Goal: Task Accomplishment & Management: Use online tool/utility

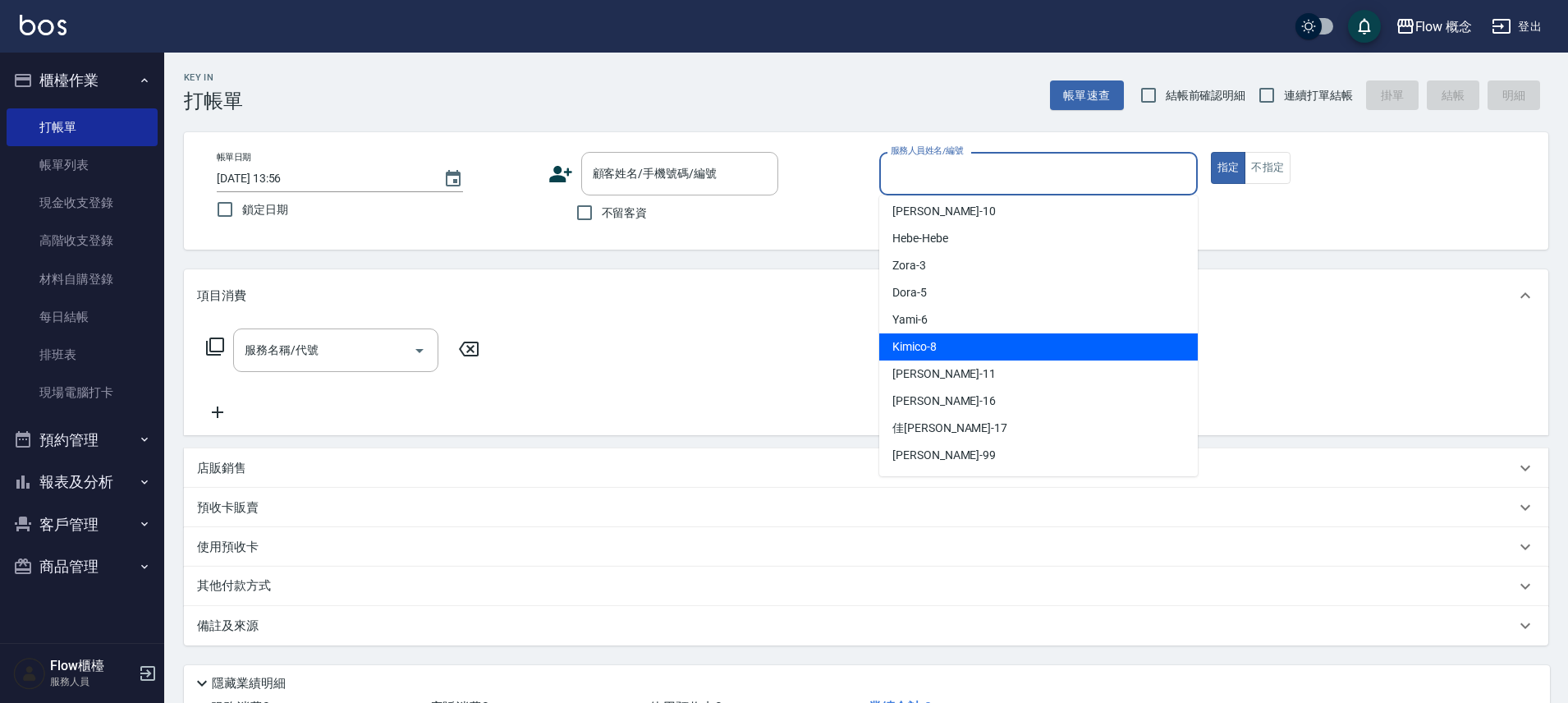
scroll to position [57, 0]
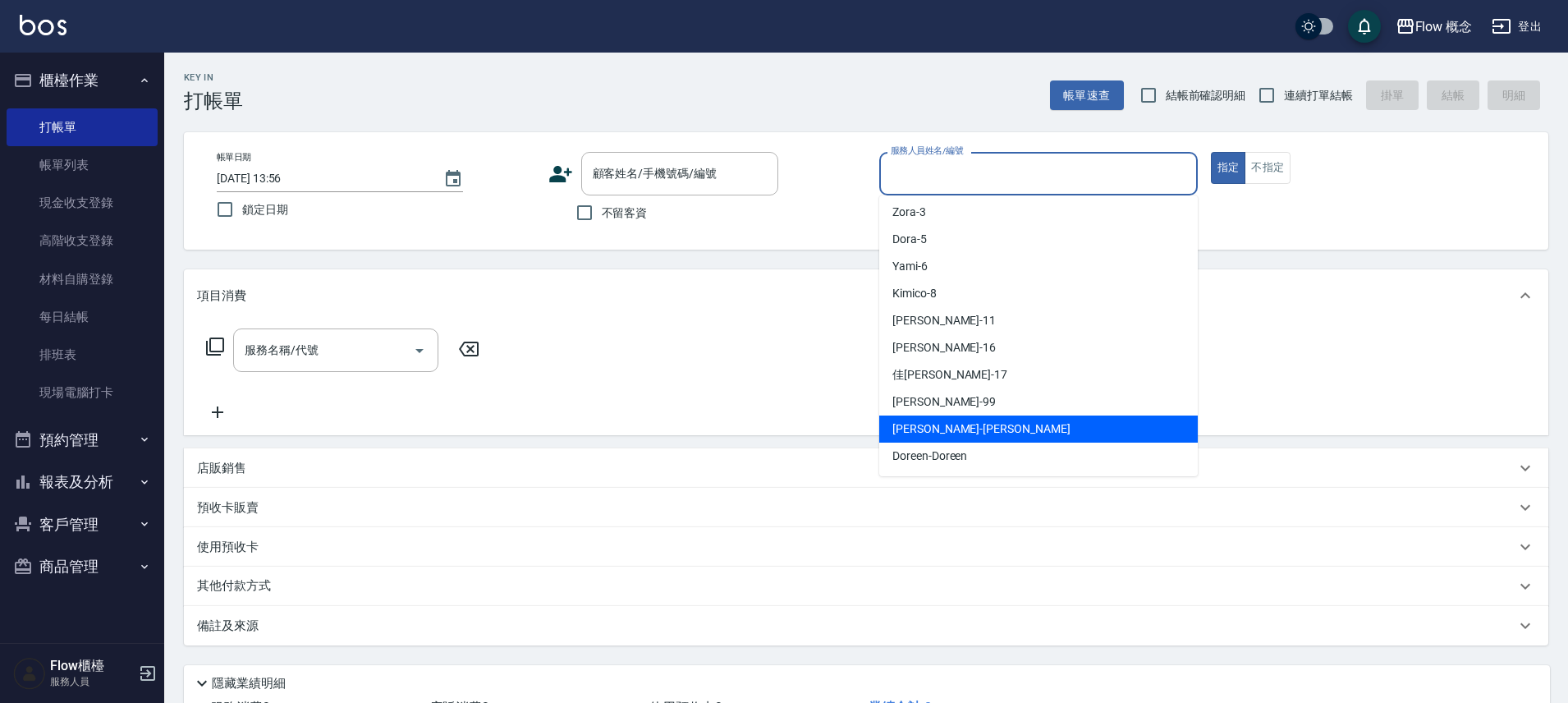
click at [930, 419] on div "[PERSON_NAME] -[PERSON_NAME]" at bounding box center [1038, 429] width 319 height 27
type input "[PERSON_NAME]"
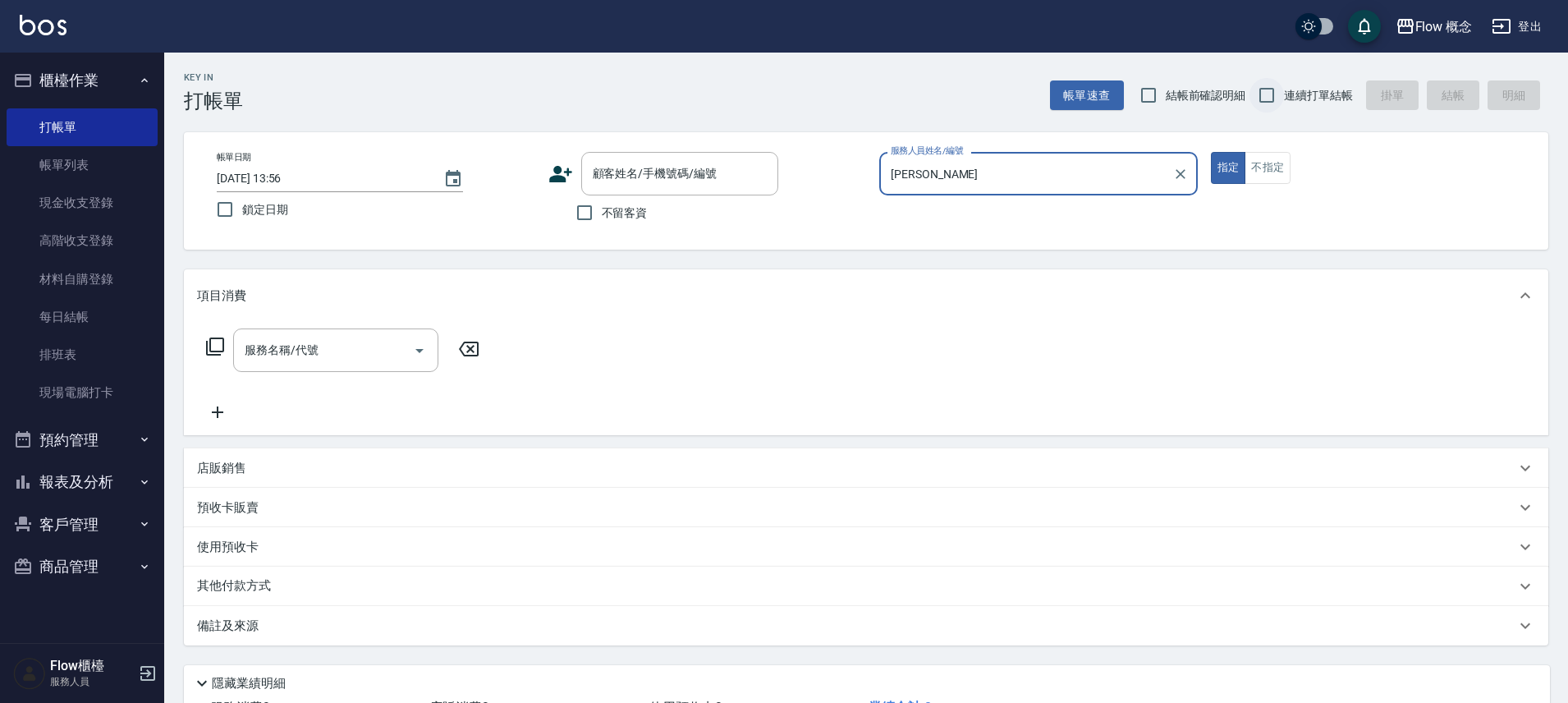
click at [1266, 95] on input "連續打單結帳" at bounding box center [1267, 95] width 34 height 34
checkbox input "true"
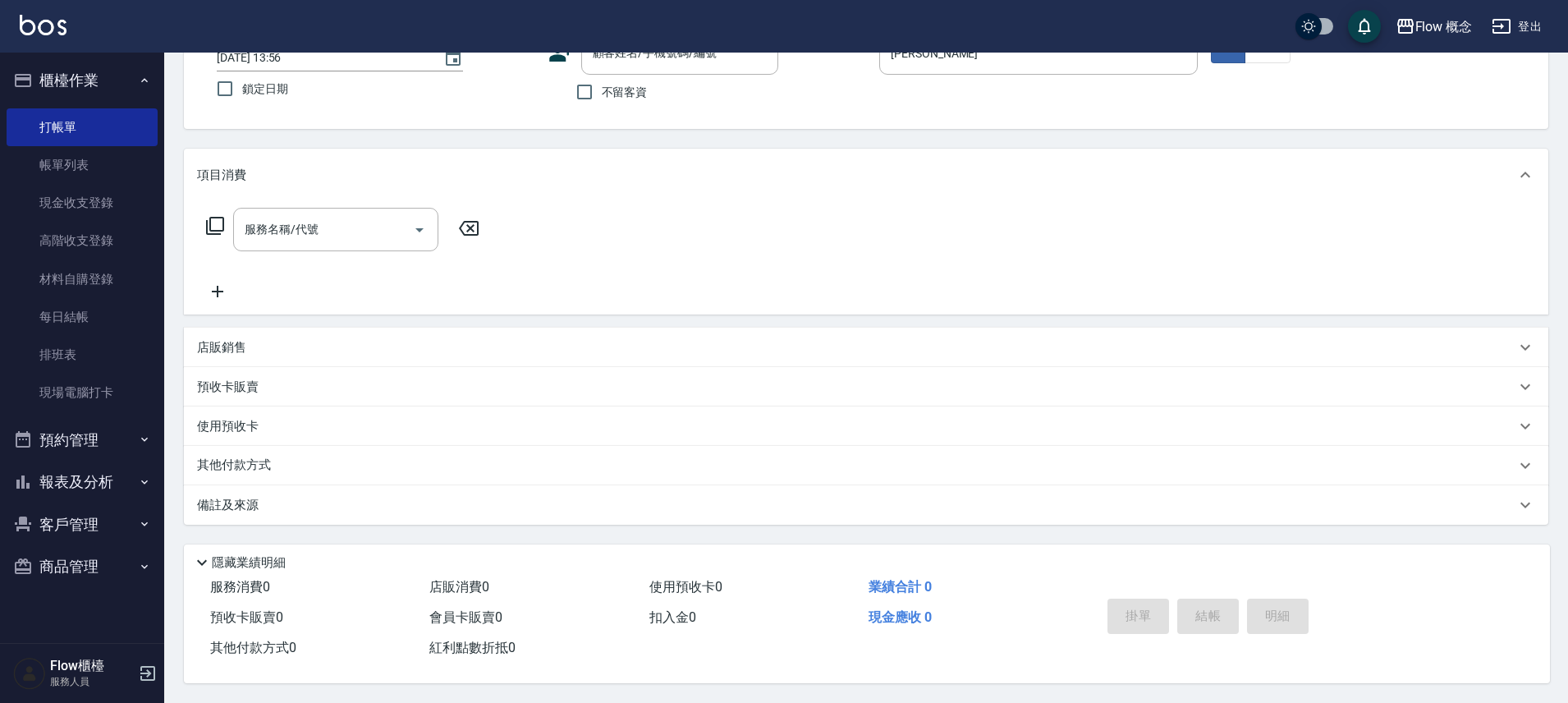
scroll to position [128, 0]
drag, startPoint x: 371, startPoint y: 223, endPoint x: 371, endPoint y: 233, distance: 10.0
click at [371, 224] on input "服務名稱/代號" at bounding box center [323, 230] width 166 height 29
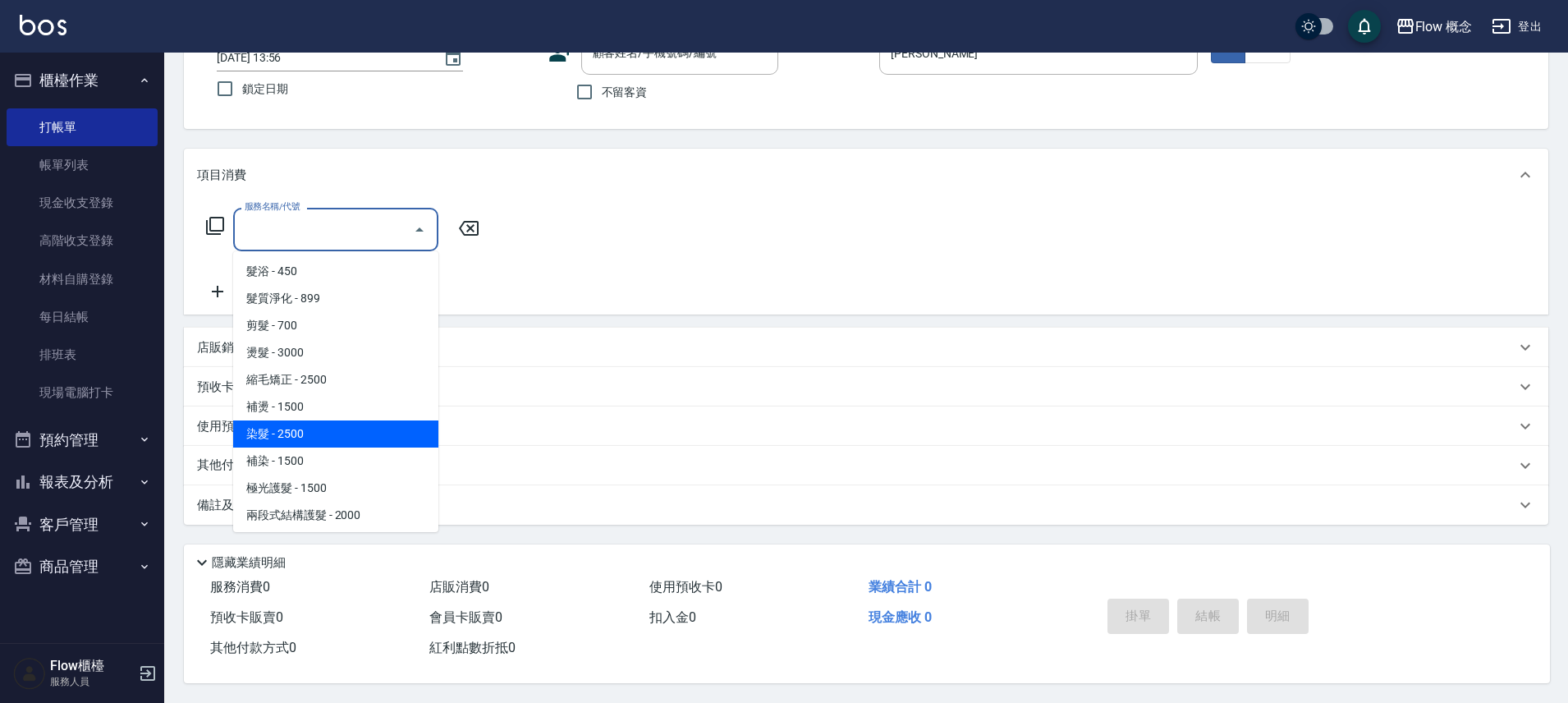
click at [312, 420] on span "染髮 - 2500" at bounding box center [335, 434] width 205 height 27
type input "染髮(401)"
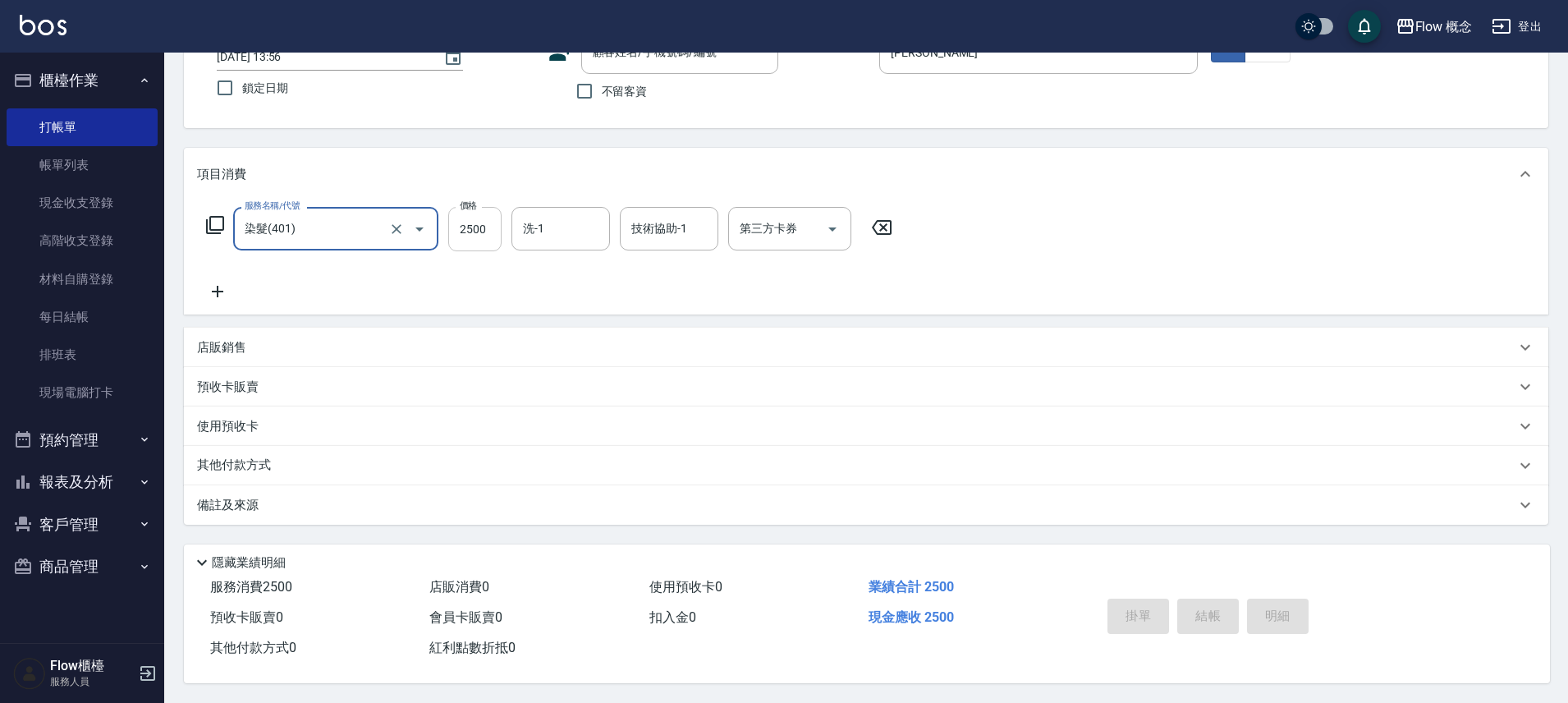
click at [485, 232] on input "2500" at bounding box center [475, 229] width 54 height 44
type input "1390"
click at [216, 285] on icon at bounding box center [217, 291] width 11 height 11
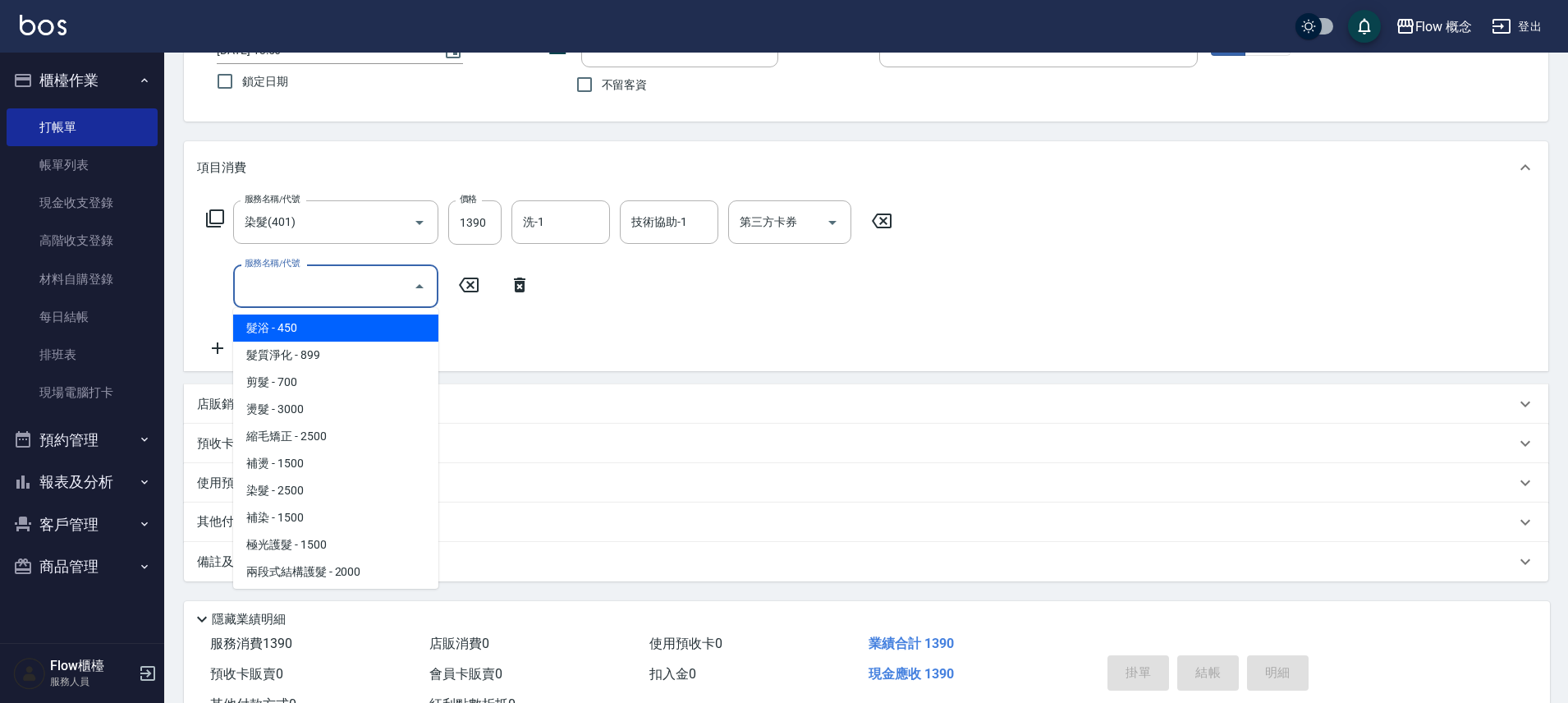
click at [278, 279] on input "服務名稱/代號" at bounding box center [323, 286] width 166 height 29
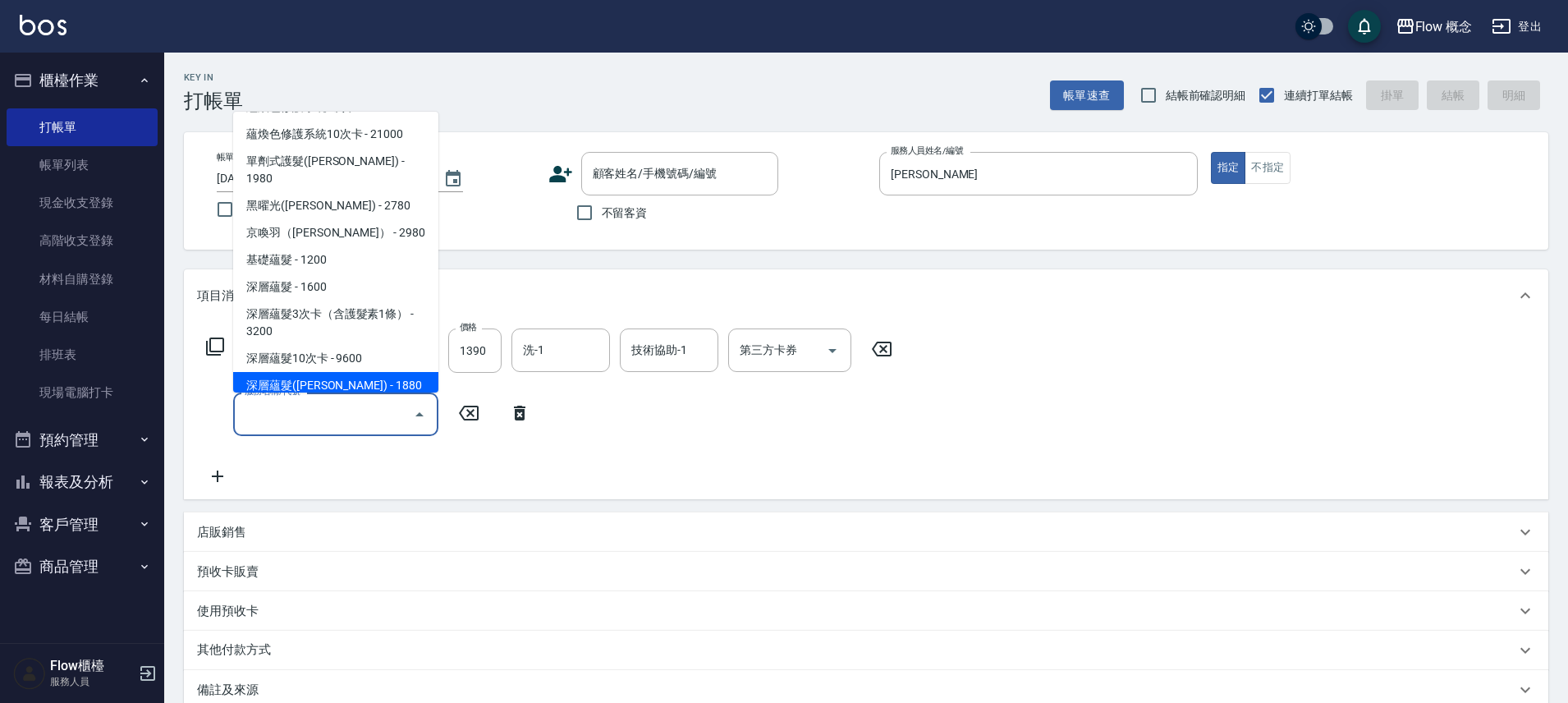
scroll to position [661, 0]
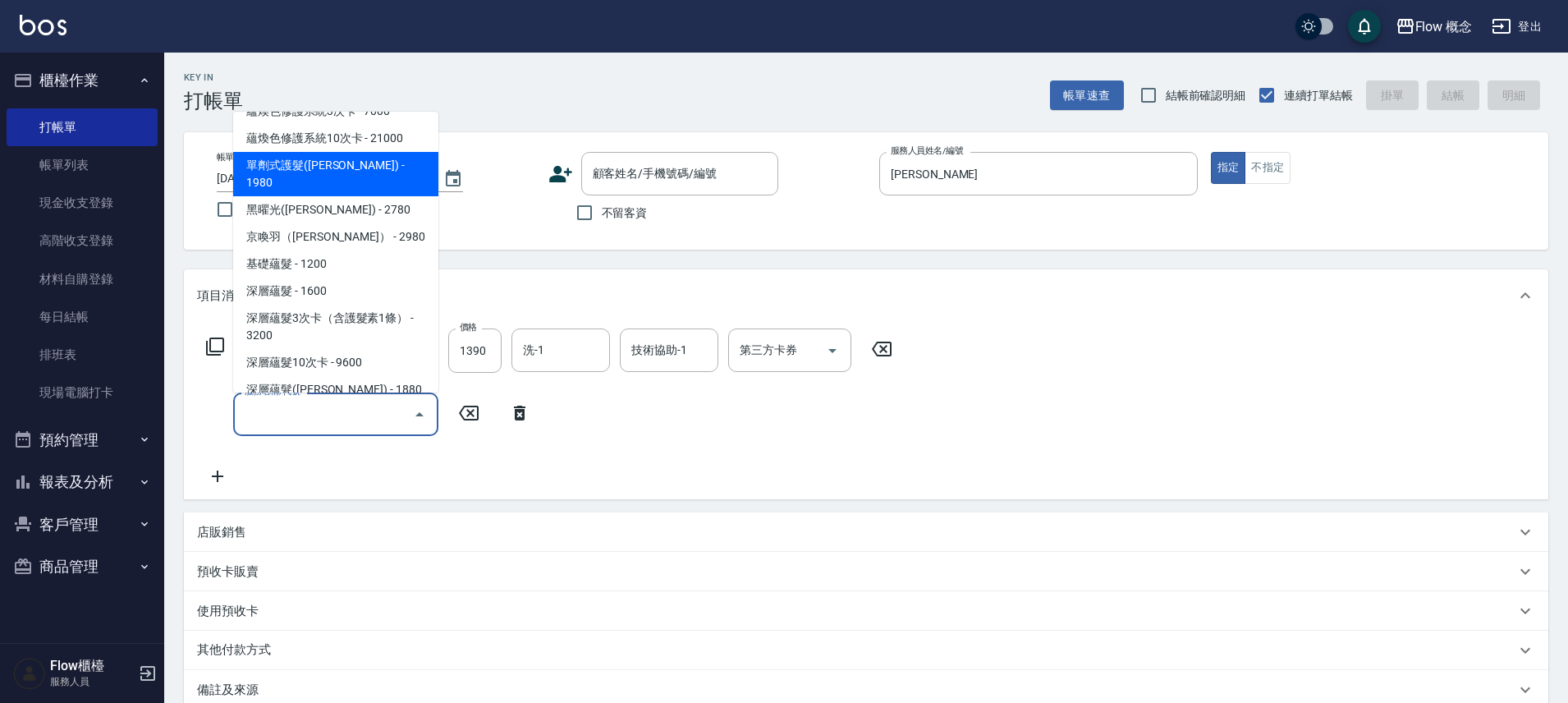
click at [313, 165] on span "單劑式護髮([PERSON_NAME]) - 1980" at bounding box center [335, 174] width 205 height 44
type input "單劑式護髮([PERSON_NAME])(519)"
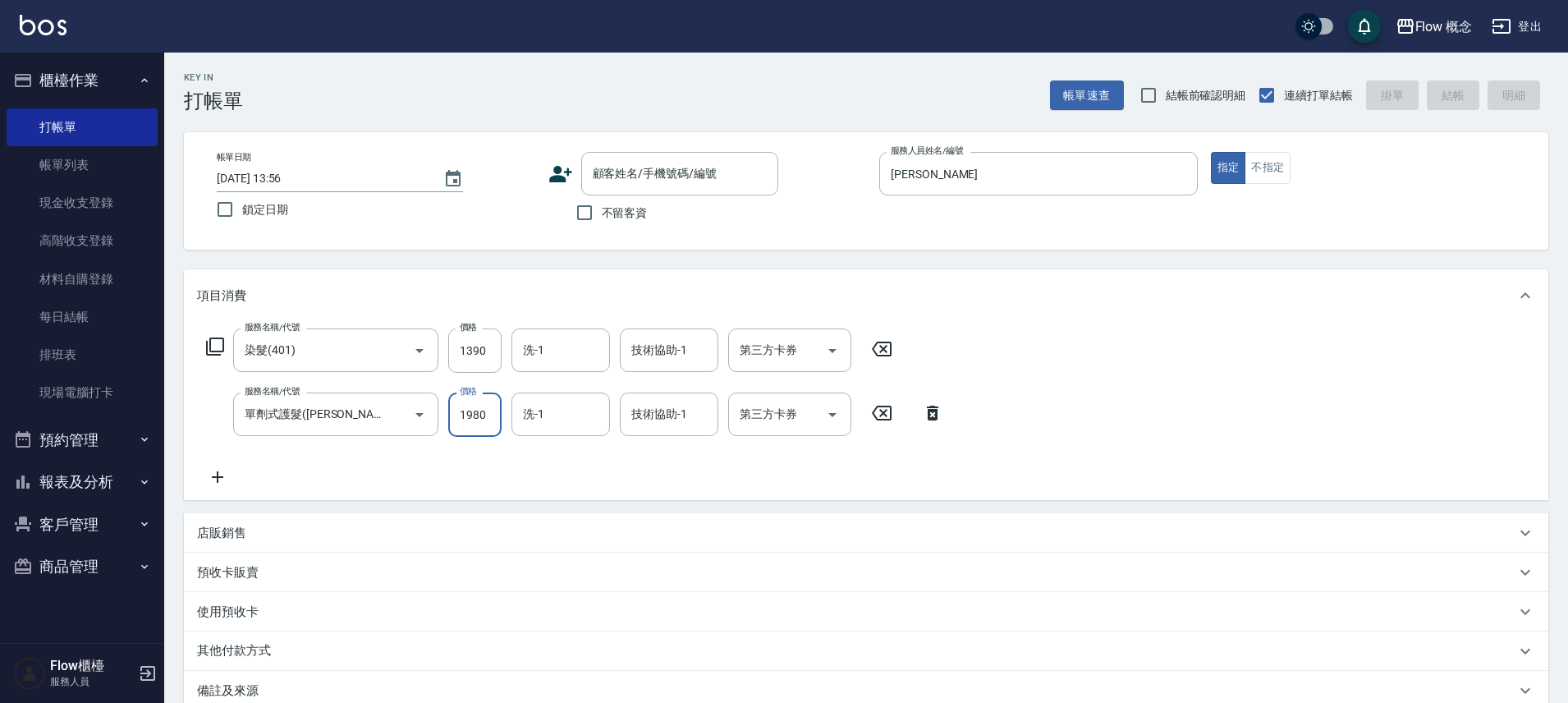
click at [476, 419] on input "1980" at bounding box center [475, 415] width 54 height 44
type input "1780"
click at [576, 418] on input "洗-1" at bounding box center [560, 414] width 83 height 29
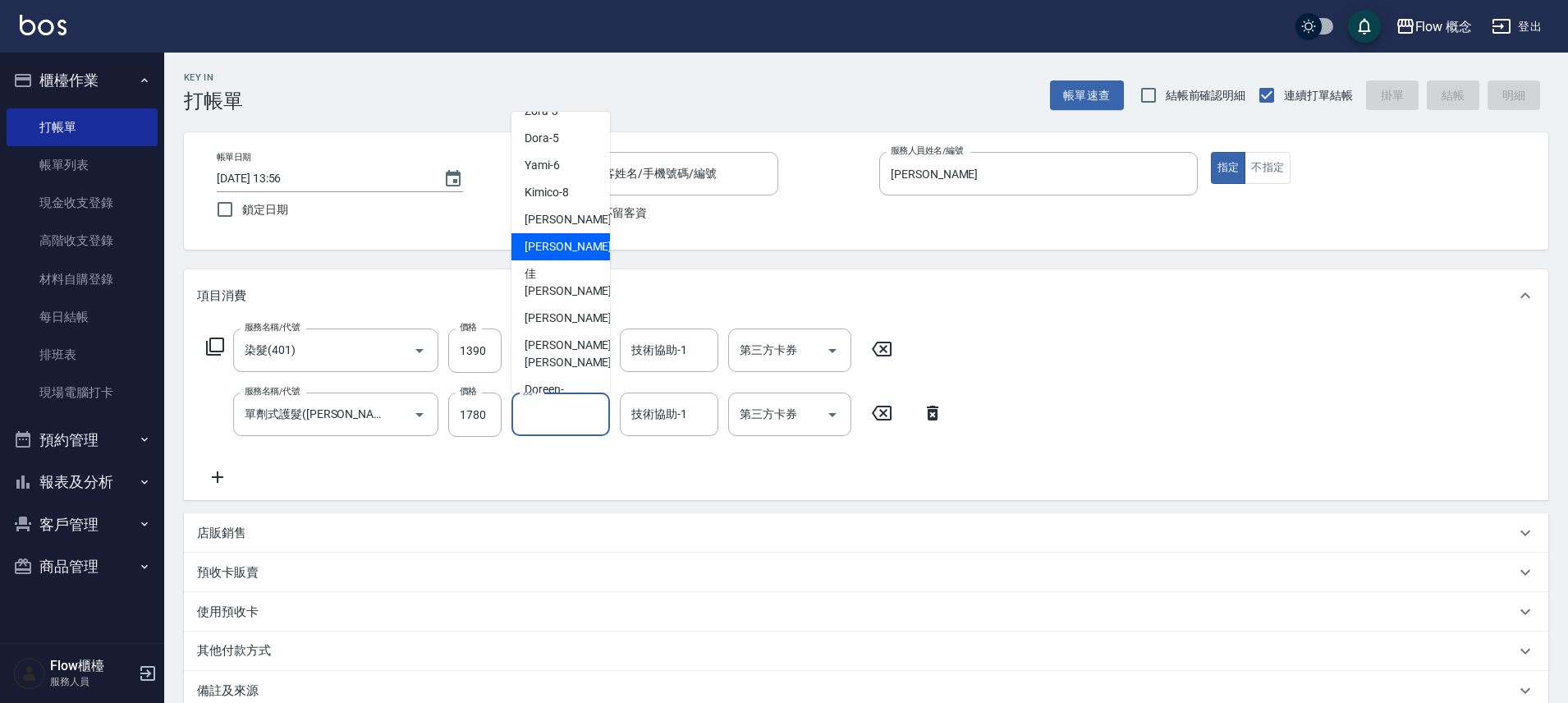
scroll to position [0, 0]
click at [557, 215] on span "Dora -5" at bounding box center [542, 213] width 34 height 17
type input "Dora-5"
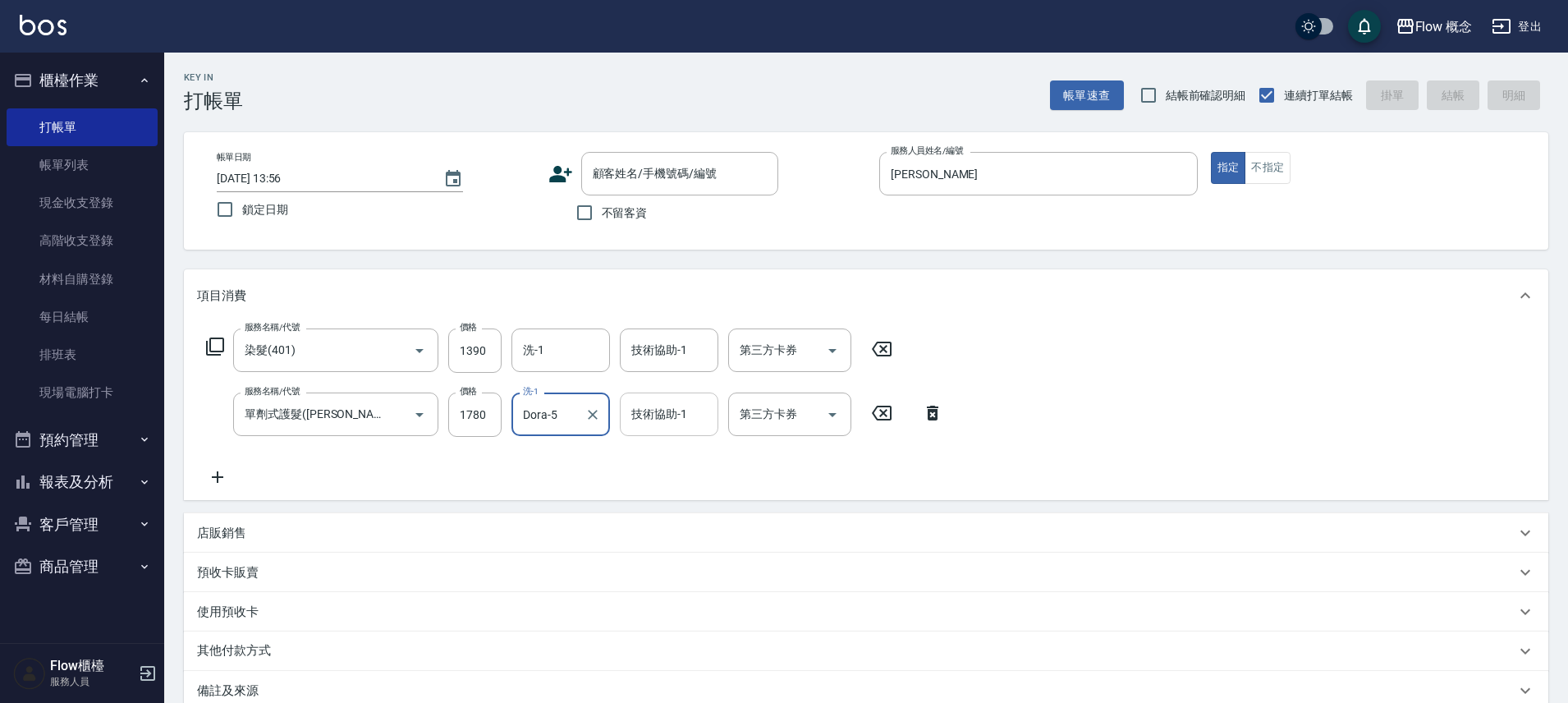
click at [663, 426] on input "技術協助-1" at bounding box center [669, 414] width 83 height 29
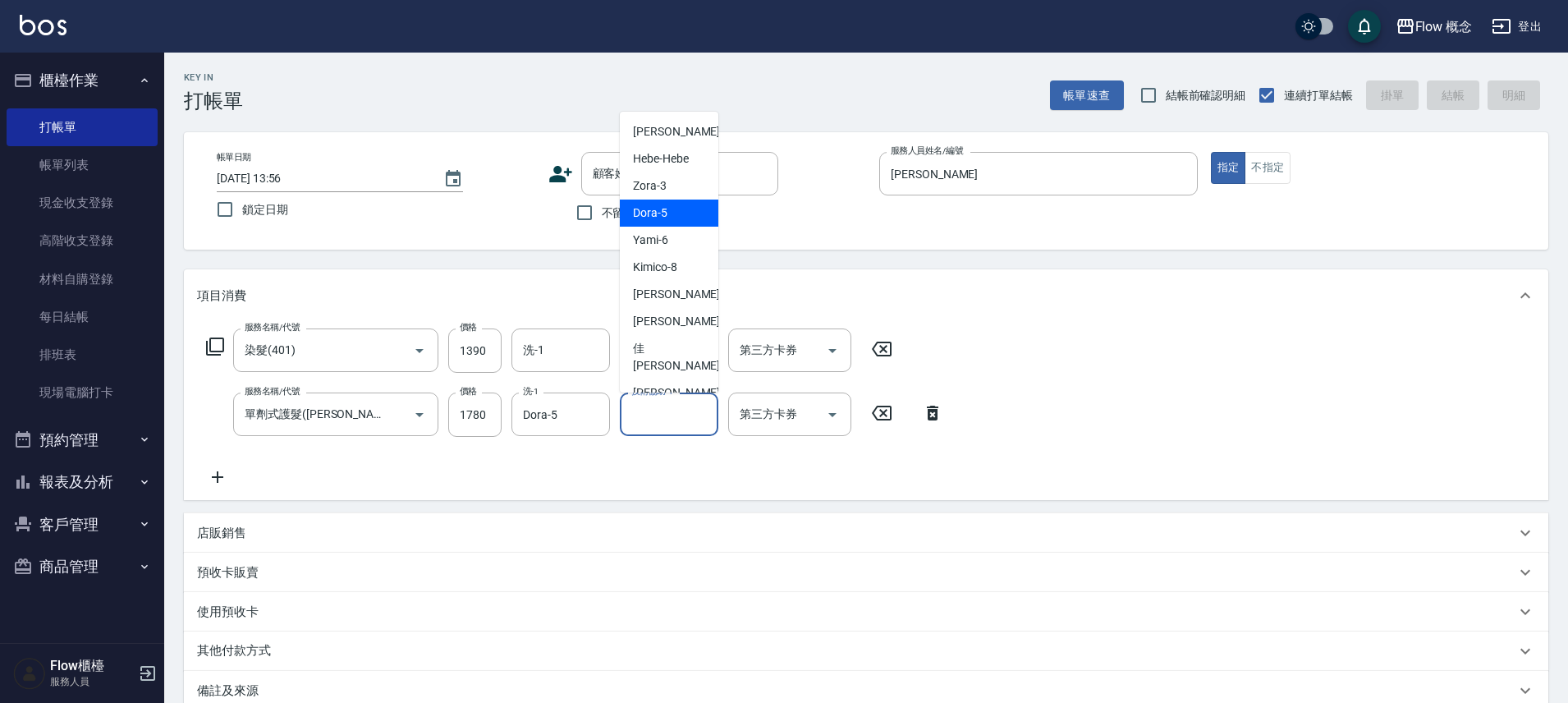
click at [653, 221] on span "Dora -5" at bounding box center [650, 213] width 34 height 17
type input "Dora-5"
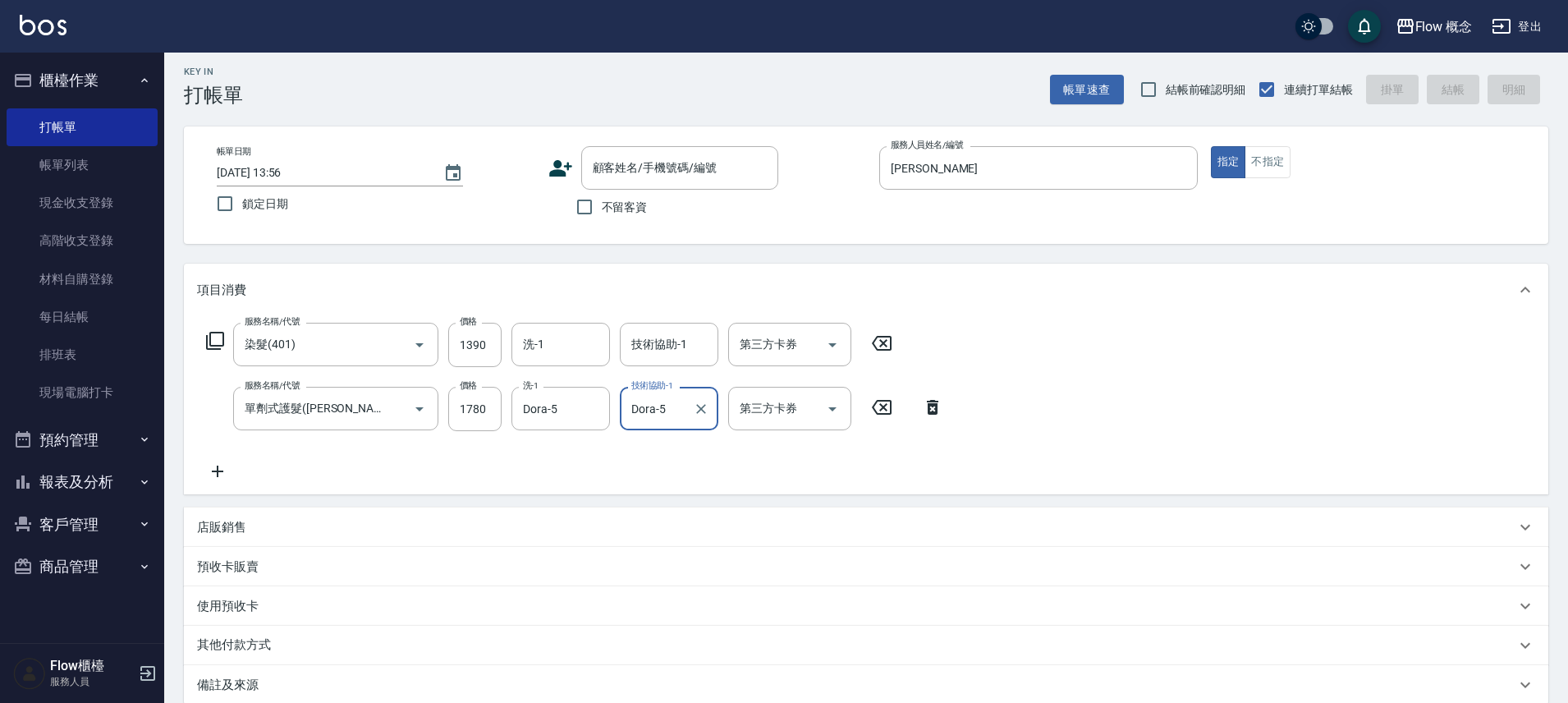
scroll to position [193, 0]
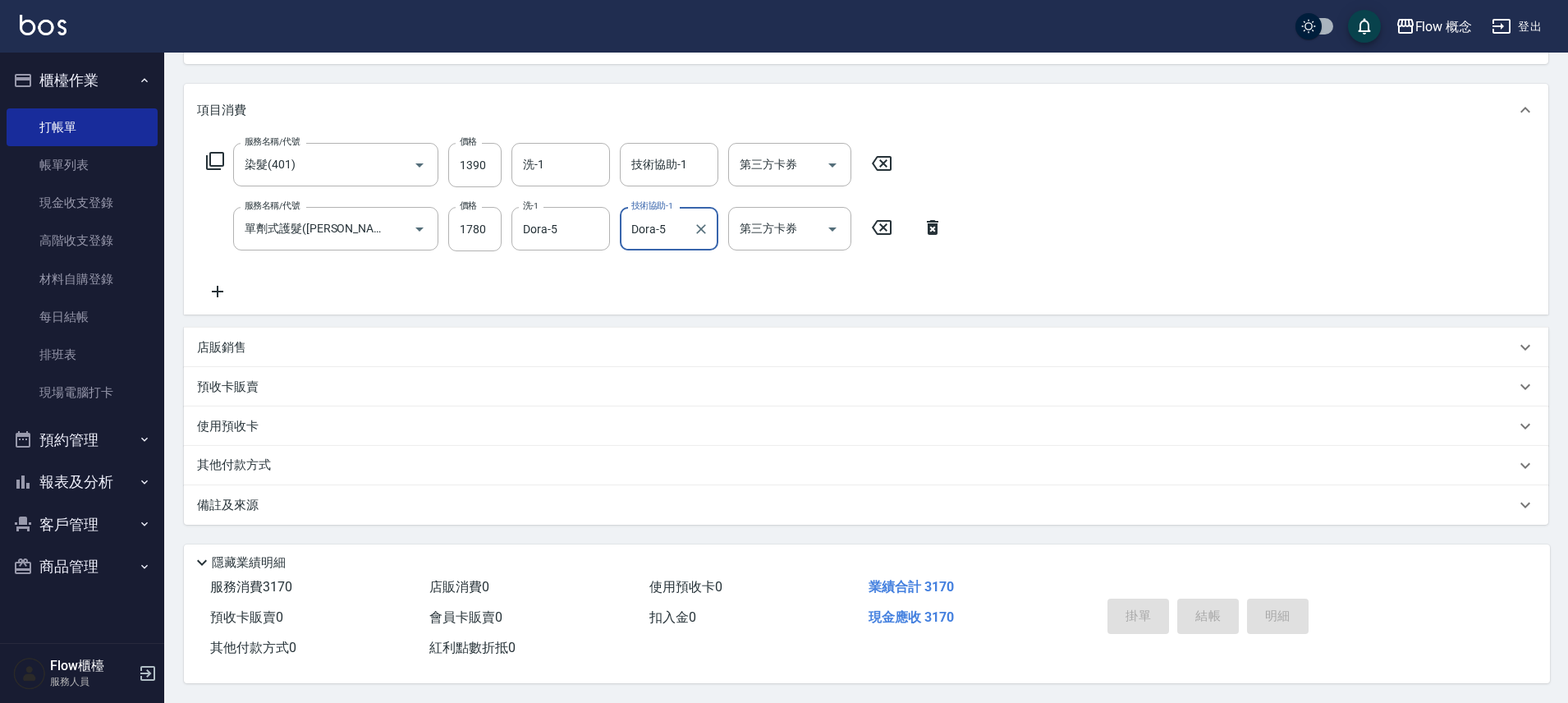
click at [233, 497] on p "備註及來源" at bounding box center [228, 506] width 61 height 17
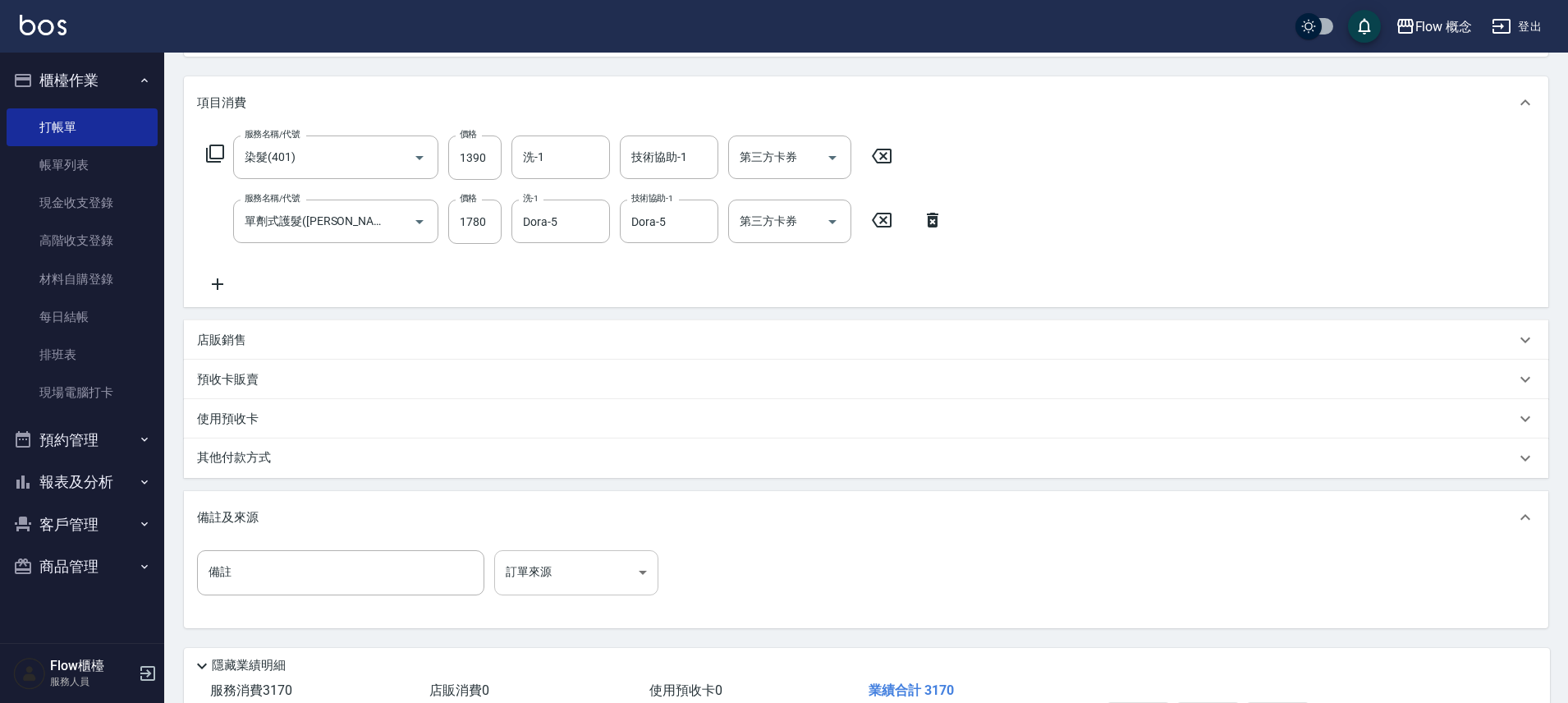
click at [630, 591] on body "Flow 概念 登出 櫃檯作業 打帳單 帳單列表 現金收支登錄 高階收支登錄 材料自購登錄 每日結帳 排班表 現場電腦打卡 預約管理 預約管理 單日預約紀錄 …" at bounding box center [784, 306] width 1568 height 999
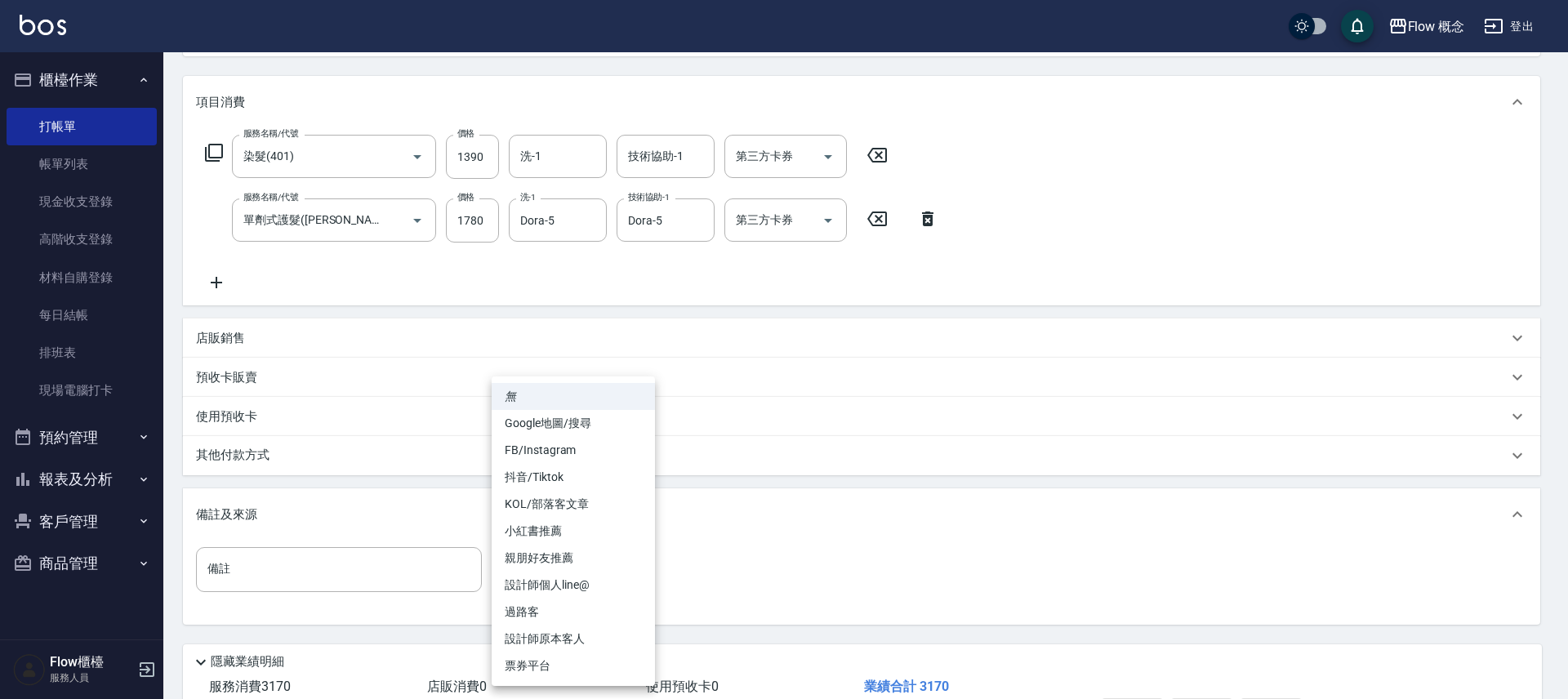
click at [541, 552] on li "親朋好友推薦" at bounding box center [573, 558] width 163 height 27
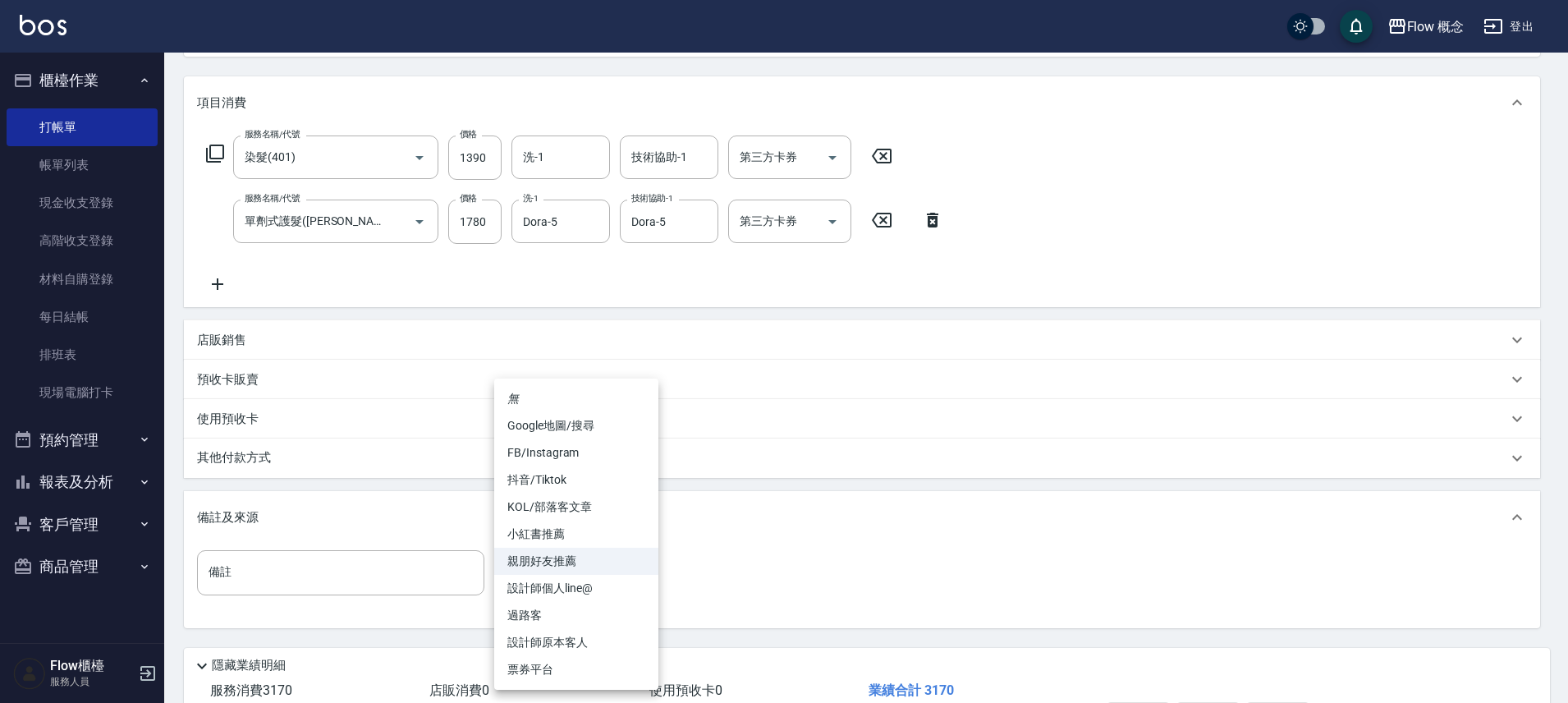
click at [533, 573] on body "Flow 概念 登出 櫃檯作業 打帳單 帳單列表 現金收支登錄 高階收支登錄 材料自購登錄 每日結帳 排班表 現場電腦打卡 預約管理 預約管理 單日預約紀錄 …" at bounding box center [784, 306] width 1568 height 999
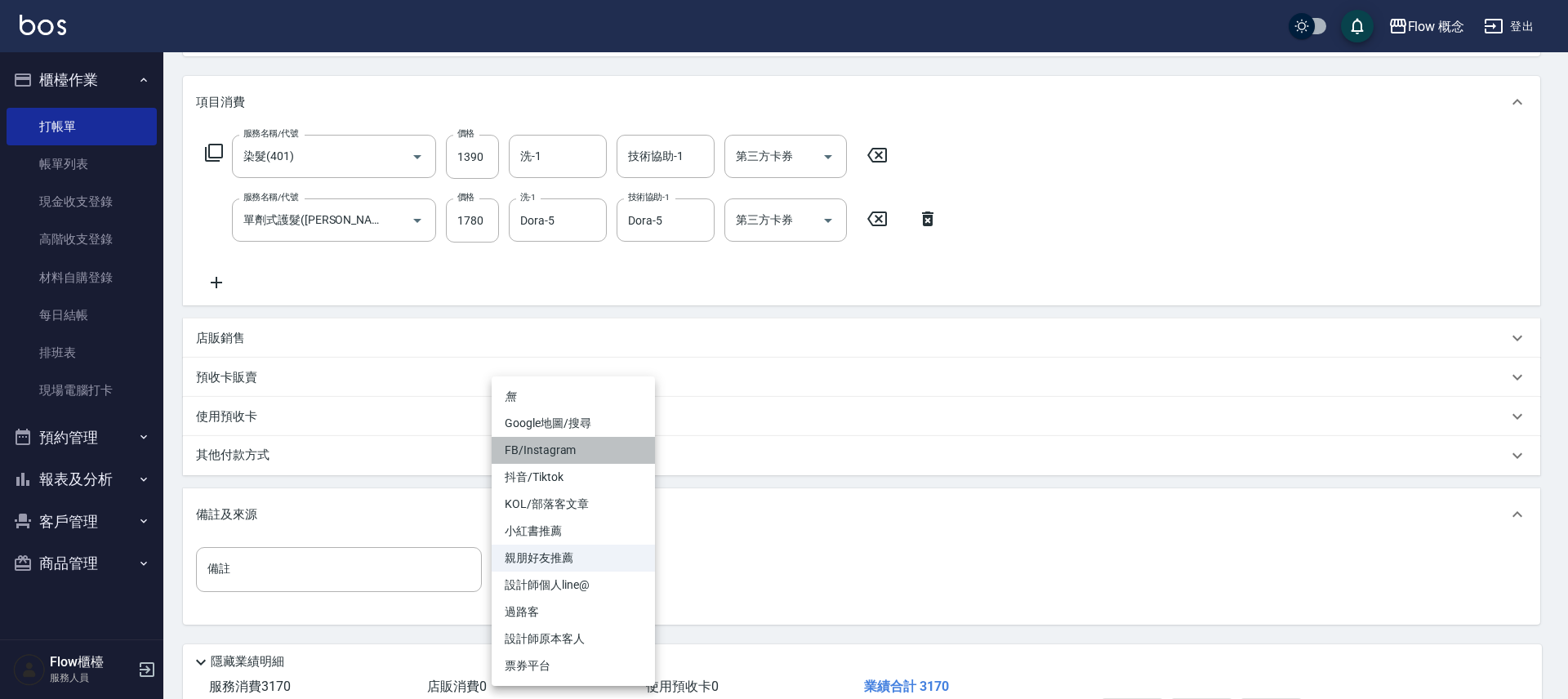
click at [576, 457] on li "FB/Instagram" at bounding box center [573, 450] width 163 height 27
type input "FB/Instagram"
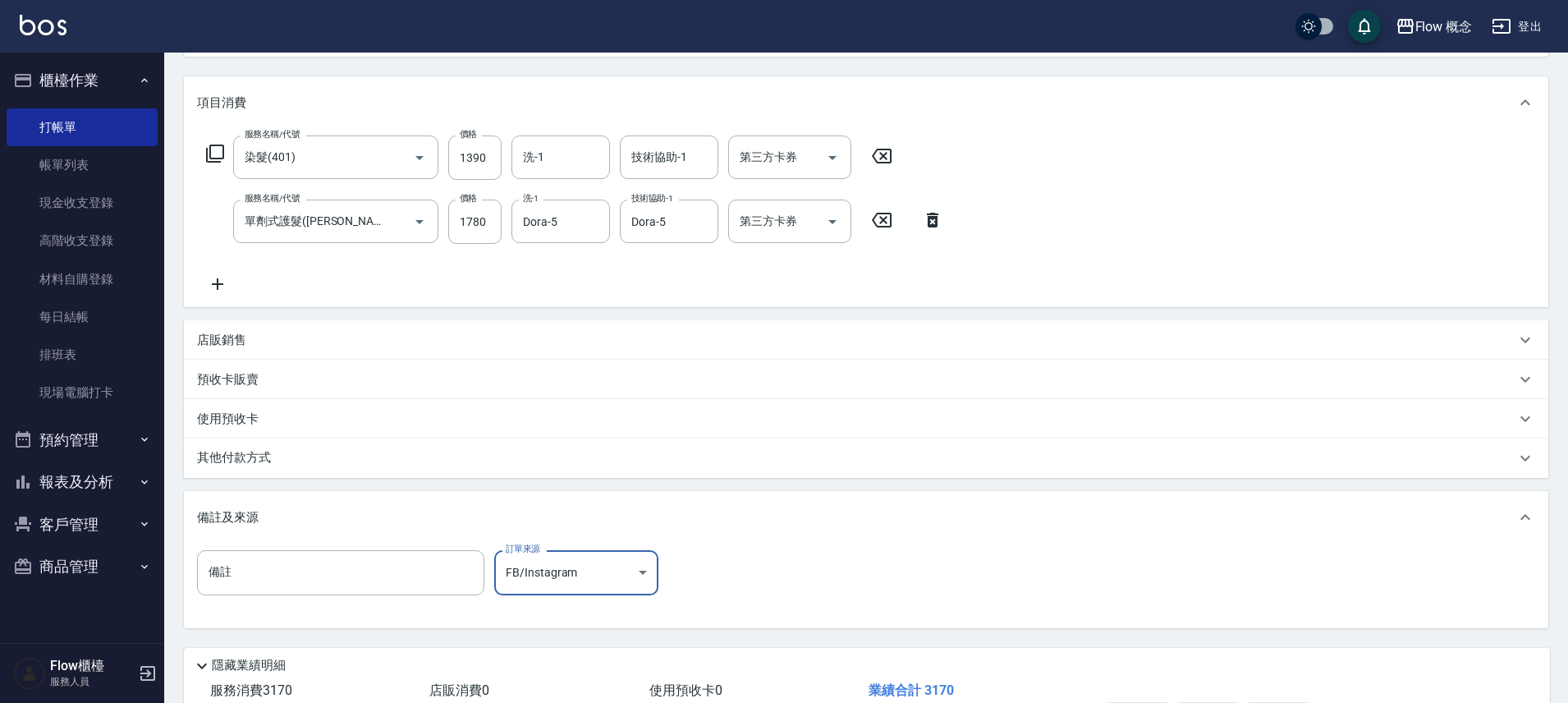
scroll to position [0, 0]
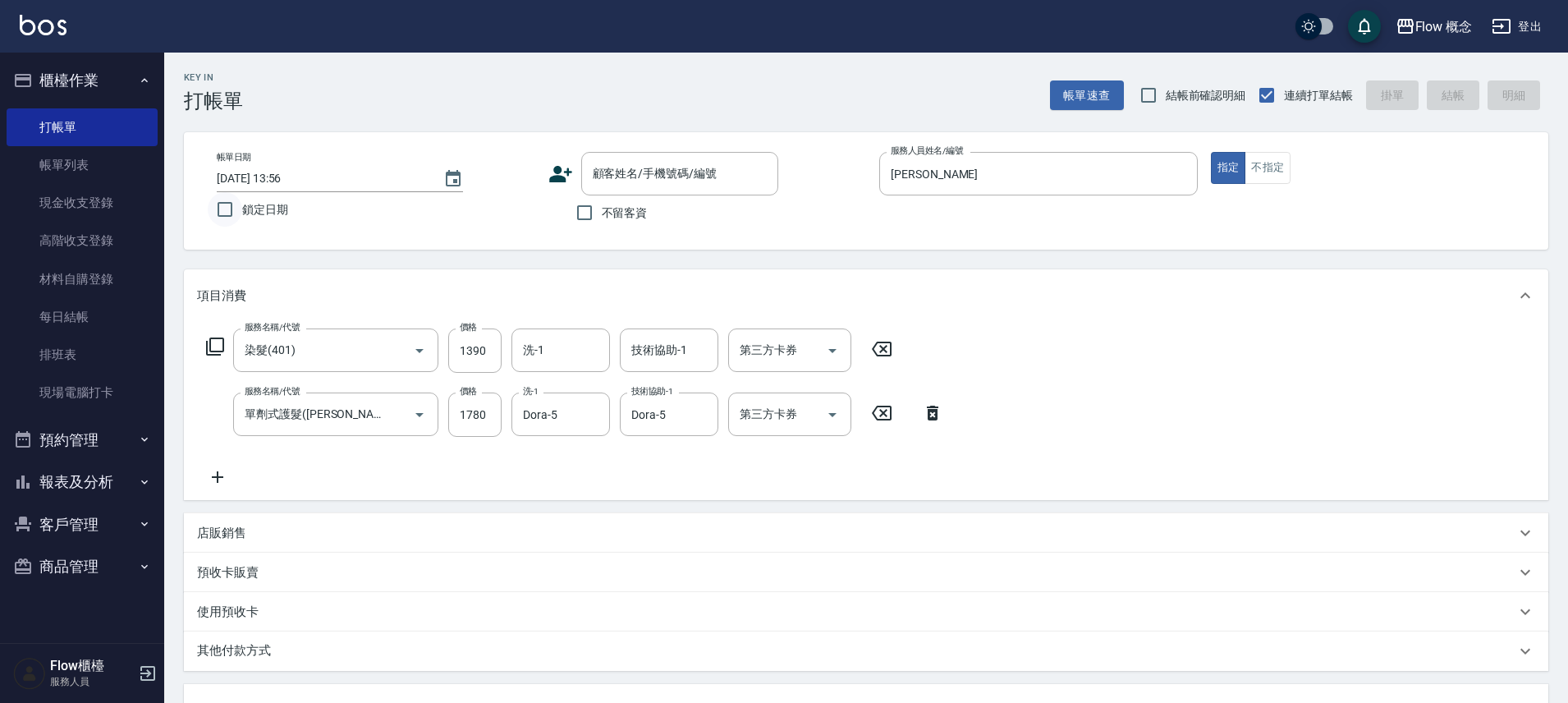
click at [210, 210] on input "鎖定日期" at bounding box center [225, 210] width 34 height 34
checkbox input "true"
click at [582, 210] on input "不留客資" at bounding box center [584, 213] width 34 height 34
checkbox input "true"
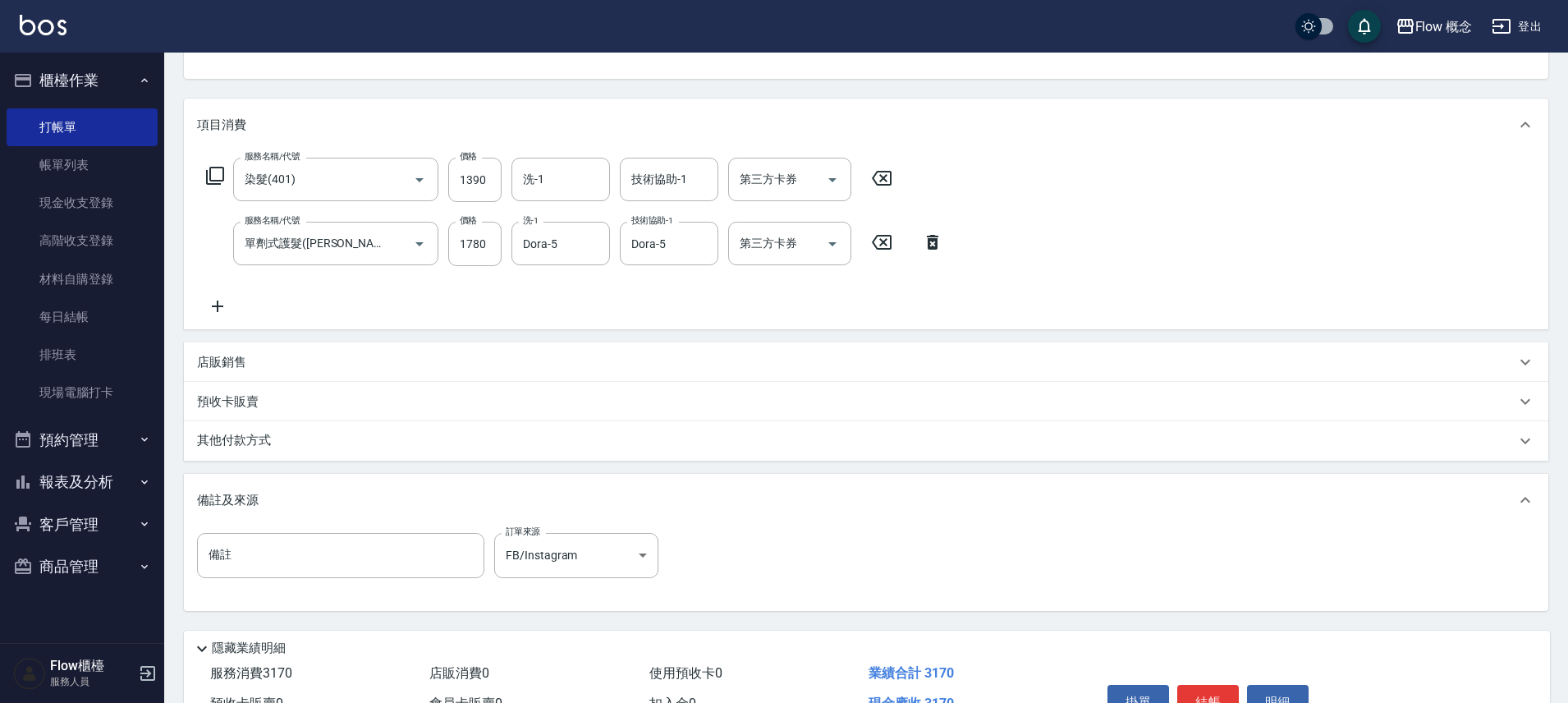
scroll to position [264, 0]
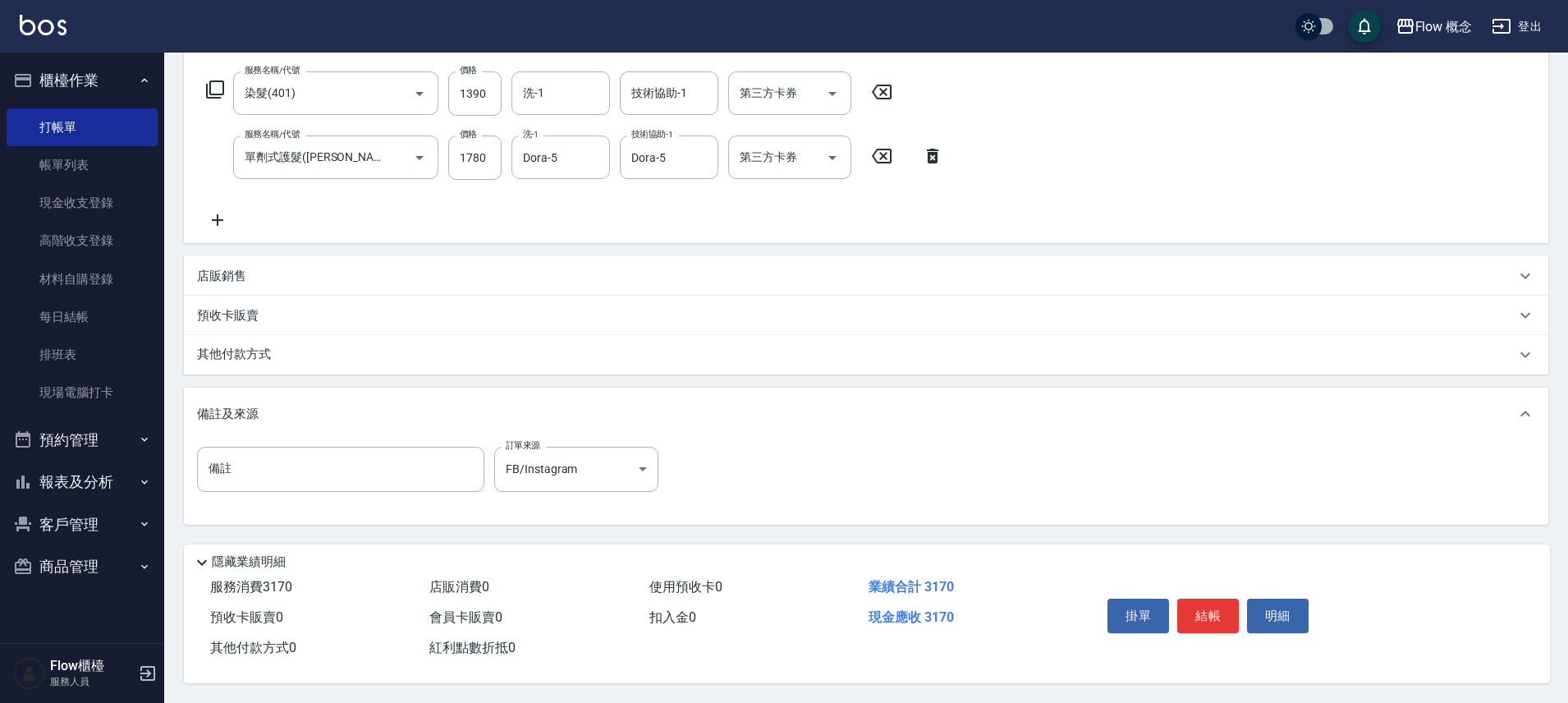
click at [1202, 599] on button "結帳" at bounding box center [1208, 616] width 61 height 34
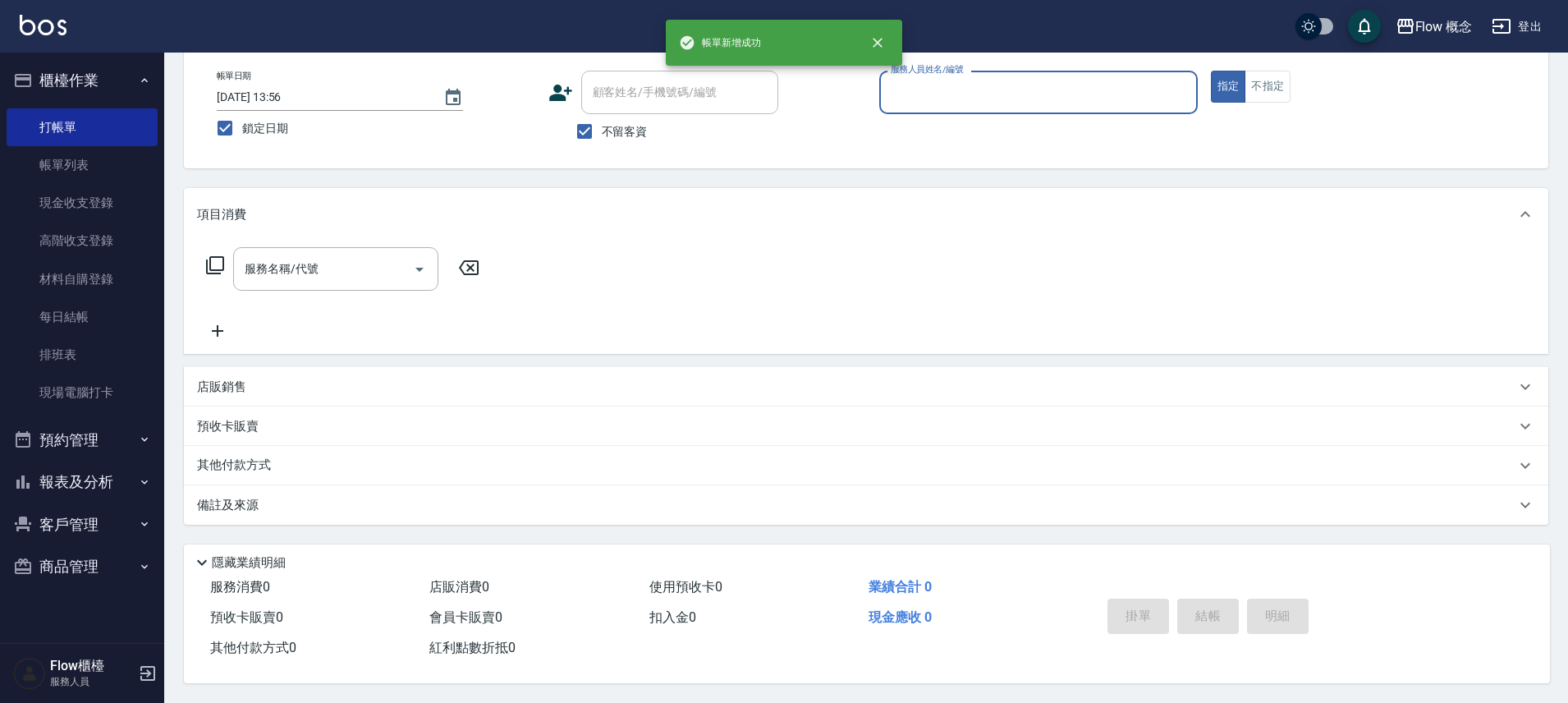
scroll to position [0, 0]
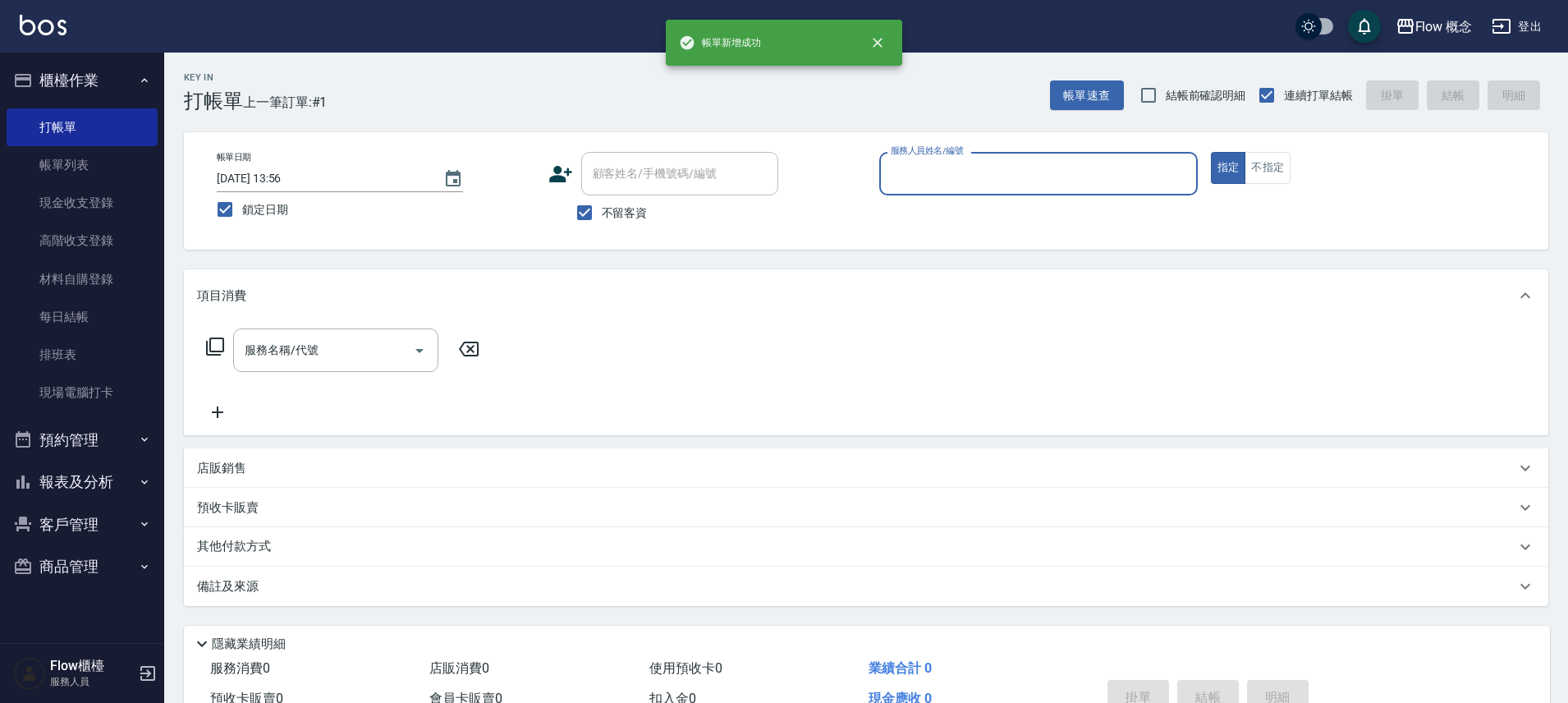
click at [1016, 181] on input "服務人員姓名/編號" at bounding box center [1038, 173] width 304 height 29
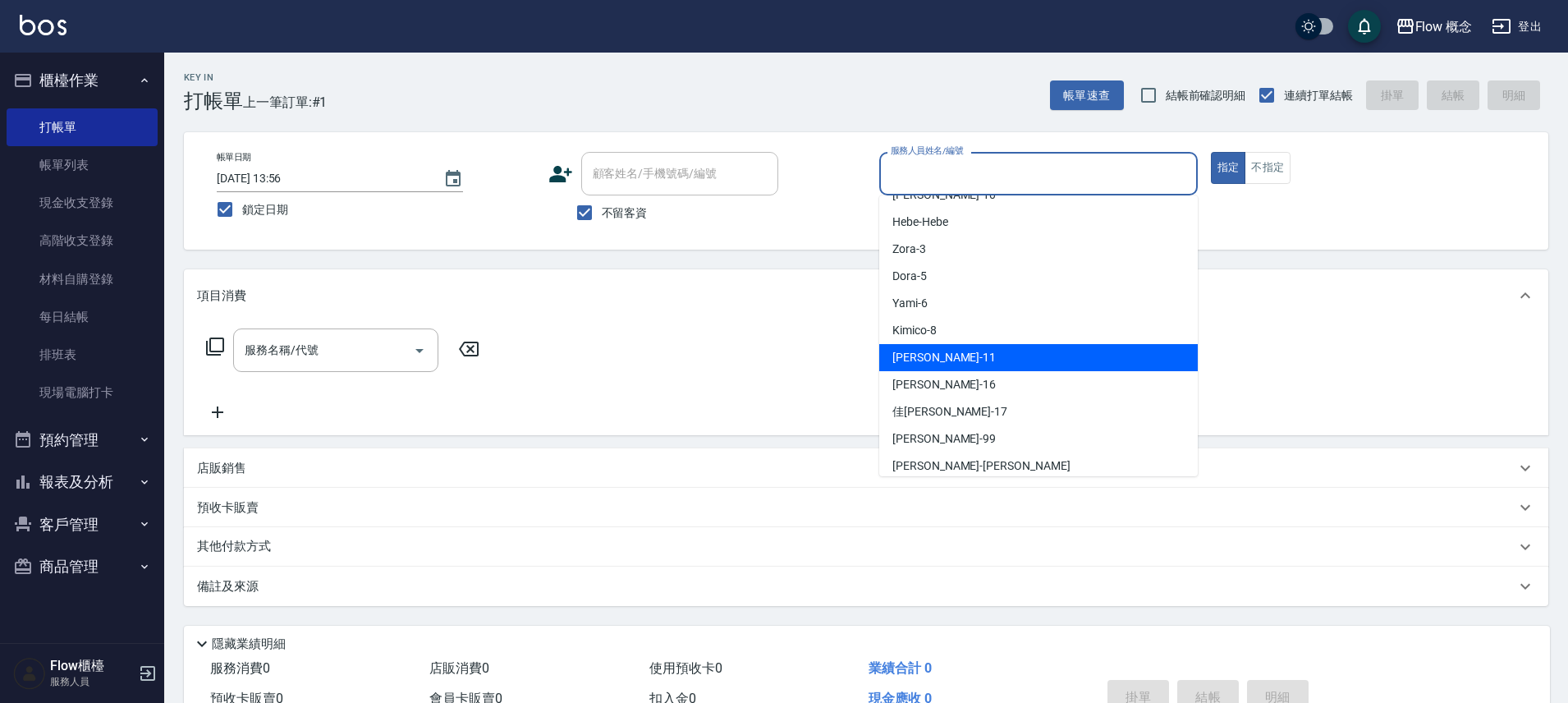
scroll to position [57, 0]
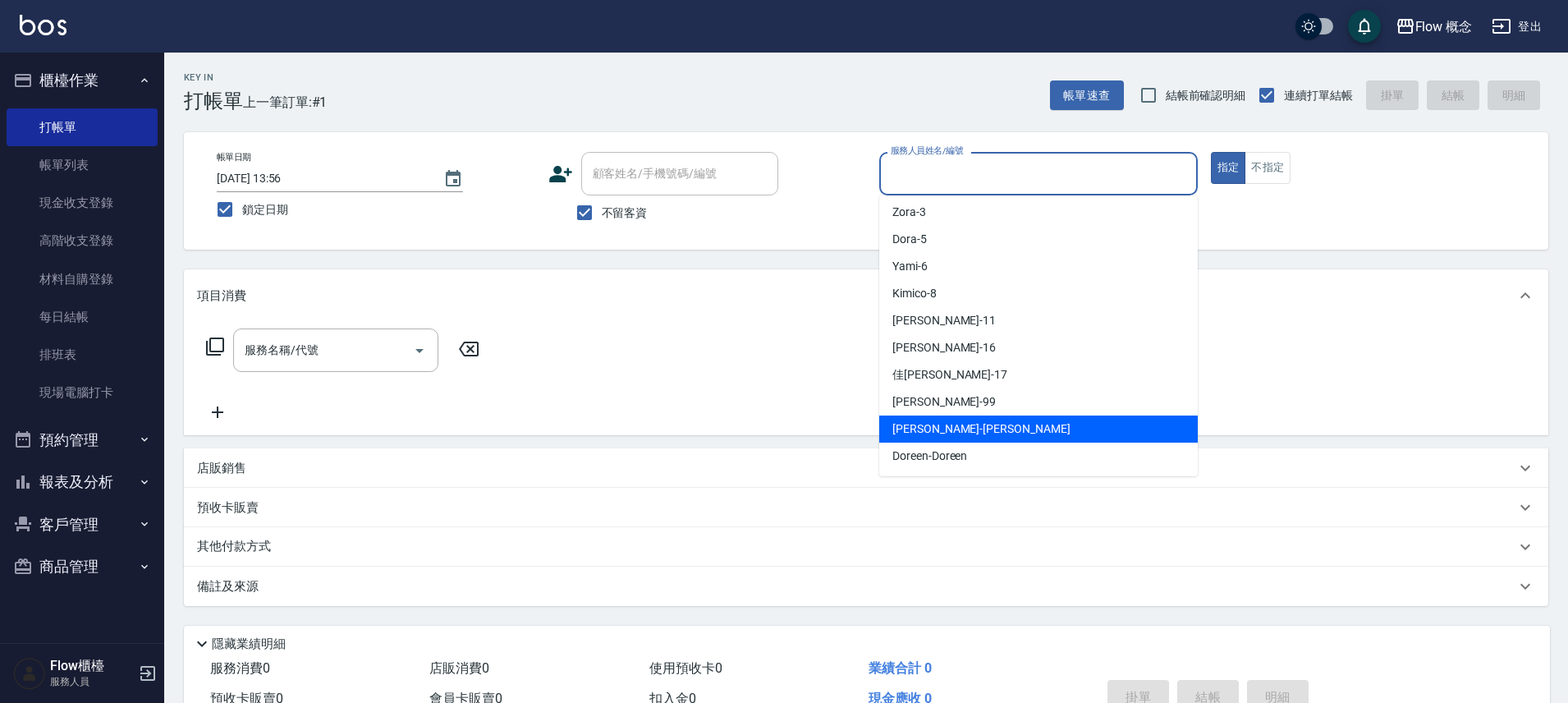
click at [934, 422] on span "[PERSON_NAME] -[PERSON_NAME]" at bounding box center [982, 429] width 178 height 17
type input "[PERSON_NAME]"
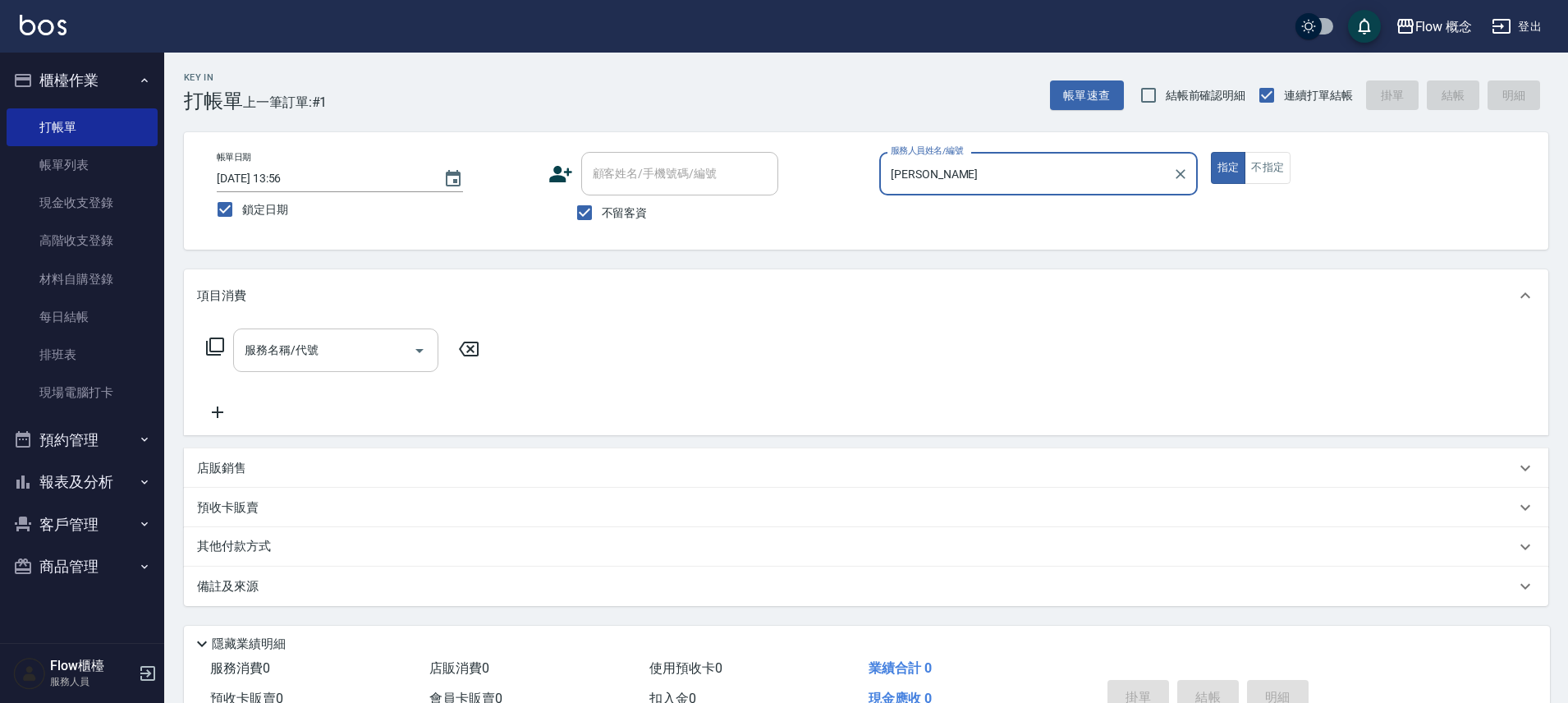
click at [376, 358] on input "服務名稱/代號" at bounding box center [323, 351] width 166 height 29
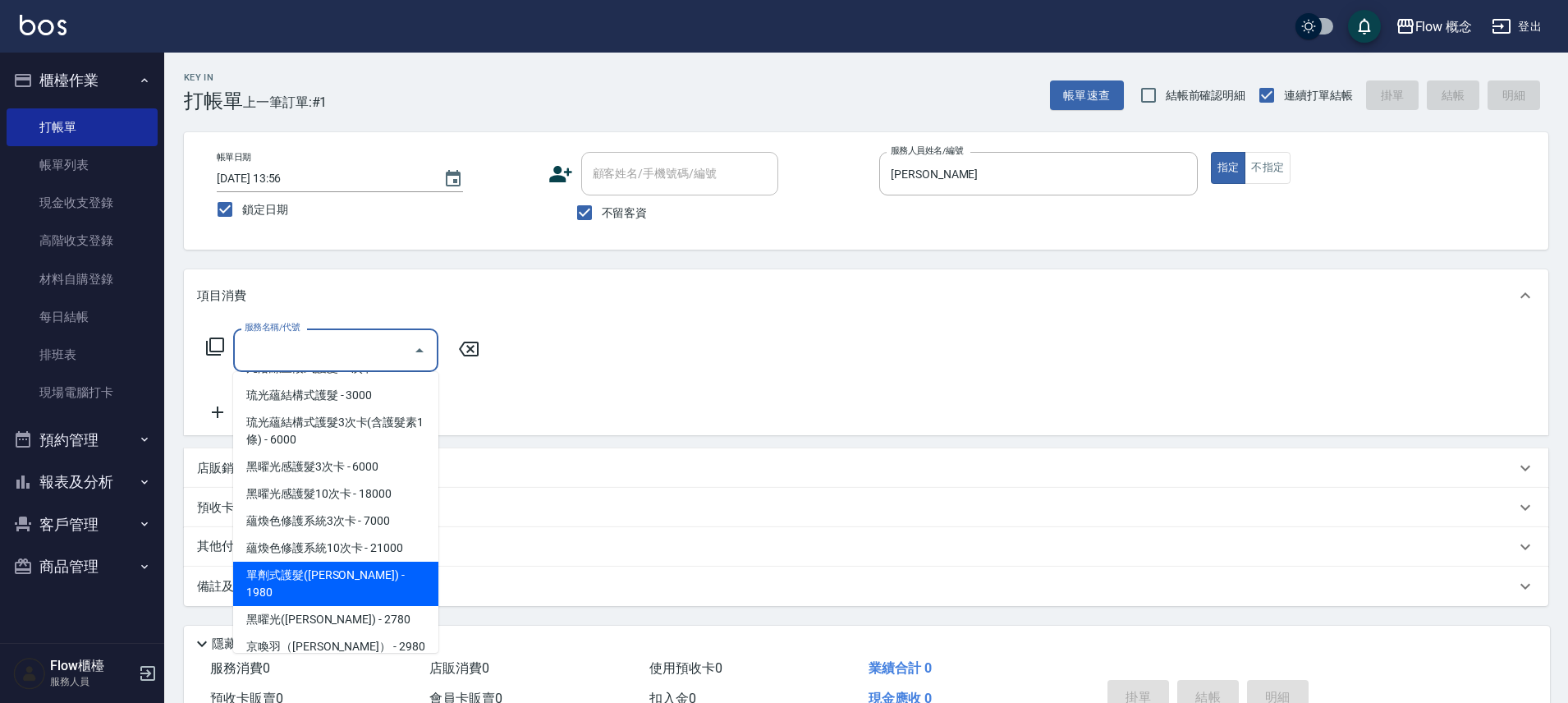
scroll to position [587, 0]
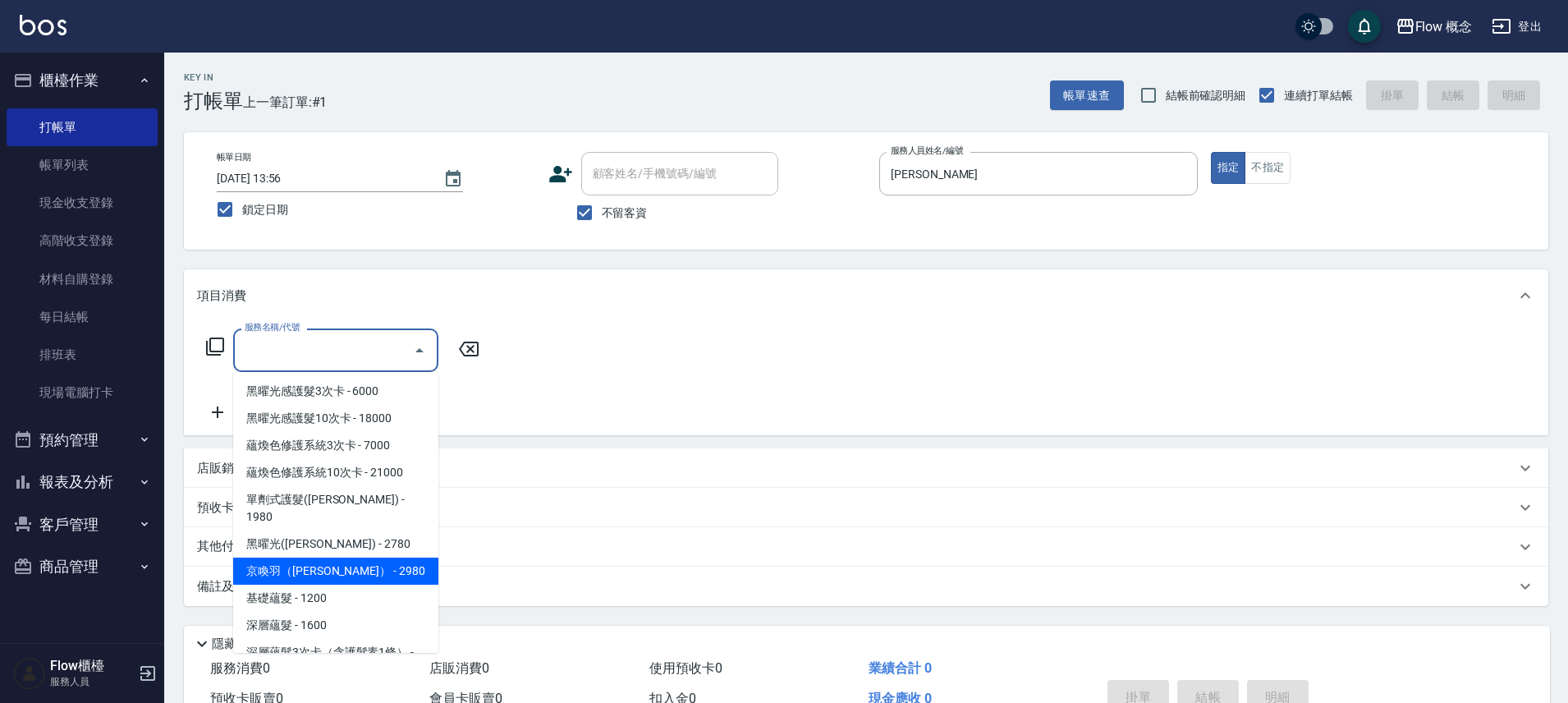
click at [330, 557] on span "京喚羽（[PERSON_NAME]） - 2980" at bounding box center [335, 571] width 205 height 27
type input "京喚羽（[PERSON_NAME]）(521)"
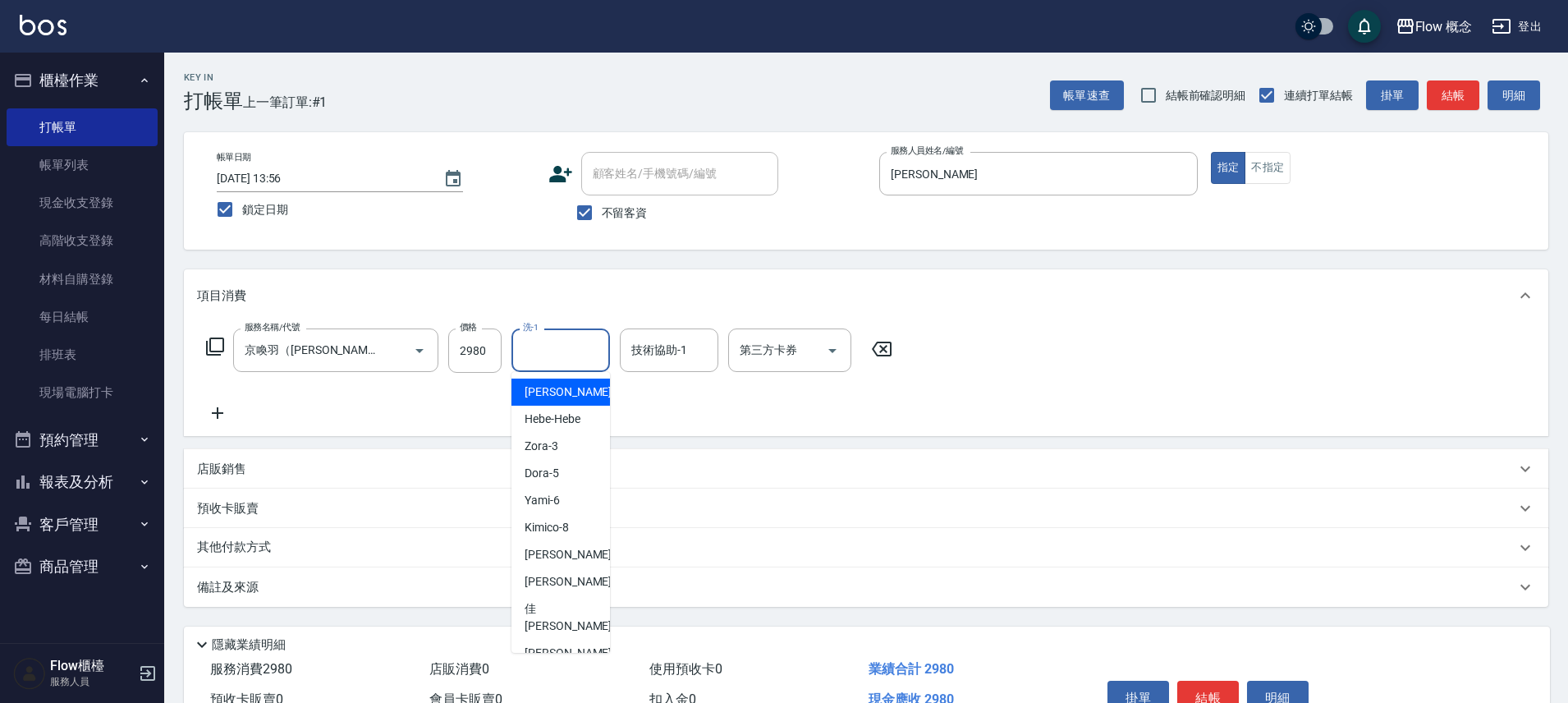
click at [580, 346] on input "洗-1" at bounding box center [560, 351] width 83 height 29
drag, startPoint x: 542, startPoint y: 422, endPoint x: 382, endPoint y: 434, distance: 160.4
click at [539, 422] on span "Zora -3" at bounding box center [541, 422] width 34 height 17
type input "Zora-3"
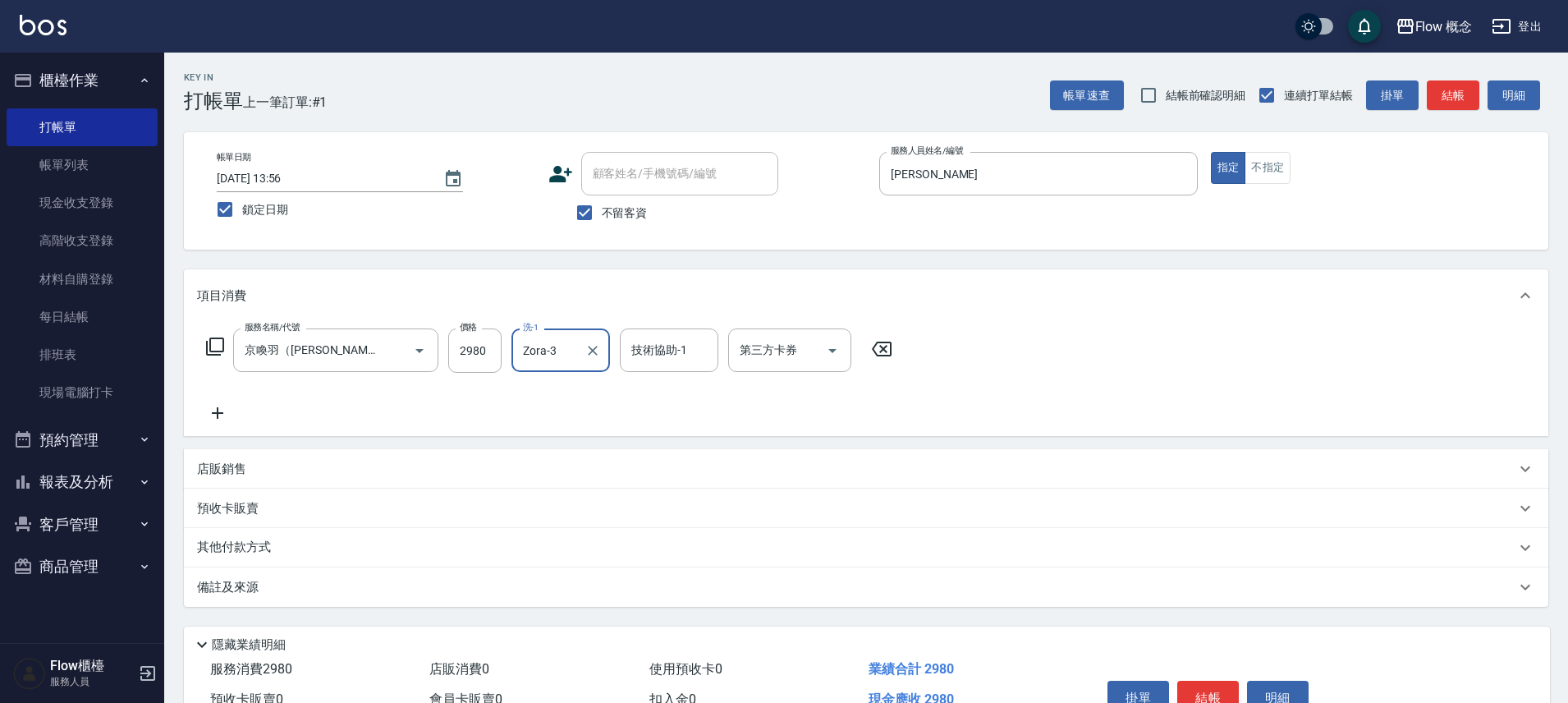
click at [212, 409] on icon at bounding box center [217, 413] width 41 height 20
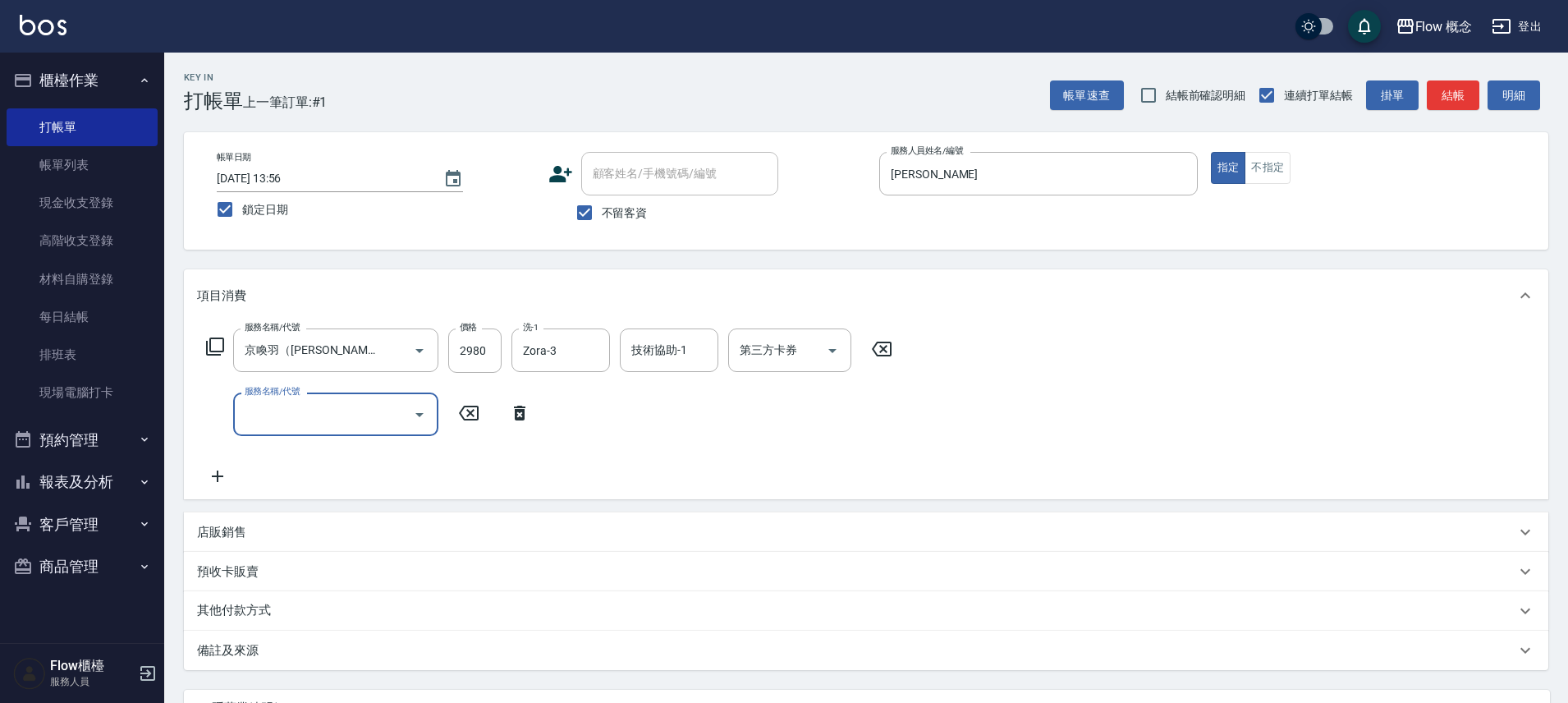
click at [290, 421] on input "服務名稱/代號" at bounding box center [323, 414] width 166 height 29
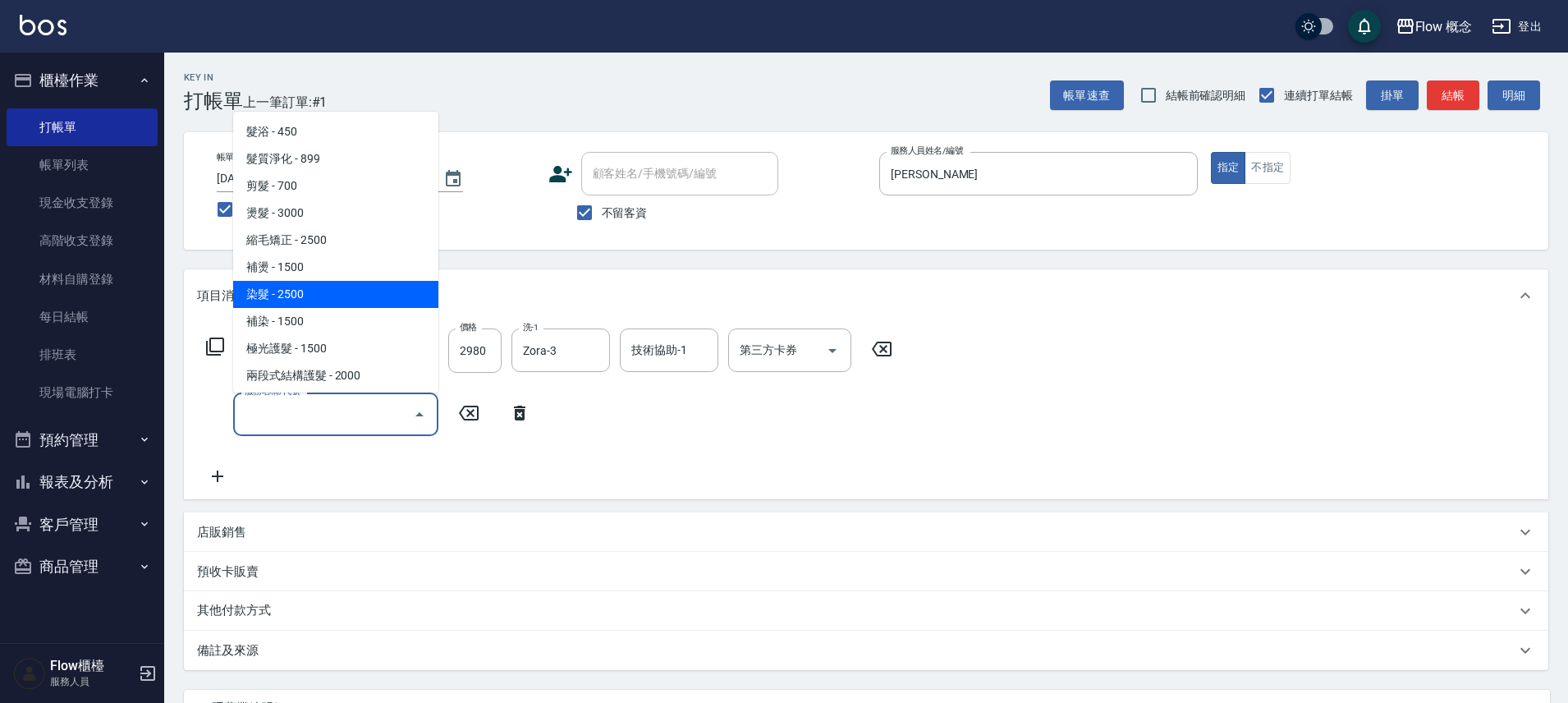
click at [301, 289] on span "染髮 - 2500" at bounding box center [335, 294] width 205 height 27
type input "染髮(401)"
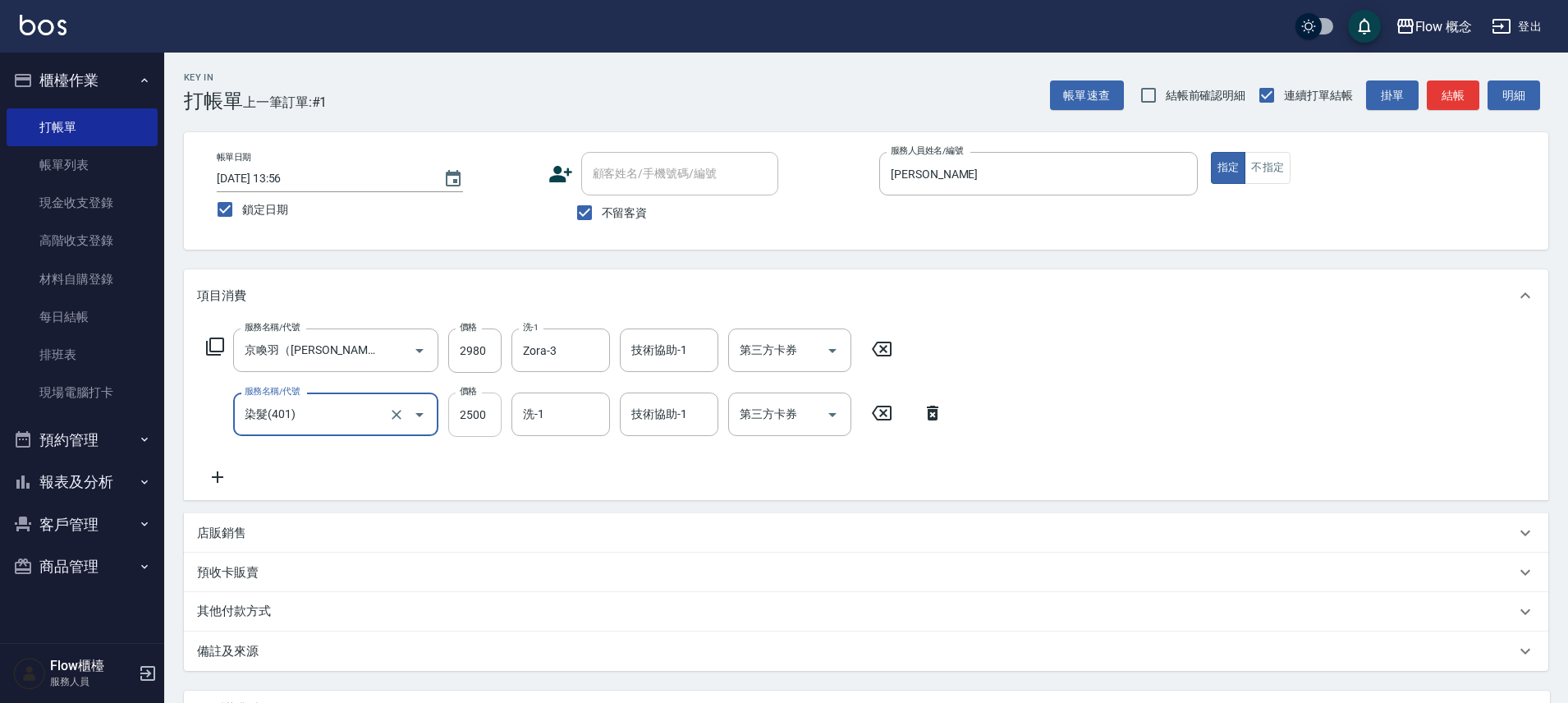
click at [487, 417] on input "2500" at bounding box center [475, 415] width 54 height 44
click at [209, 470] on icon at bounding box center [217, 477] width 41 height 20
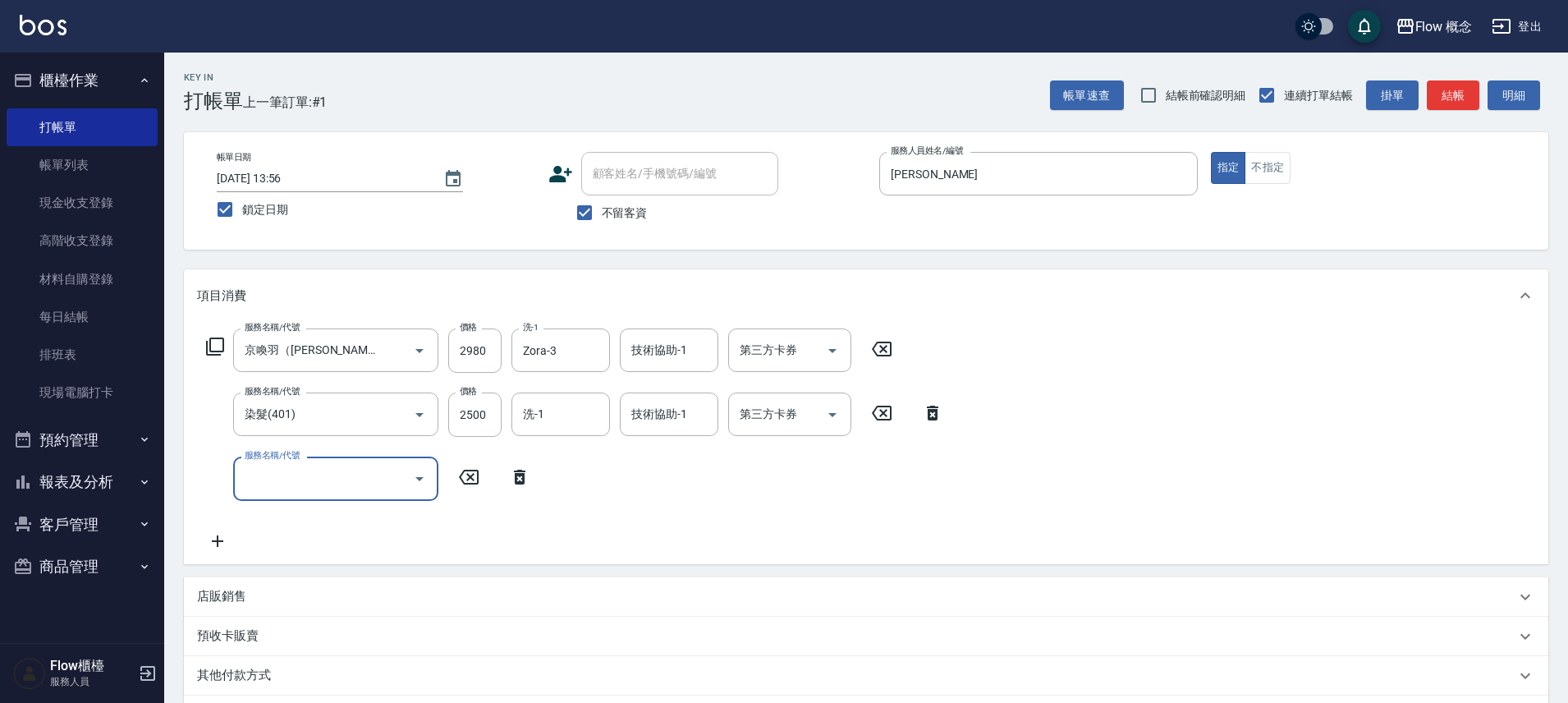
click at [291, 481] on input "服務名稱/代號" at bounding box center [323, 478] width 166 height 29
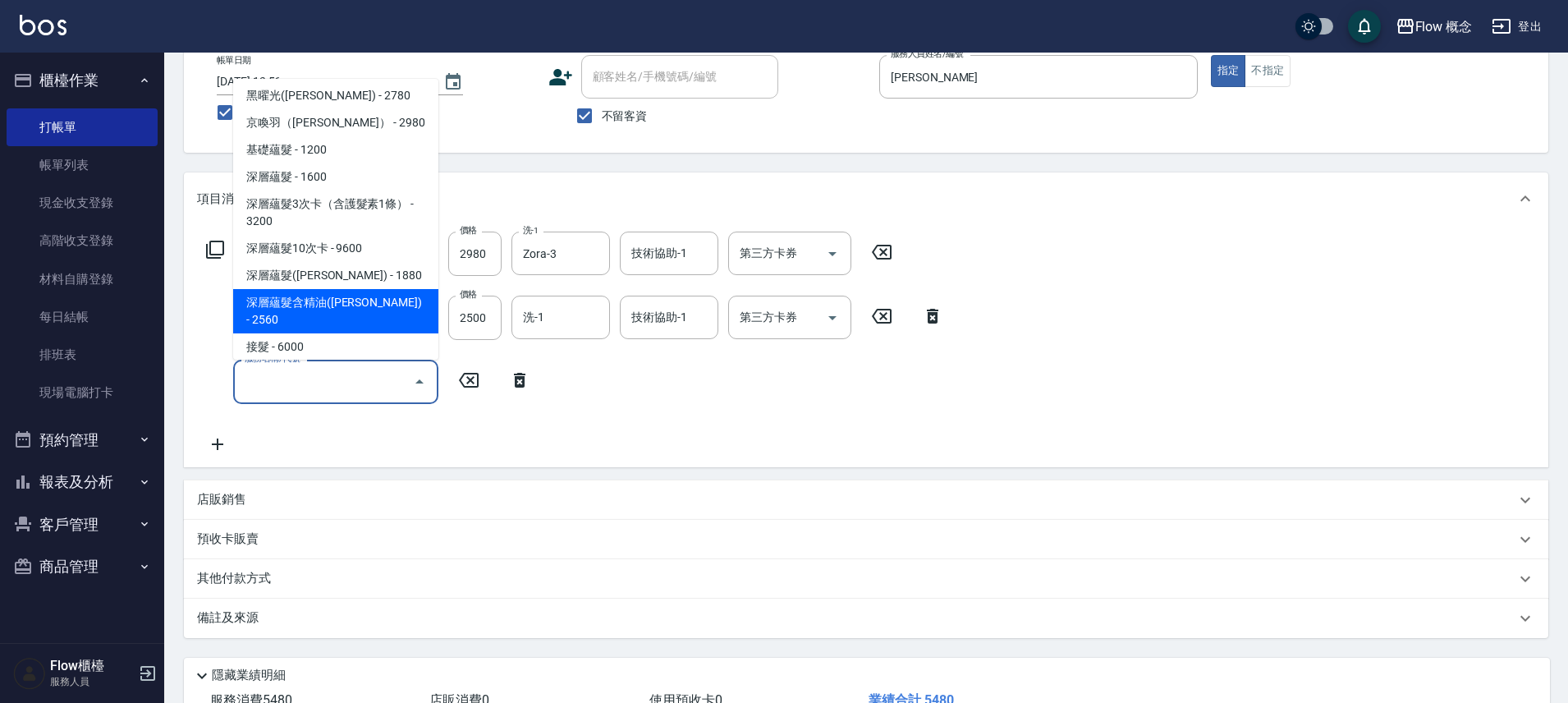
scroll to position [111, 0]
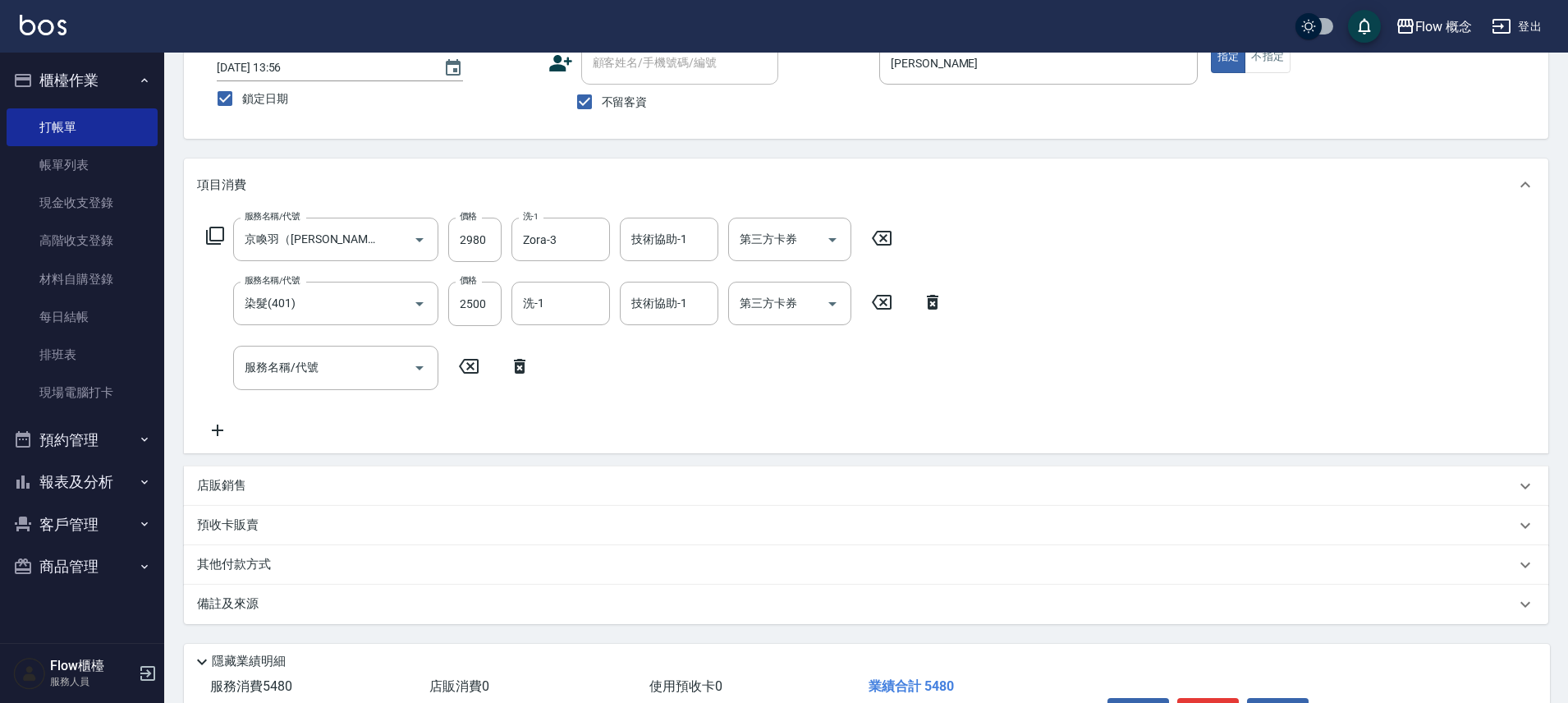
click at [640, 413] on div "服務名稱/代號 京喚羽（[PERSON_NAME]）(521) 服務名稱/代號 價格 2980 價格 洗-1 Zora-3 洗-1 技術協助-1 技術協助-1…" at bounding box center [576, 328] width 757 height 221
click at [305, 370] on input "服務名稱/代號" at bounding box center [323, 368] width 166 height 29
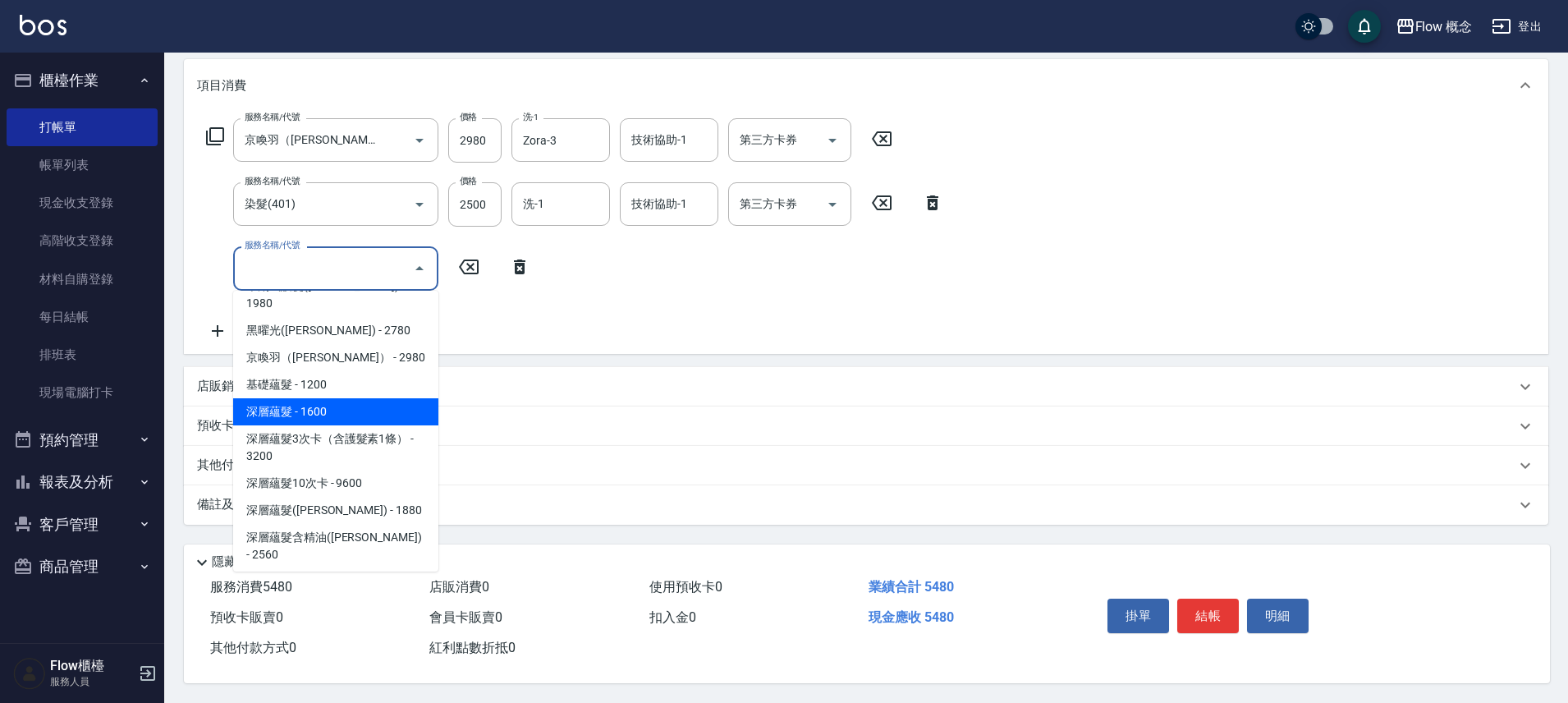
scroll to position [718, 0]
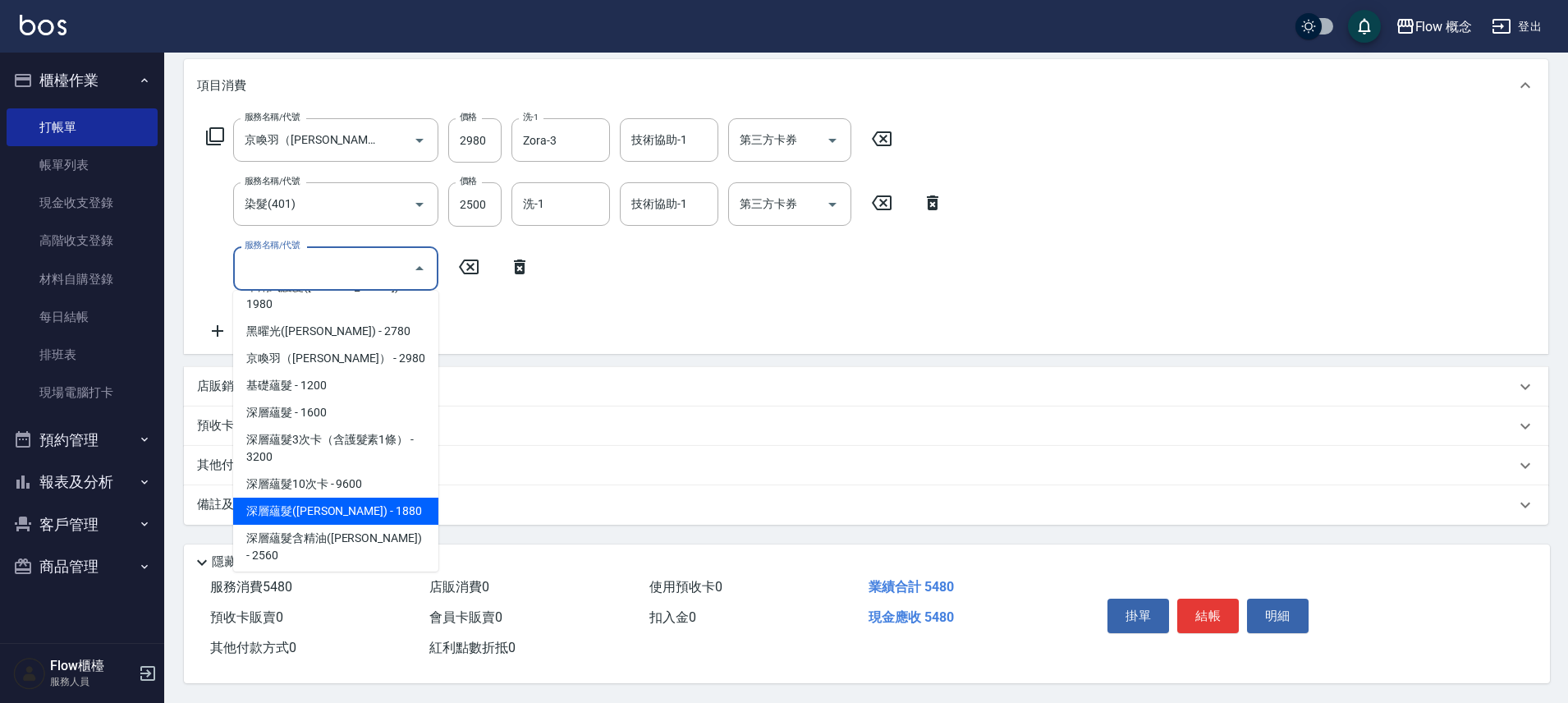
click at [324, 498] on span "深層蘊髮([PERSON_NAME]) - 1880" at bounding box center [335, 511] width 205 height 27
type input "深層蘊髮([PERSON_NAME])(605)"
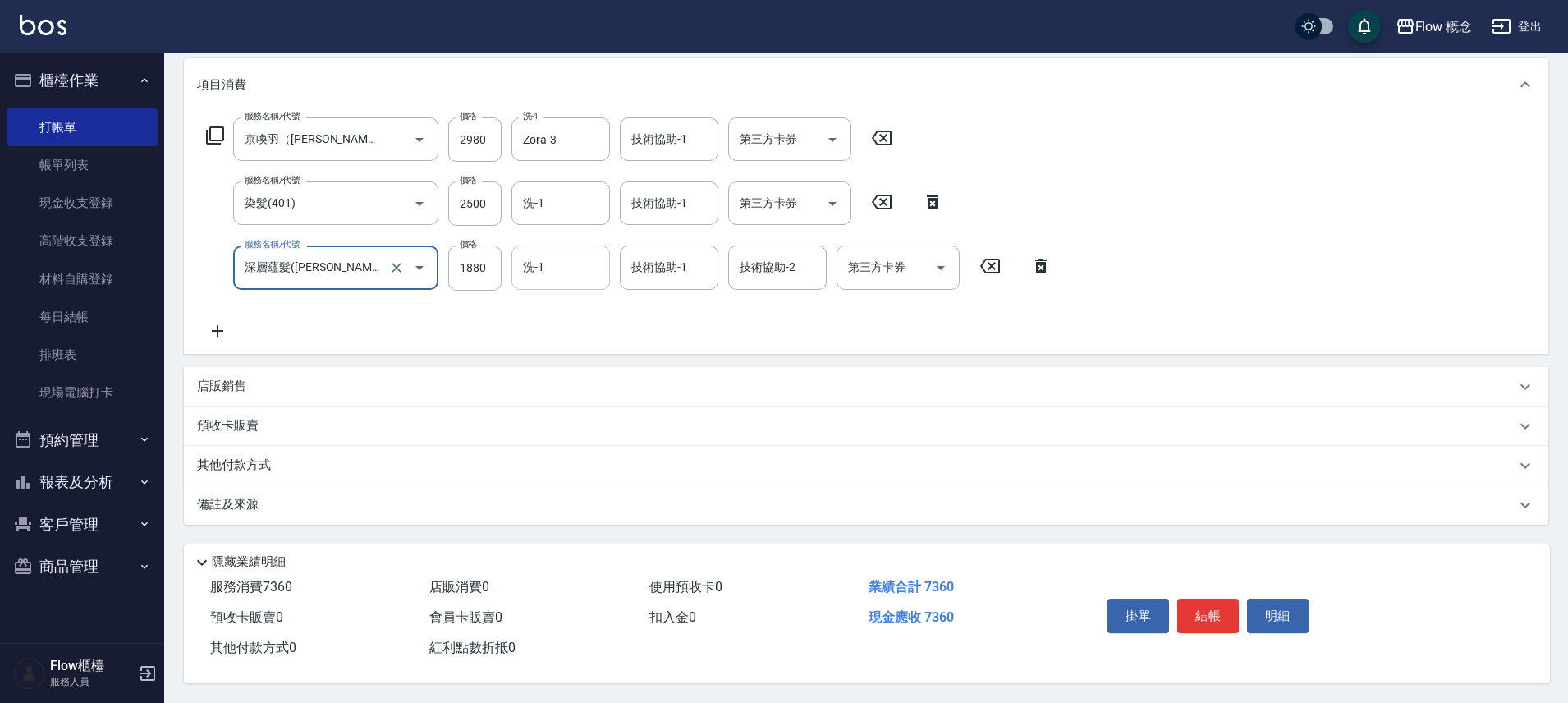
click at [579, 275] on div "洗-1" at bounding box center [560, 266] width 99 height 43
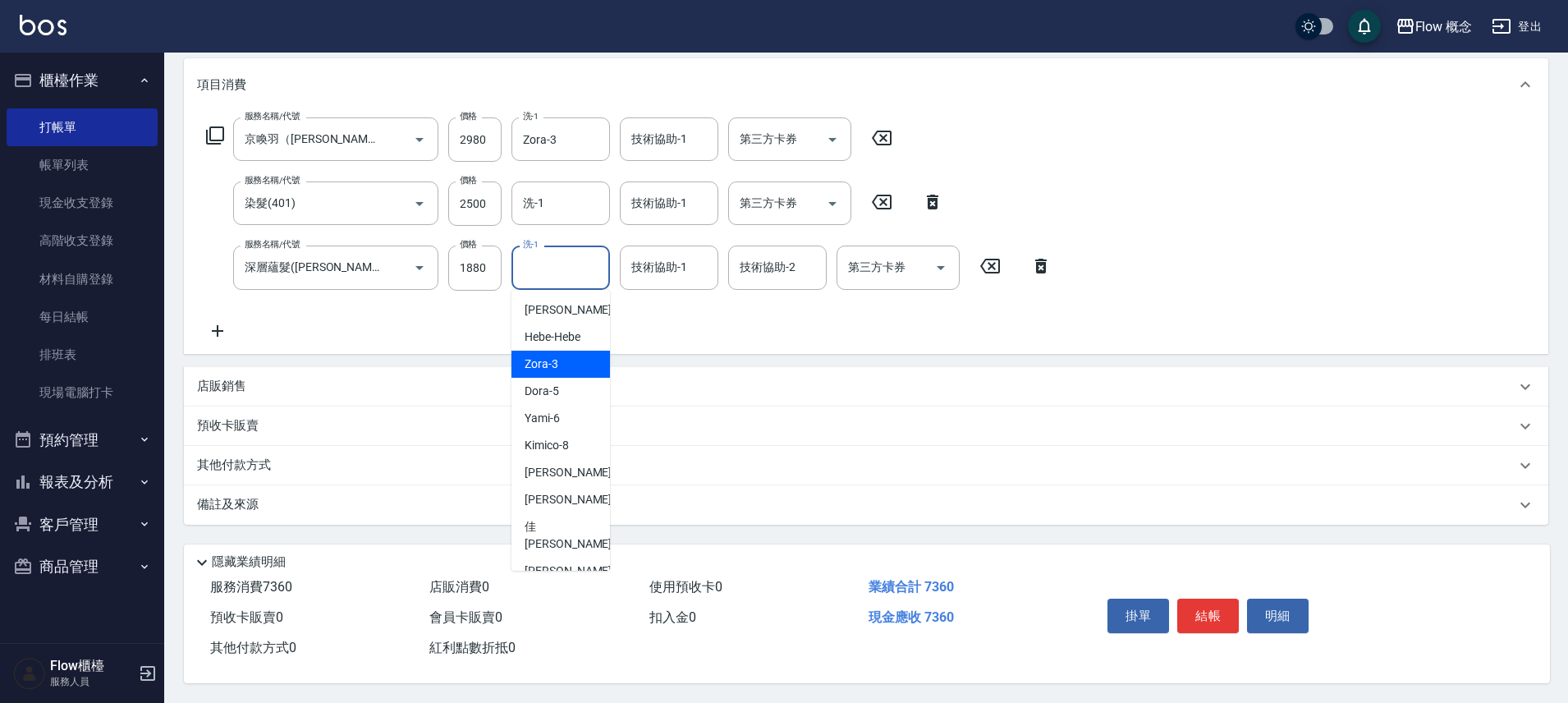
click at [550, 355] on span "Zora -3" at bounding box center [541, 364] width 34 height 17
type input "Zora-3"
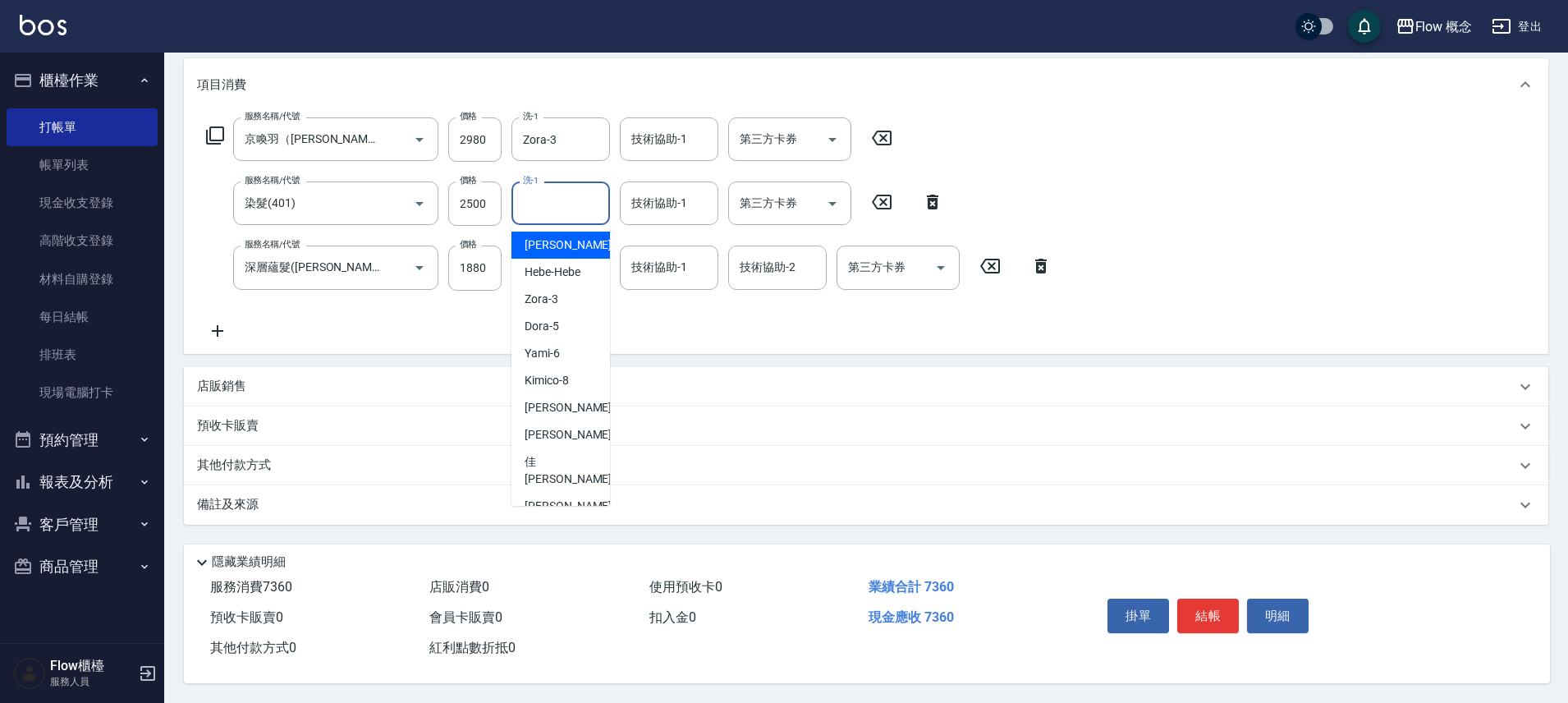
click at [550, 203] on input "洗-1" at bounding box center [560, 203] width 83 height 29
click at [549, 313] on div "Dora -5" at bounding box center [560, 327] width 99 height 27
type input "Dora-5"
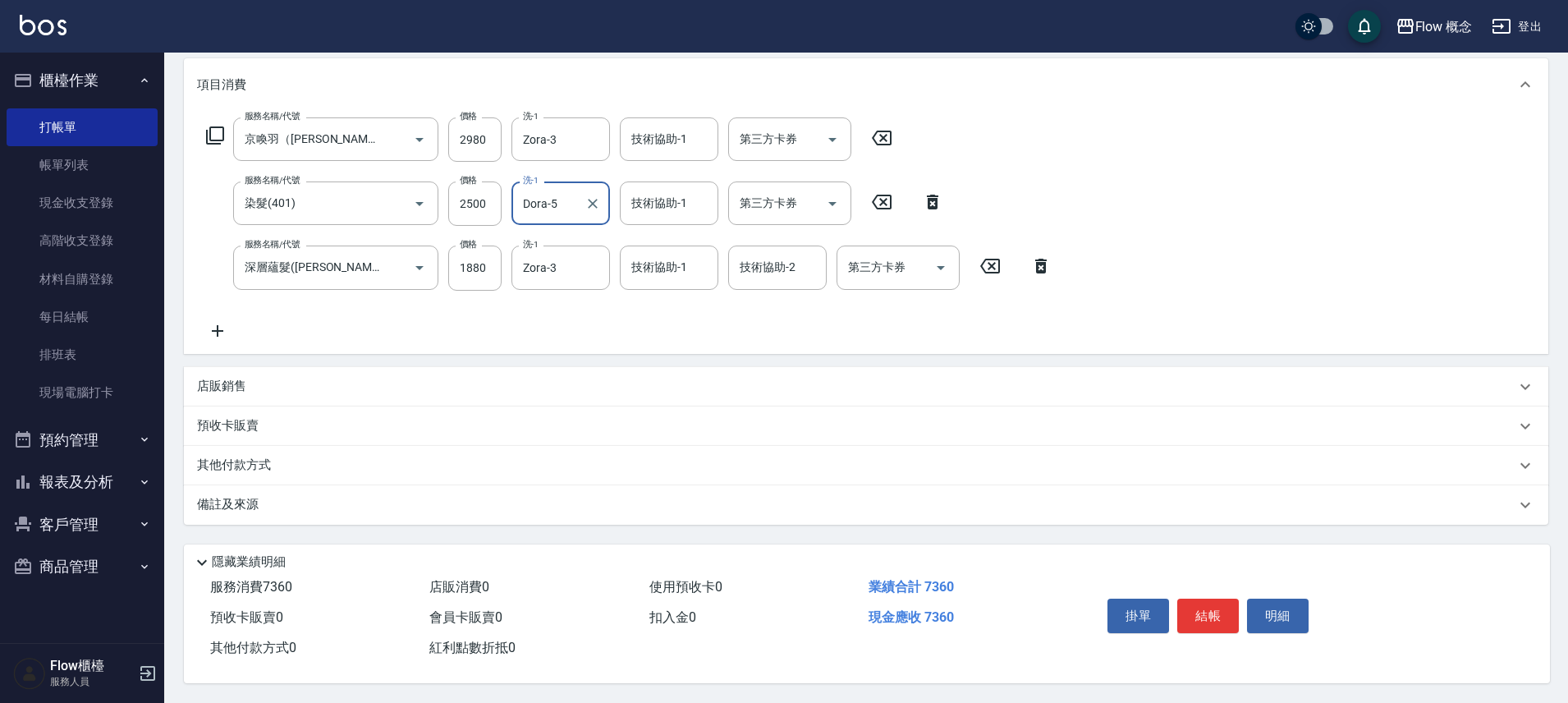
click at [733, 339] on div "服務名稱/代號 京喚羽（[PERSON_NAME]）(521) 服務名稱/代號 價格 2980 價格 洗-1 Zora-3 洗-1 技術協助-1 技術協助-1…" at bounding box center [866, 232] width 1365 height 242
click at [493, 208] on input "2500" at bounding box center [475, 203] width 54 height 44
click at [498, 209] on input "2500" at bounding box center [475, 203] width 54 height 44
click at [252, 389] on div "店販銷售" at bounding box center [866, 386] width 1365 height 39
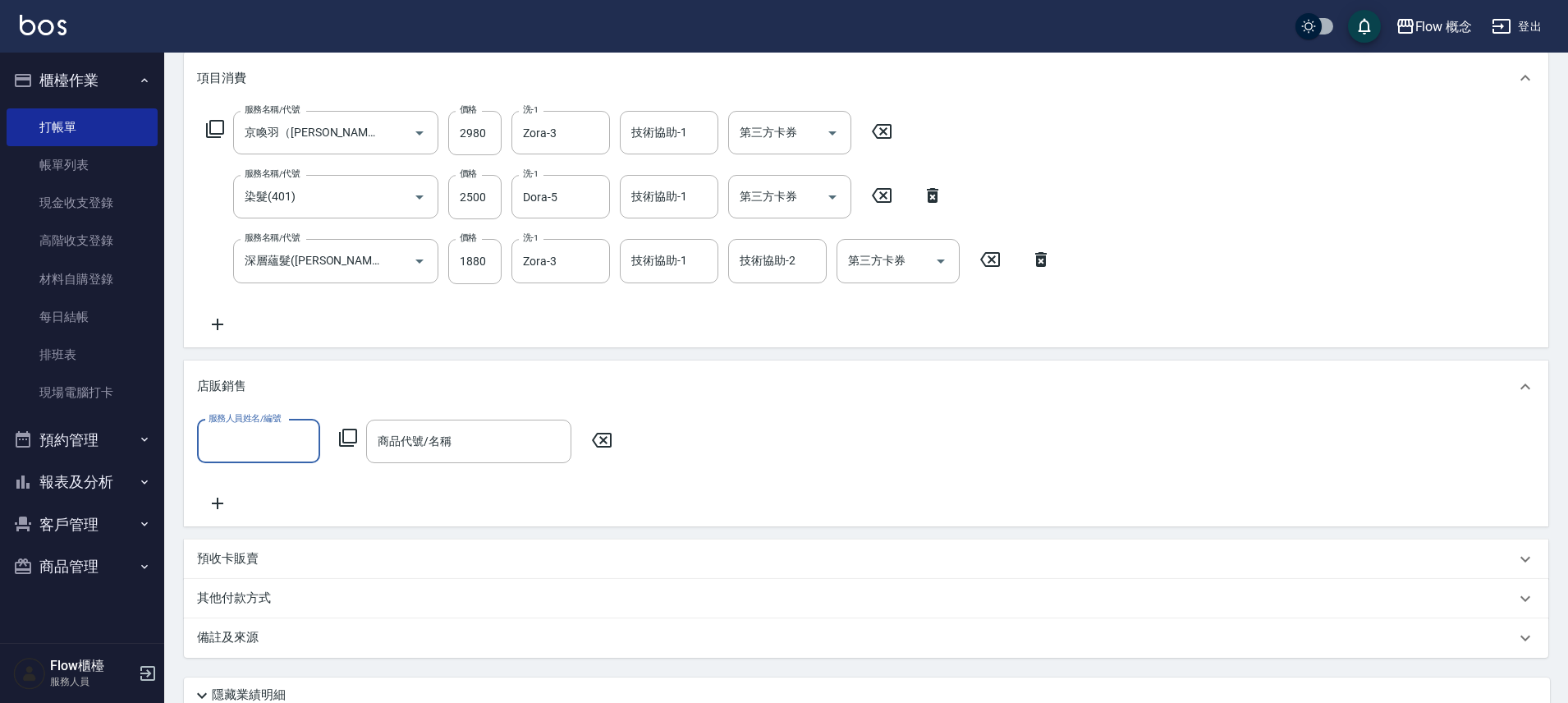
scroll to position [0, 0]
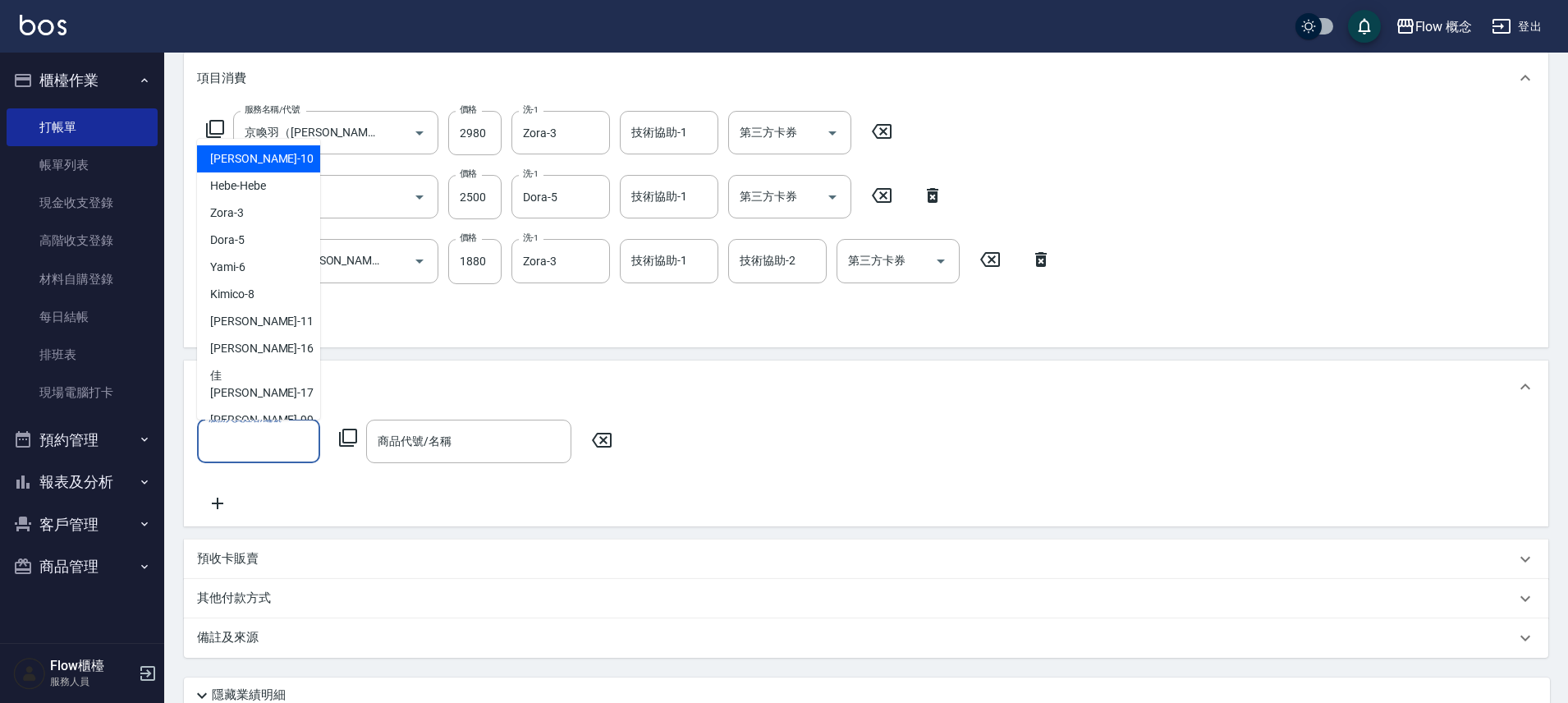
click at [269, 427] on input "服務人員姓名/編號" at bounding box center [258, 442] width 108 height 29
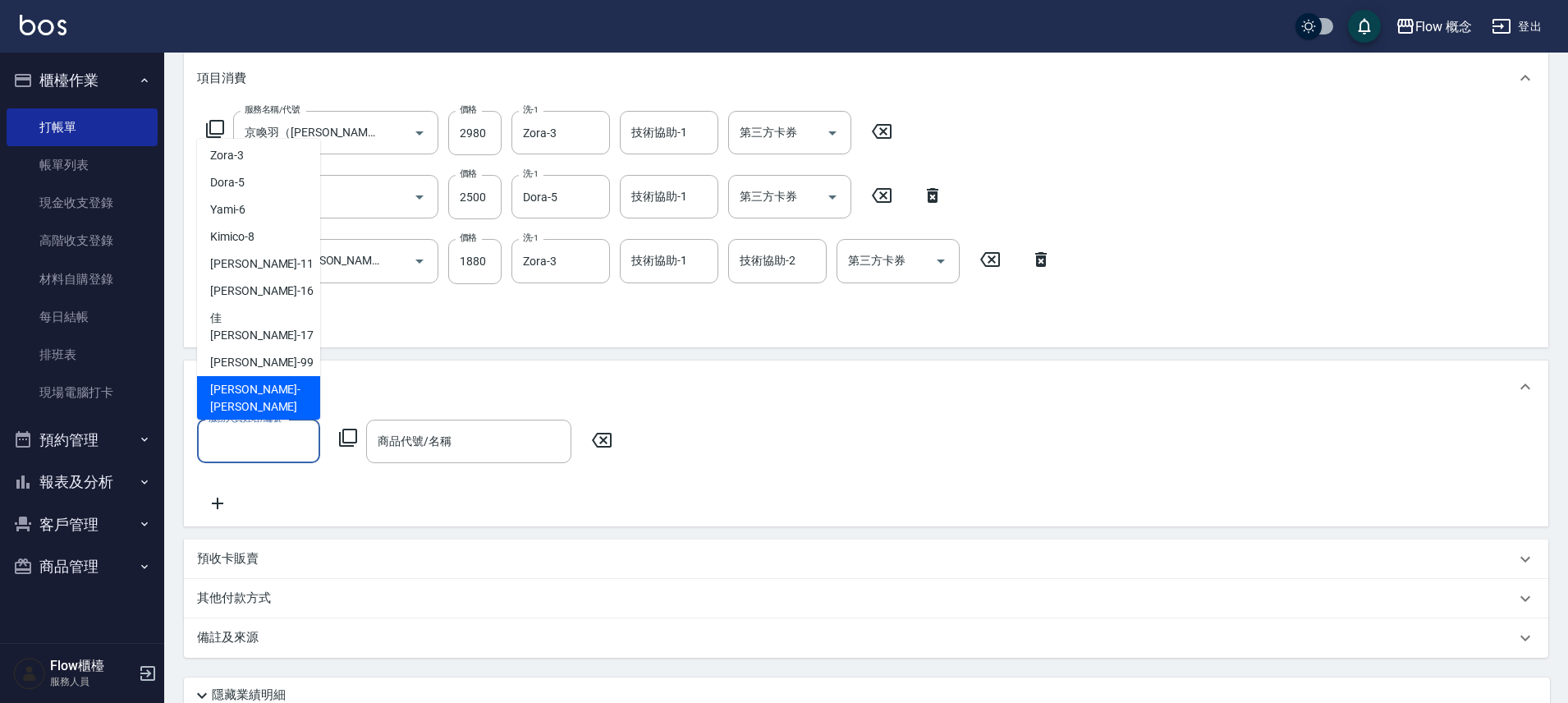
click at [270, 376] on div "[PERSON_NAME] -[PERSON_NAME]" at bounding box center [259, 398] width 124 height 44
type input "[PERSON_NAME]"
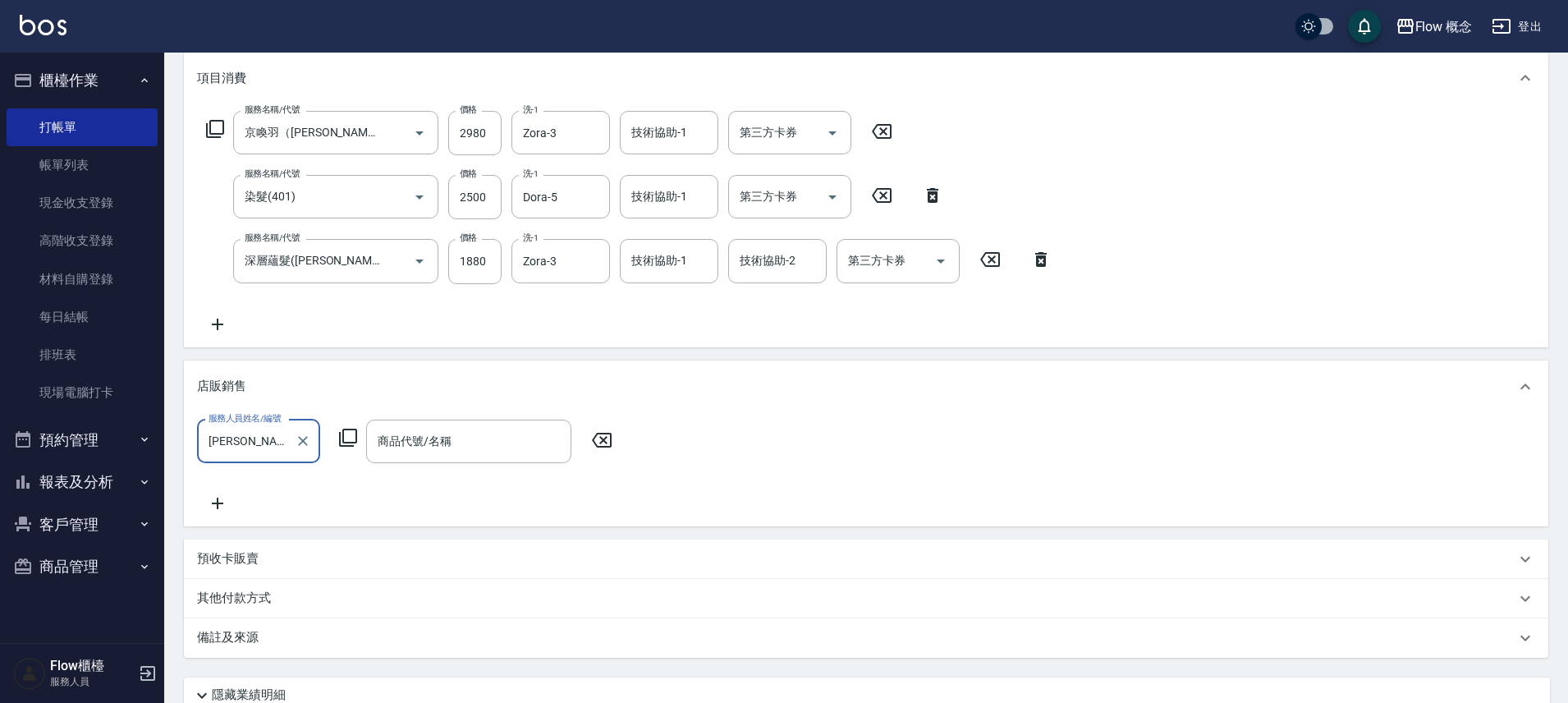
click at [227, 496] on icon at bounding box center [217, 503] width 41 height 20
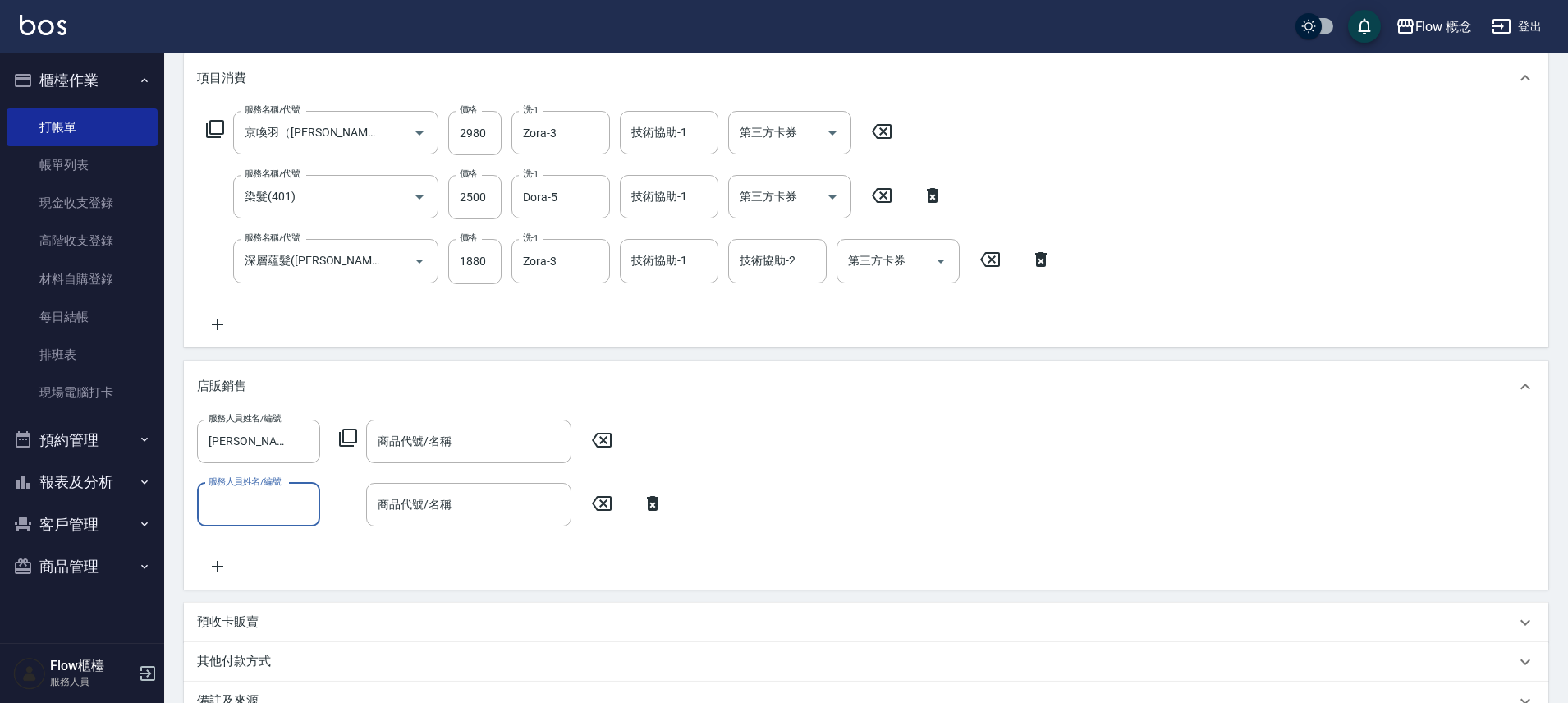
click at [234, 498] on input "服務人員姓名/編號" at bounding box center [258, 505] width 108 height 29
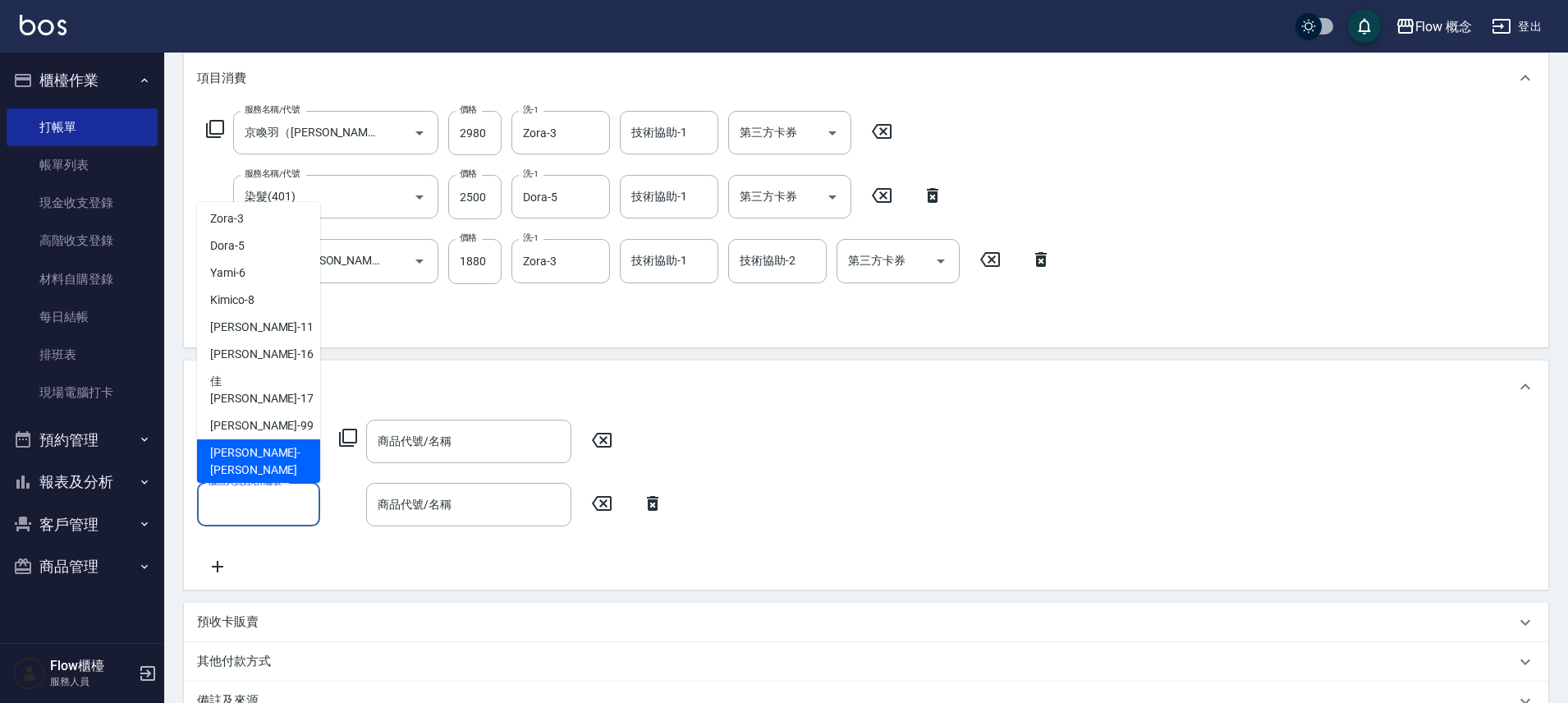
click at [241, 444] on span "[PERSON_NAME] -[PERSON_NAME]" at bounding box center [258, 462] width 97 height 34
type input "[PERSON_NAME]"
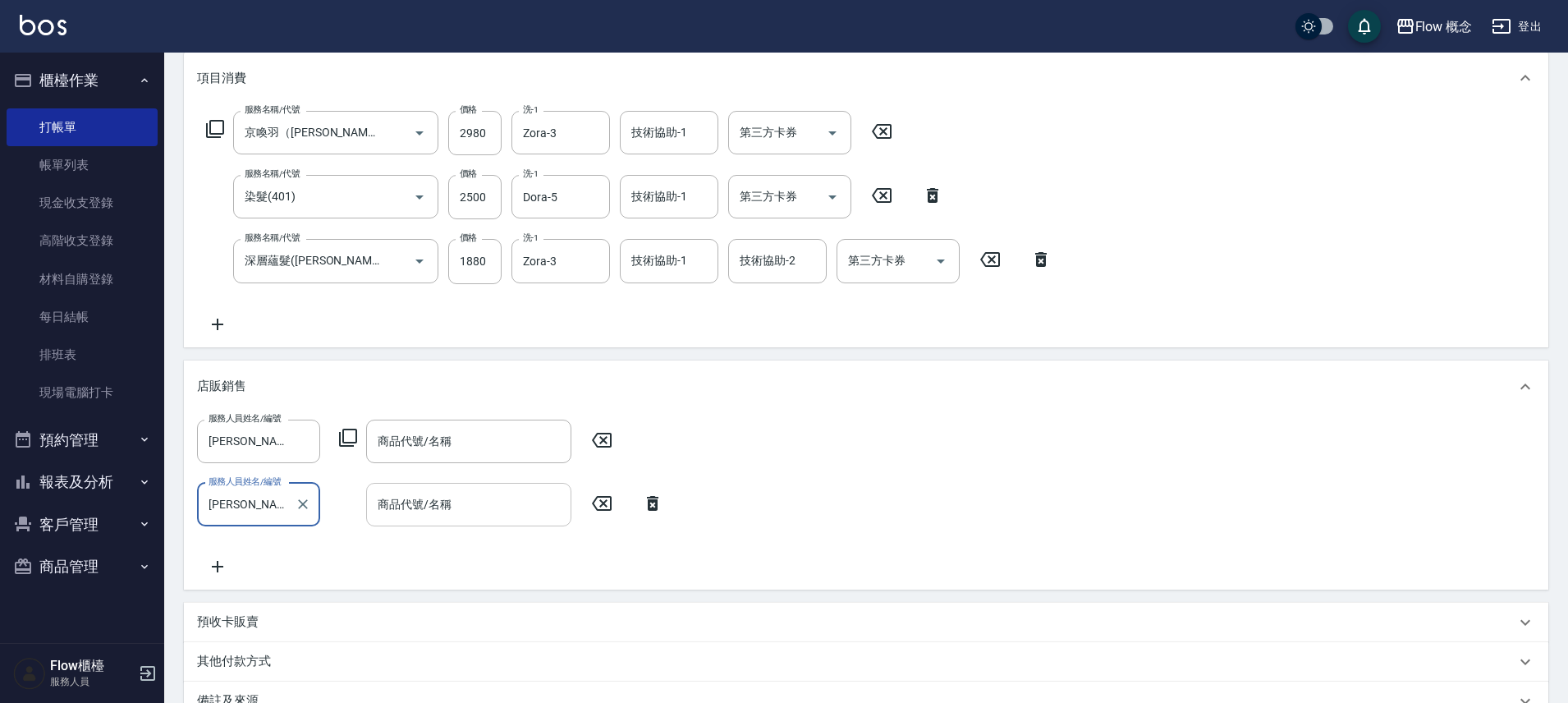
click at [409, 501] on input "商品代號/名稱" at bounding box center [468, 505] width 191 height 29
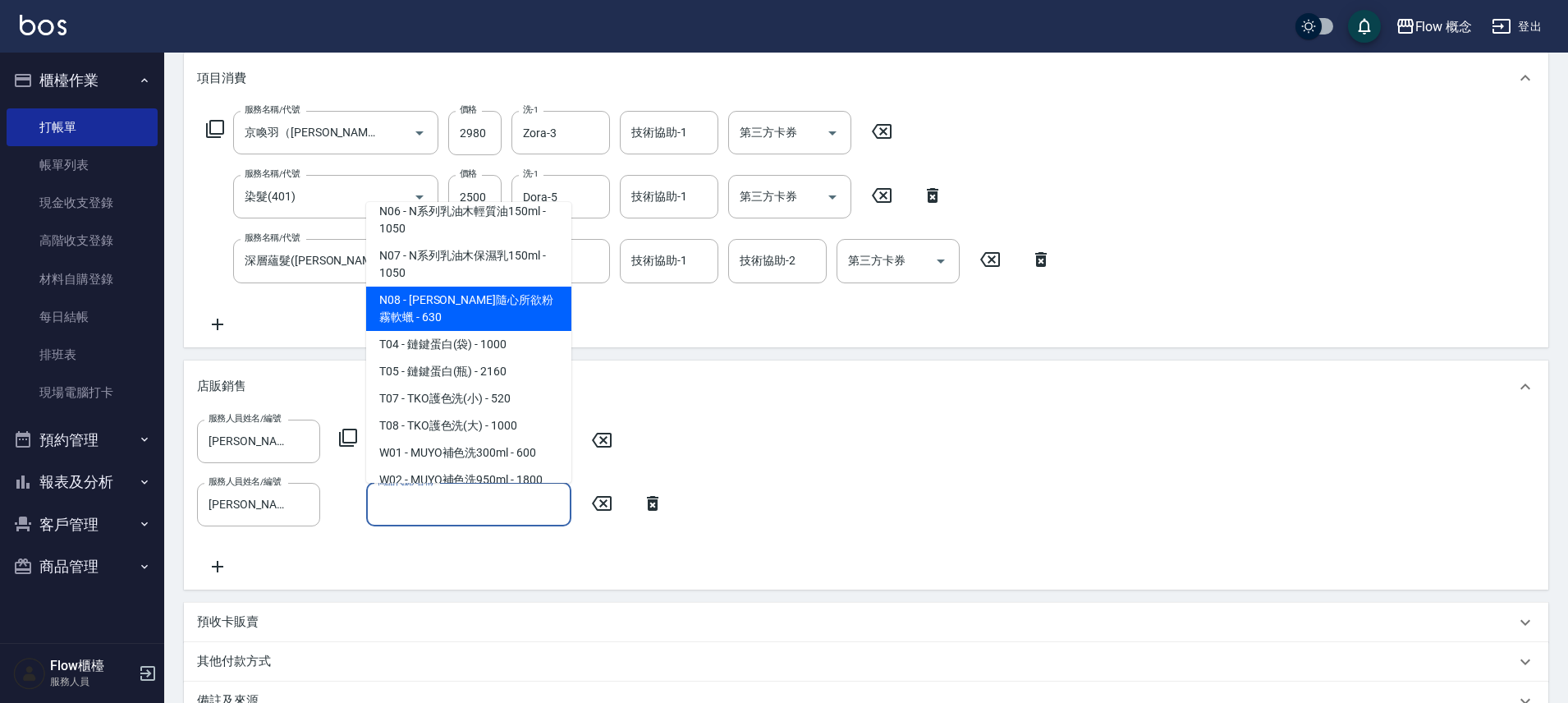
scroll to position [1614, 0]
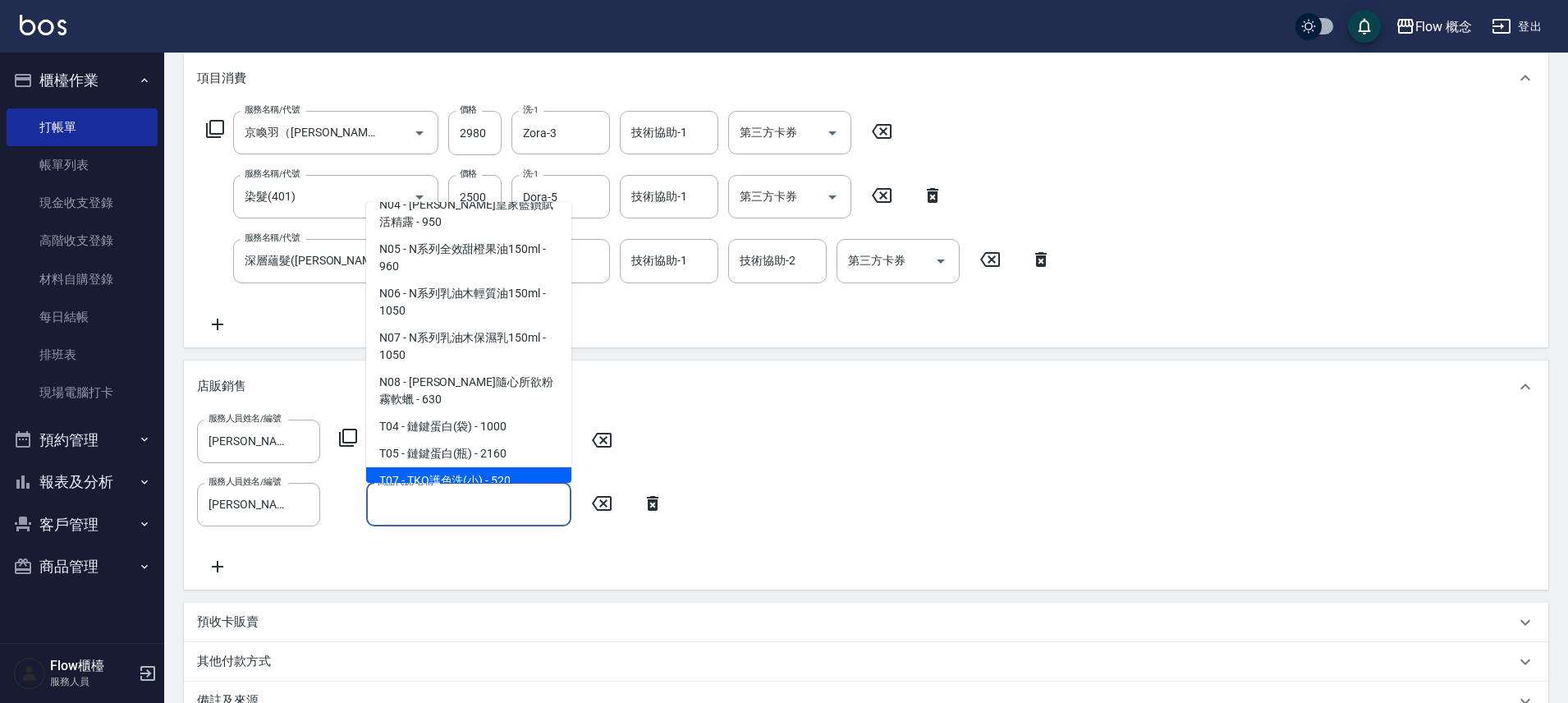
drag, startPoint x: 509, startPoint y: 366, endPoint x: 482, endPoint y: 384, distance: 32.4
click at [508, 467] on span "T07 - TKO護色洗(小) - 520" at bounding box center [468, 481] width 205 height 27
type input "TKO護色洗(小)"
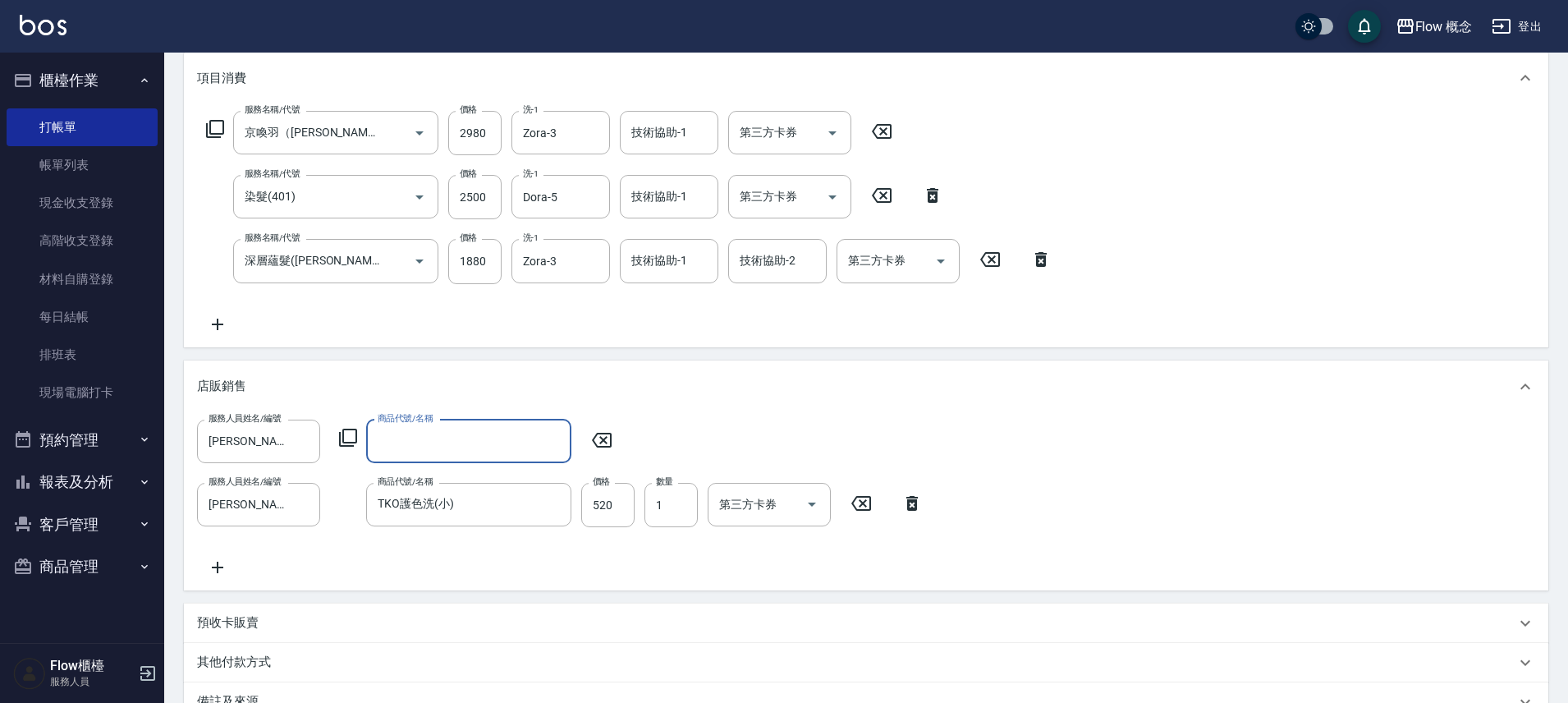
click at [453, 432] on input "商品代號/名稱" at bounding box center [468, 442] width 191 height 29
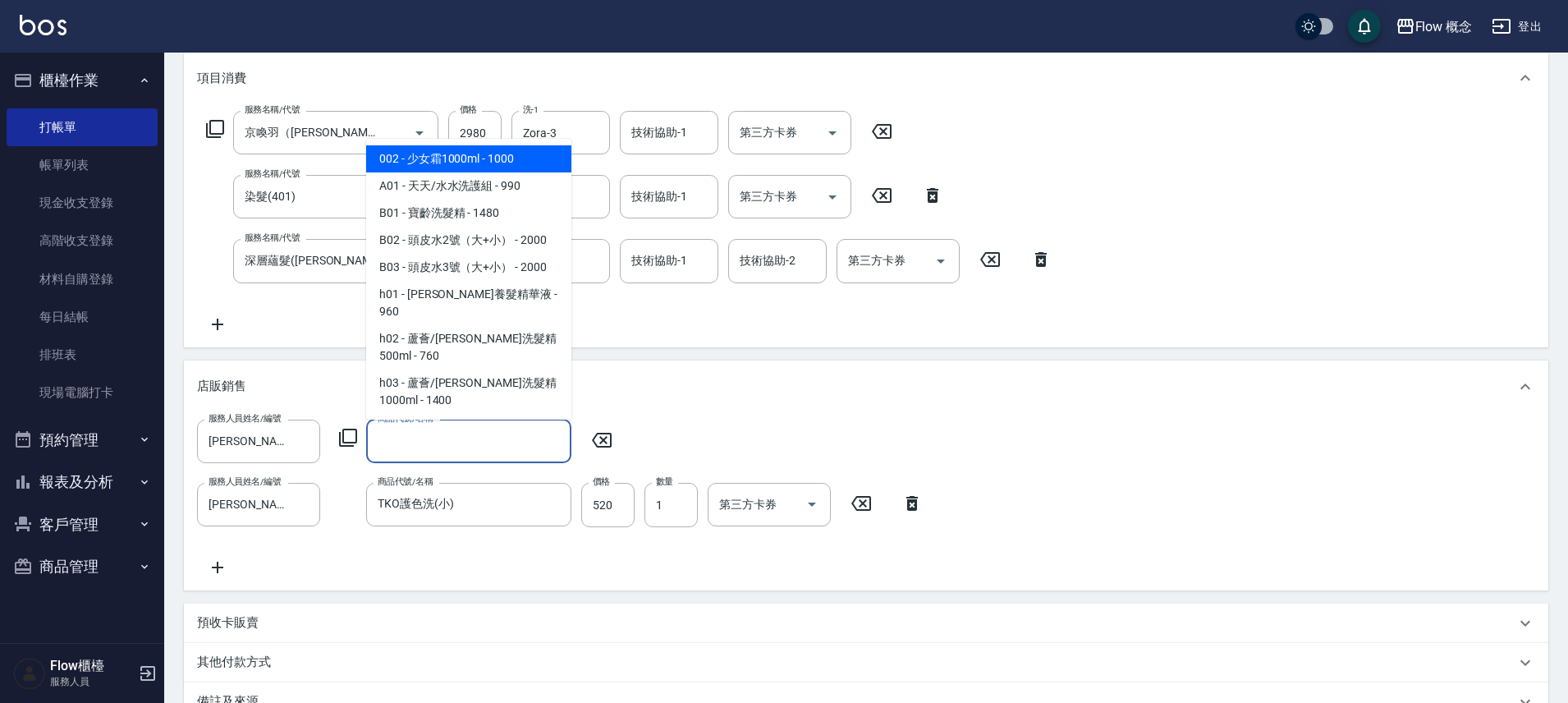
click at [451, 432] on input "商品代號/名稱" at bounding box center [468, 442] width 191 height 29
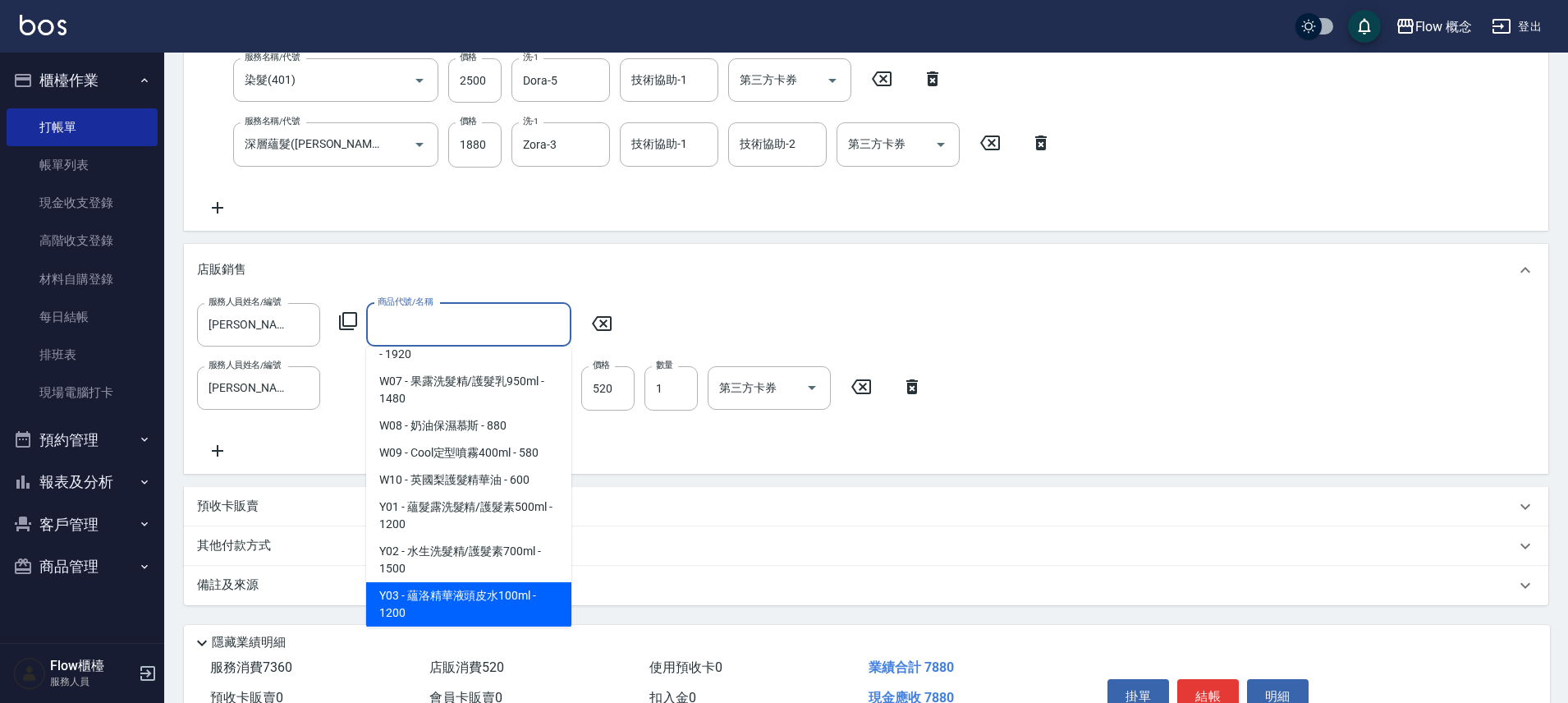
scroll to position [2076, 0]
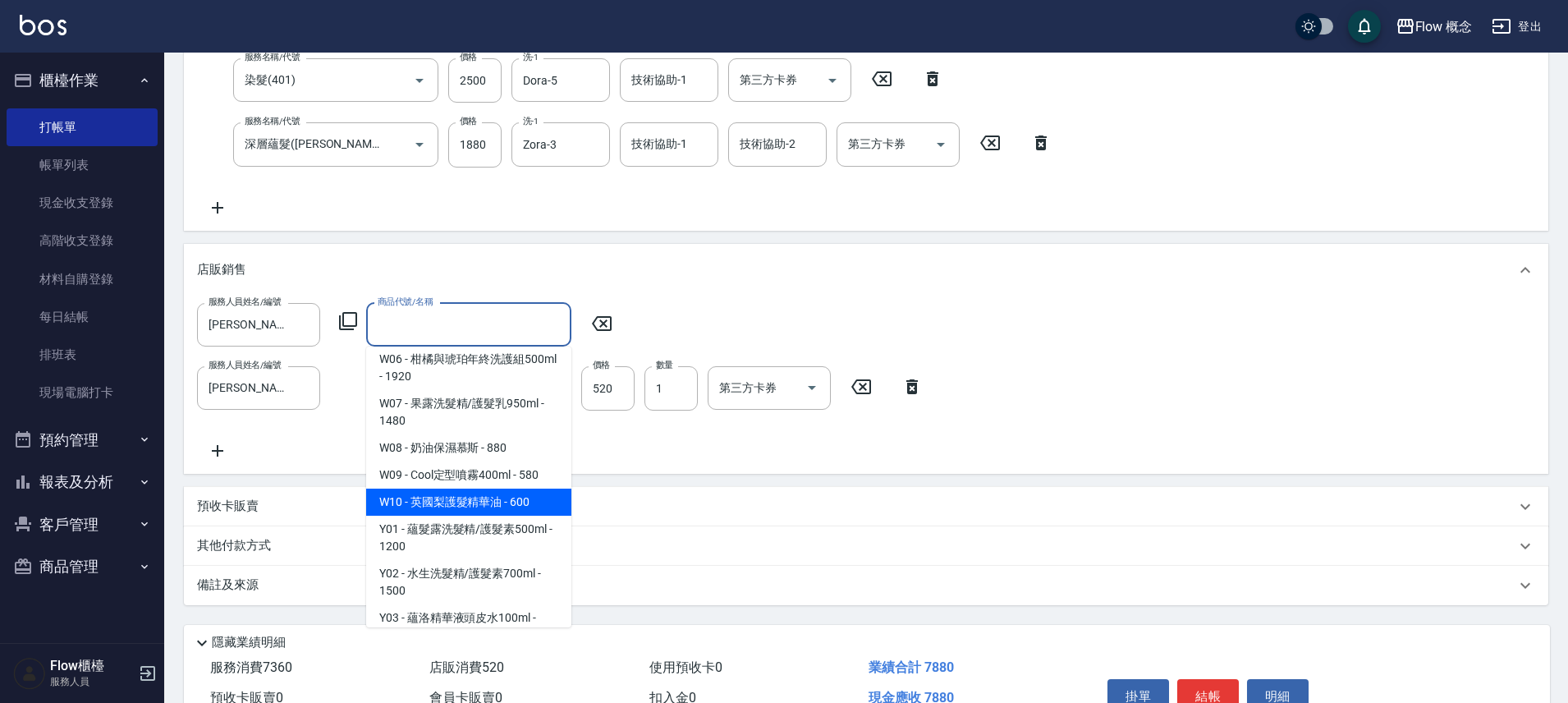
click at [501, 488] on span "W10 - 英國梨護髮精華油 - 600" at bounding box center [468, 502] width 205 height 27
type input "英國梨護髮精華油"
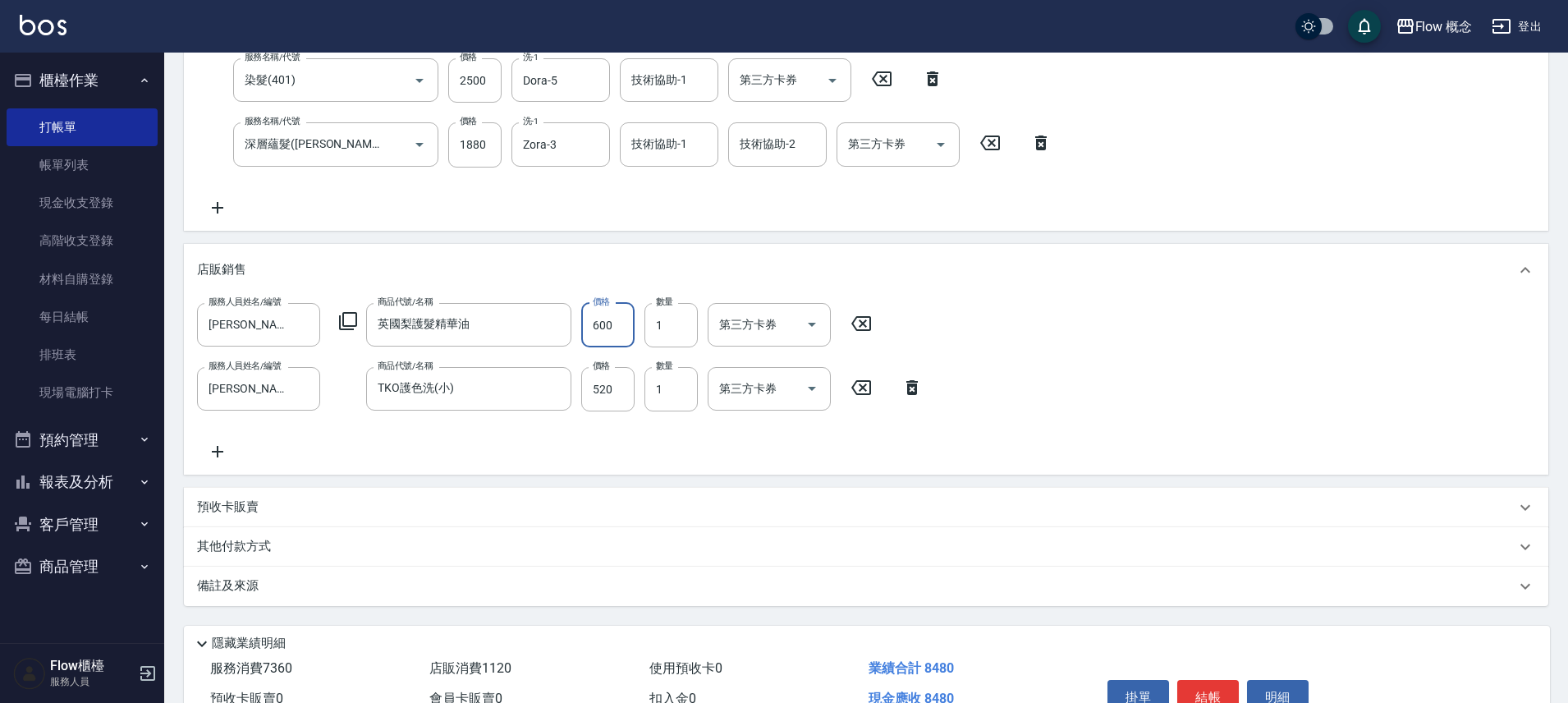
click at [602, 330] on input "600" at bounding box center [608, 325] width 54 height 44
click at [615, 334] on input "600" at bounding box center [608, 325] width 54 height 44
click at [479, 336] on input "英國梨護髮精華油" at bounding box center [456, 325] width 166 height 29
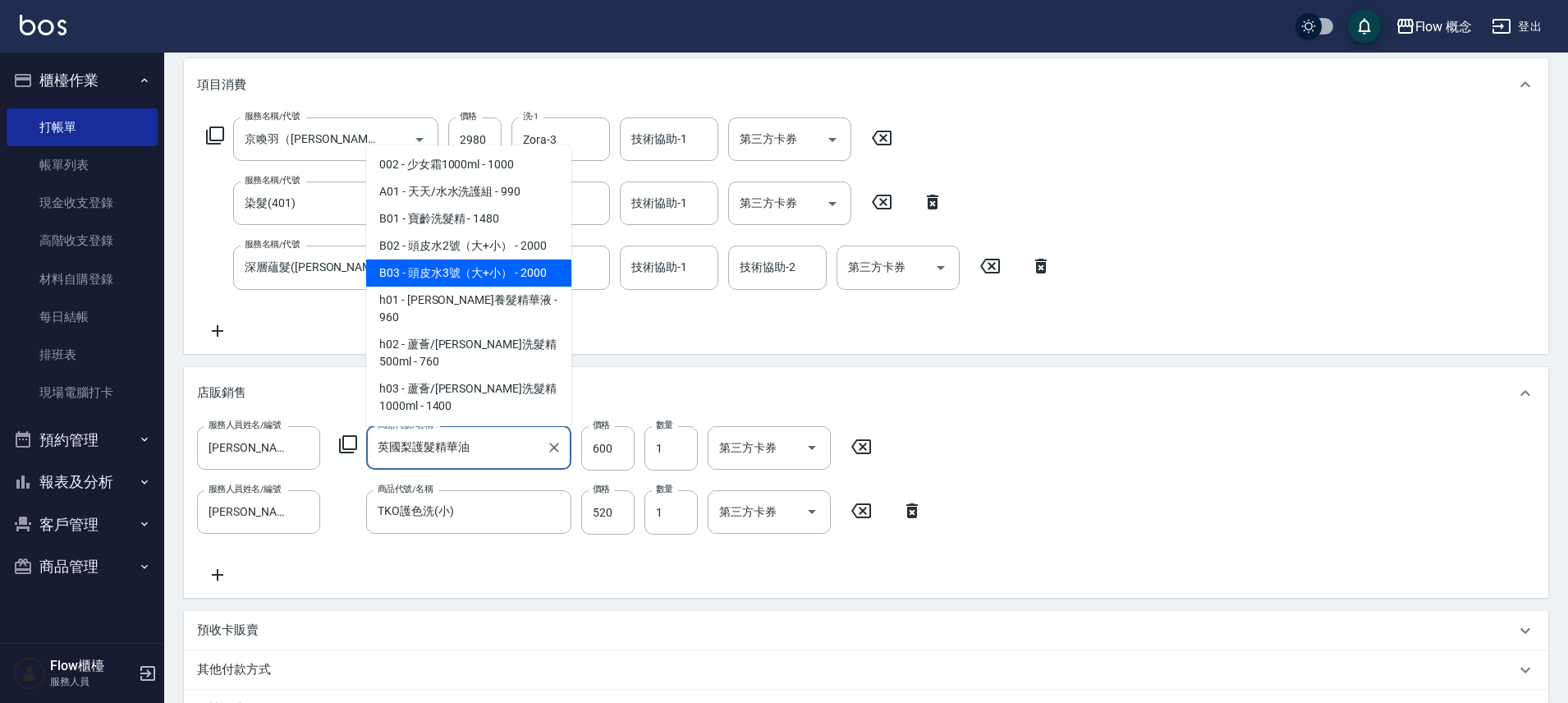
scroll to position [0, 0]
click at [761, 359] on div "項目消費 服務名稱/代號 京喚羽（[PERSON_NAME]）(521) 服務名稱/代號 價格 2980 價格 洗-1 Zora-3 洗-1 技術協助-1 技…" at bounding box center [866, 394] width 1365 height 670
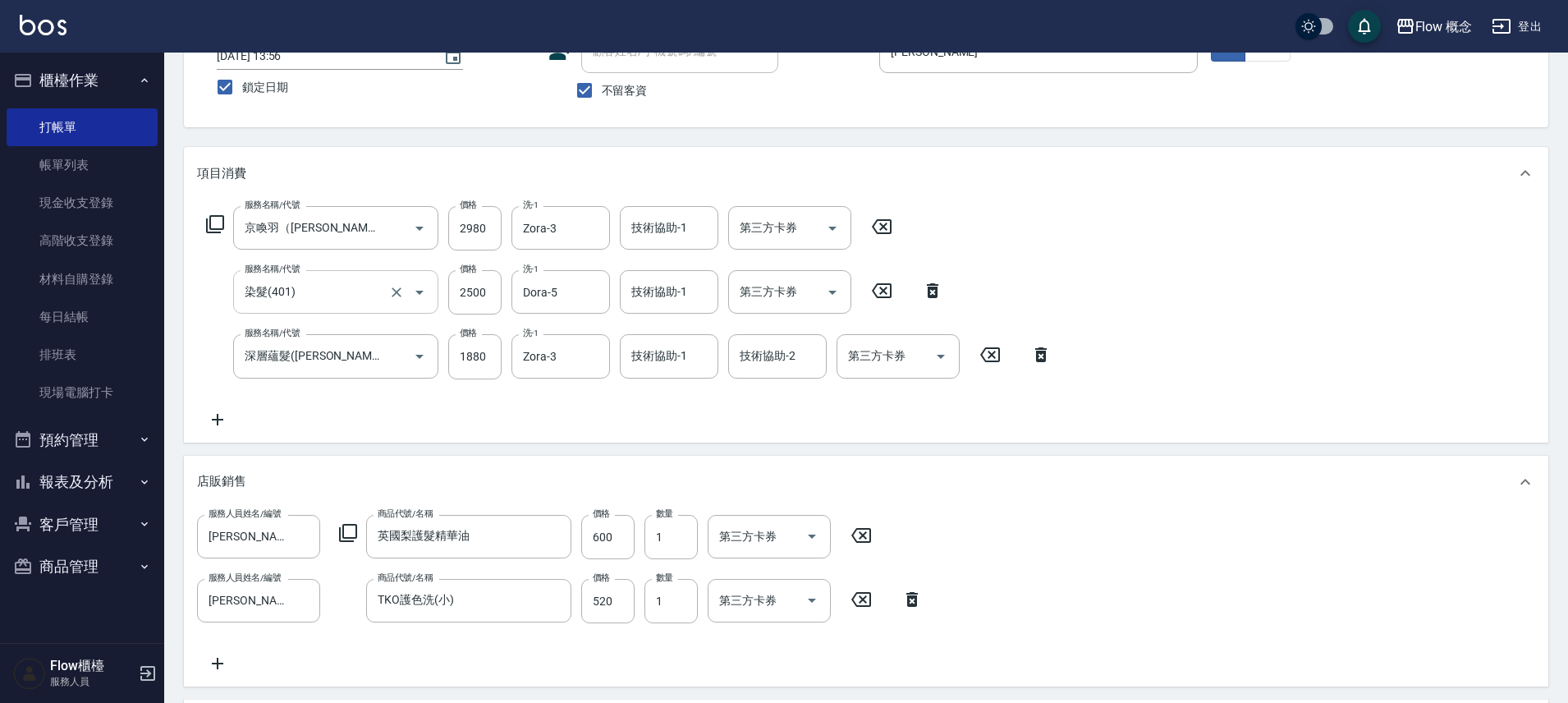
scroll to position [129, 0]
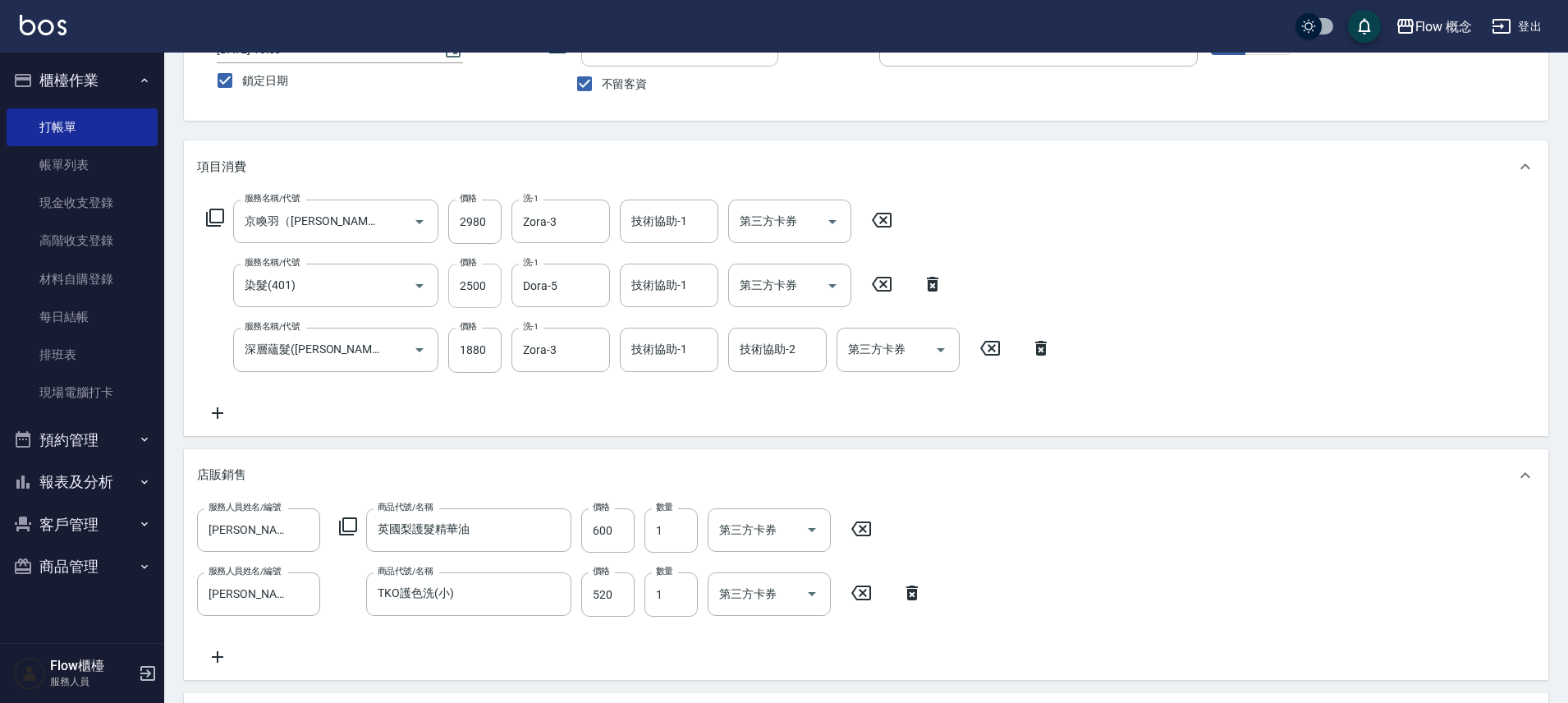
click at [476, 288] on input "2500" at bounding box center [475, 285] width 54 height 44
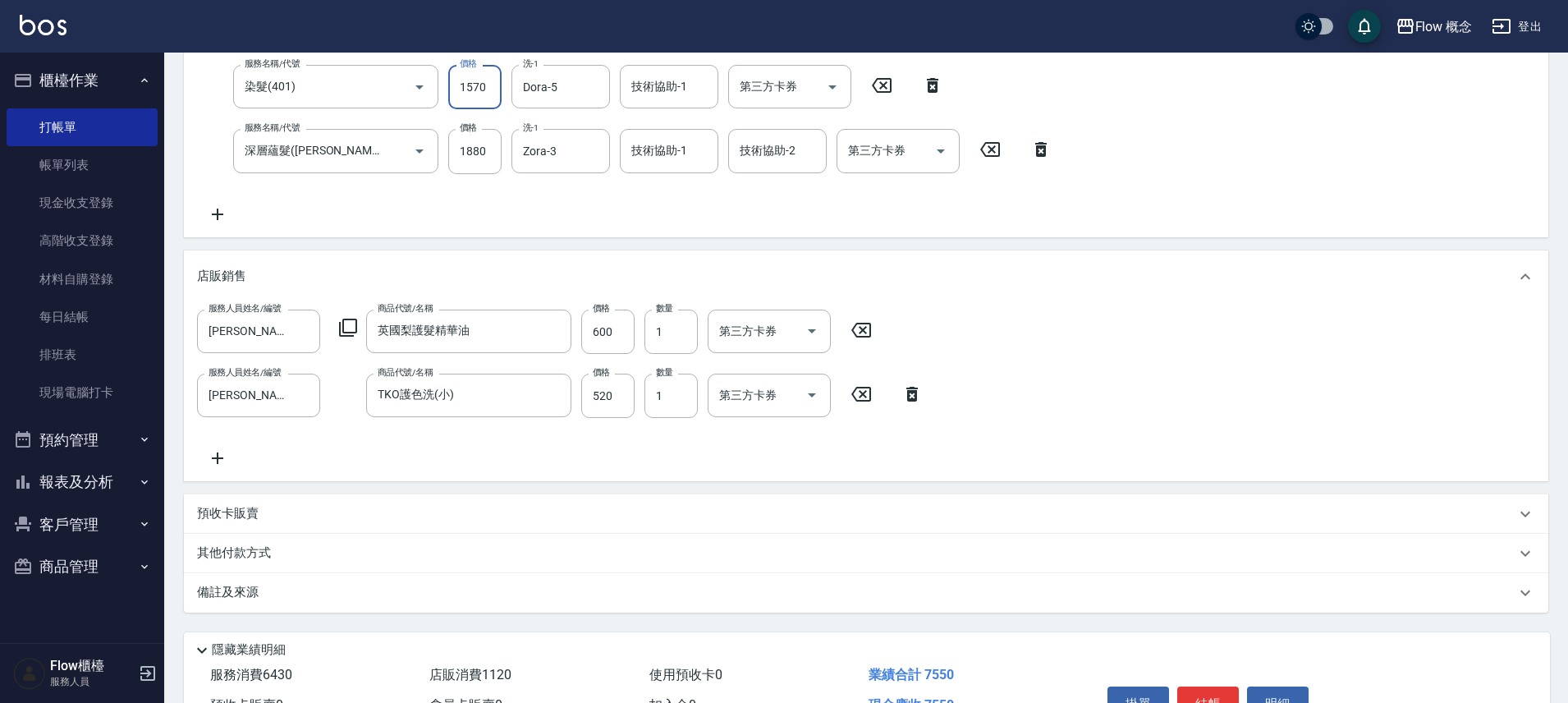
scroll to position [422, 0]
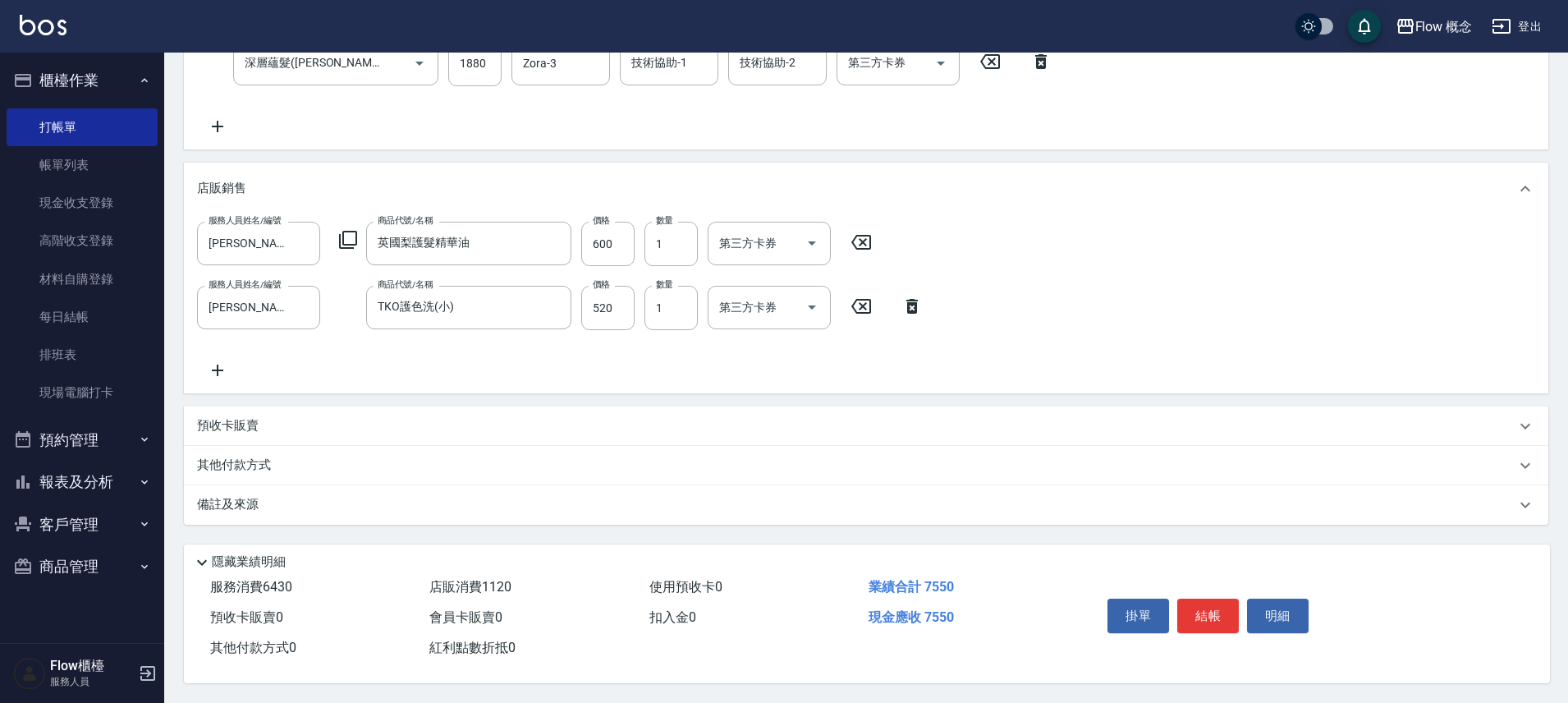
type input "1570"
click at [219, 496] on p "備註及來源" at bounding box center [228, 505] width 61 height 17
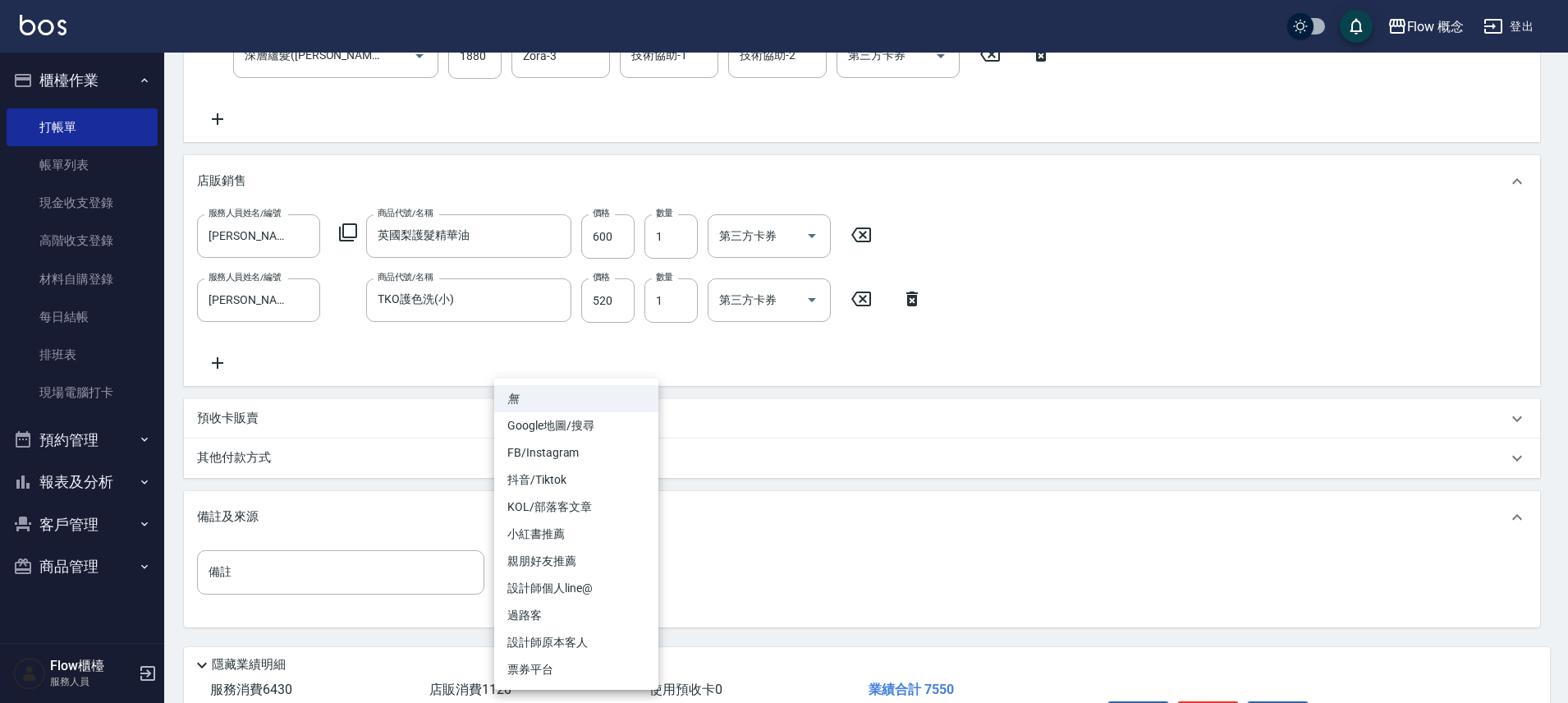
click at [535, 564] on body "Flow 概念 登出 櫃檯作業 打帳單 帳單列表 現金收支登錄 高階收支登錄 材料自購登錄 每日結帳 排班表 現場電腦打卡 預約管理 預約管理 單日預約紀錄 …" at bounding box center [784, 192] width 1568 height 1228
drag, startPoint x: 538, startPoint y: 461, endPoint x: 498, endPoint y: 464, distance: 40.1
click at [538, 460] on li "FB/Instagram" at bounding box center [576, 453] width 164 height 27
type input "FB/Instagram"
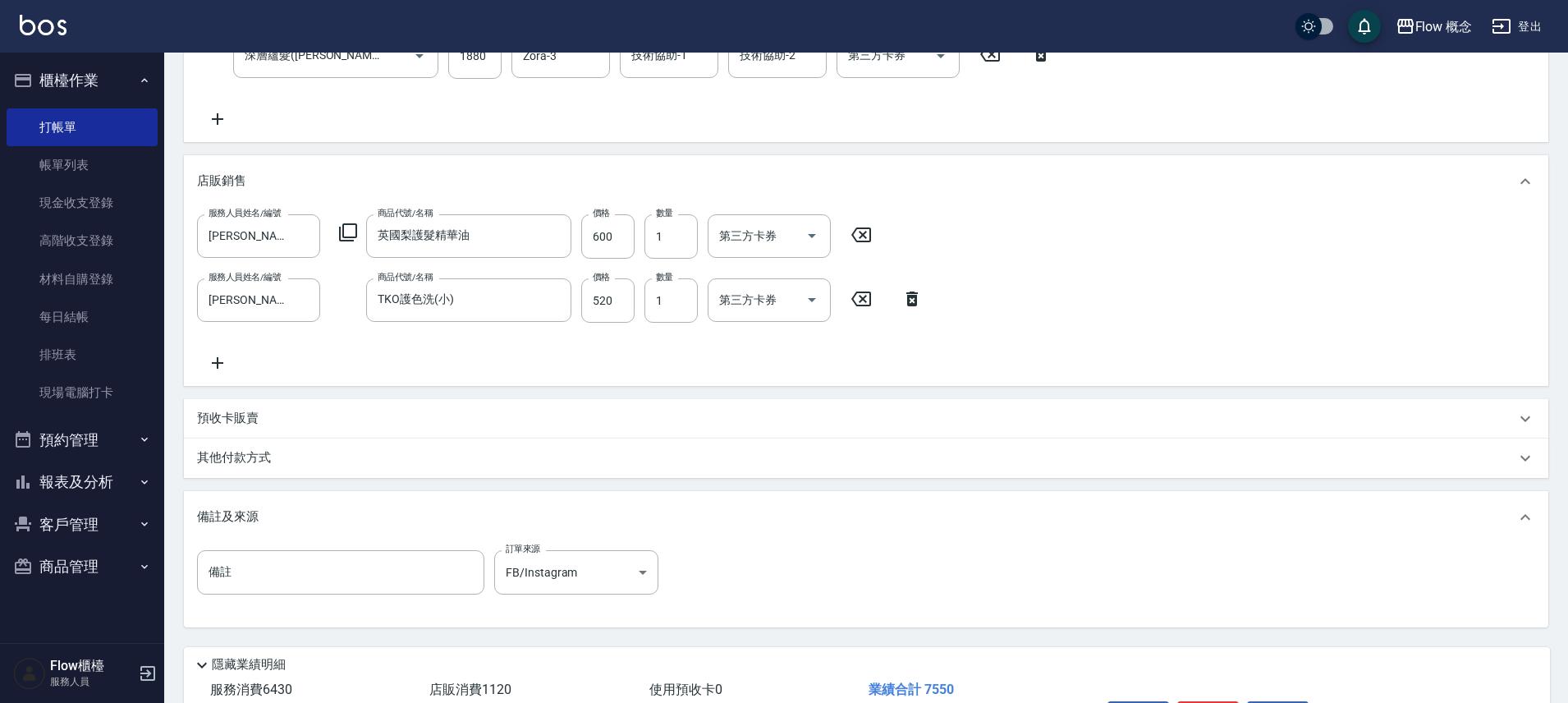
drag, startPoint x: 391, startPoint y: 445, endPoint x: 336, endPoint y: 513, distance: 87.5
click at [391, 445] on div "其他付款方式" at bounding box center [866, 458] width 1365 height 39
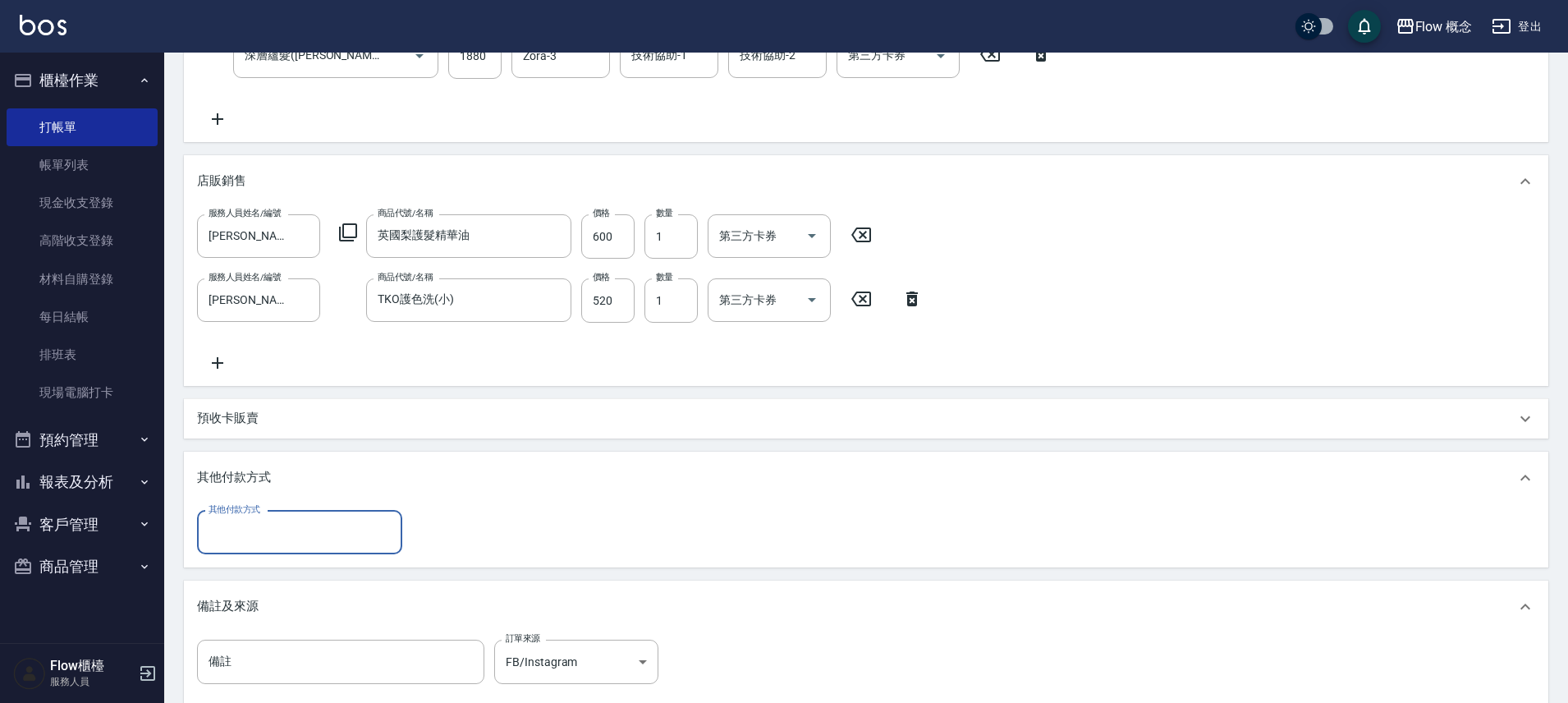
scroll to position [0, 0]
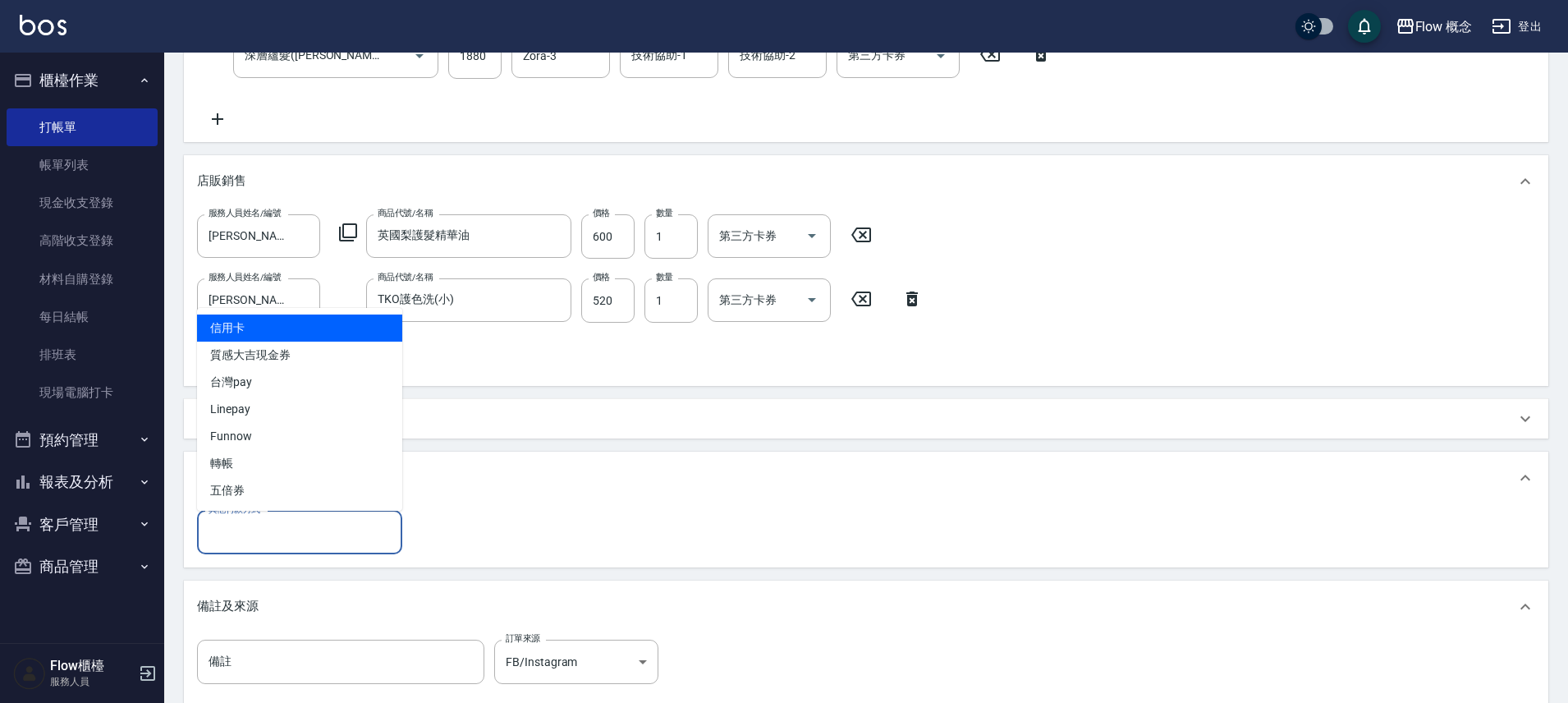
click at [283, 533] on input "其他付款方式" at bounding box center [299, 533] width 191 height 29
click at [267, 330] on span "信用卡" at bounding box center [300, 326] width 205 height 27
type input "信用卡"
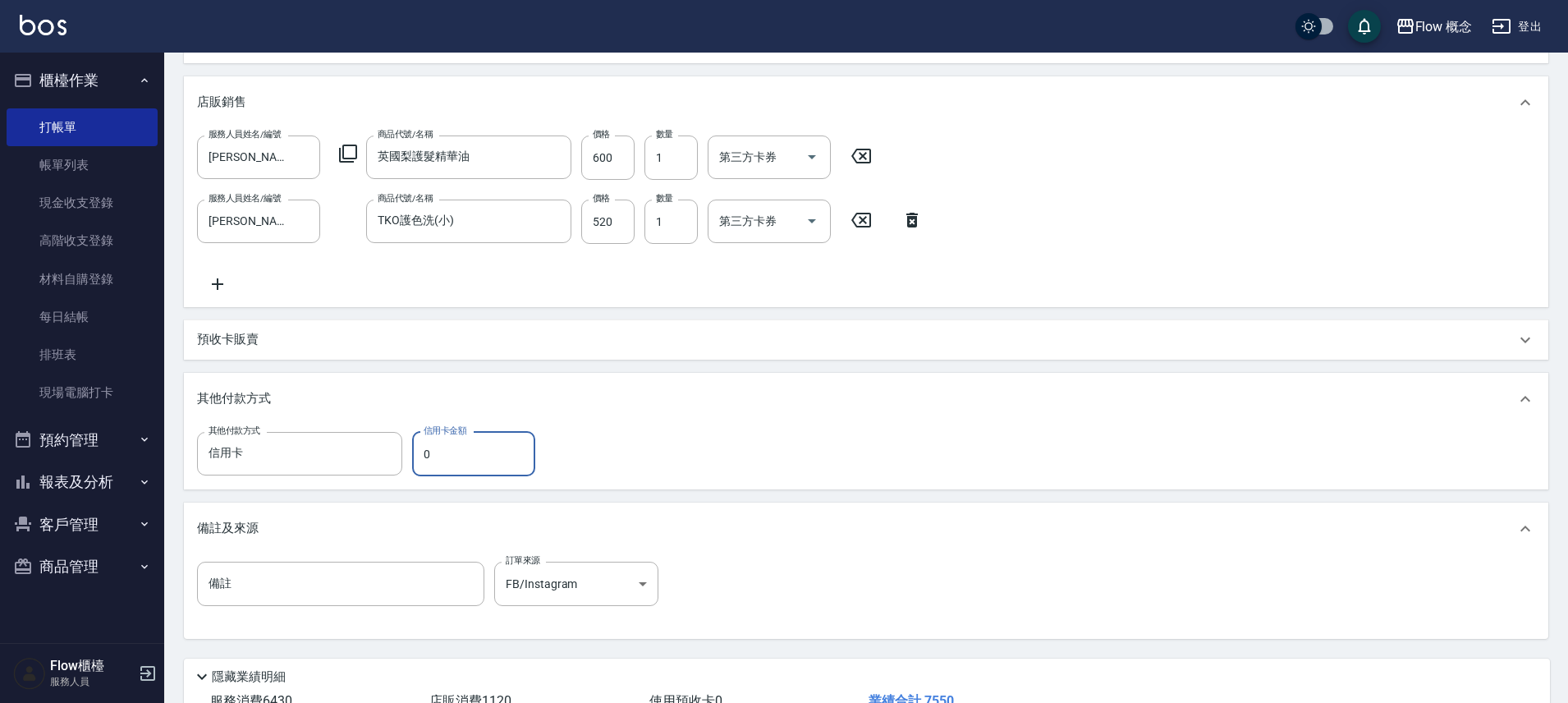
scroll to position [624, 0]
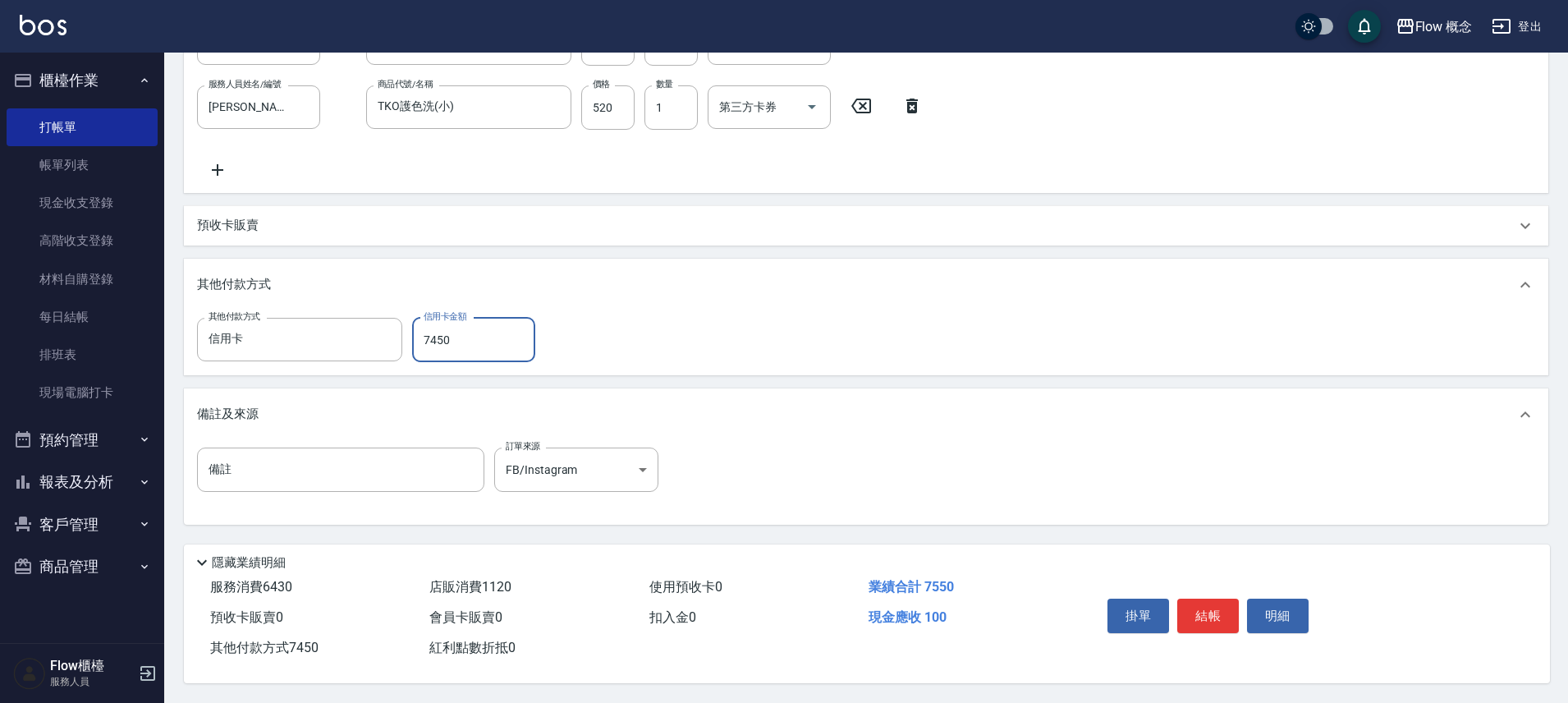
type input "7450"
click at [1188, 616] on button "結帳" at bounding box center [1208, 616] width 61 height 34
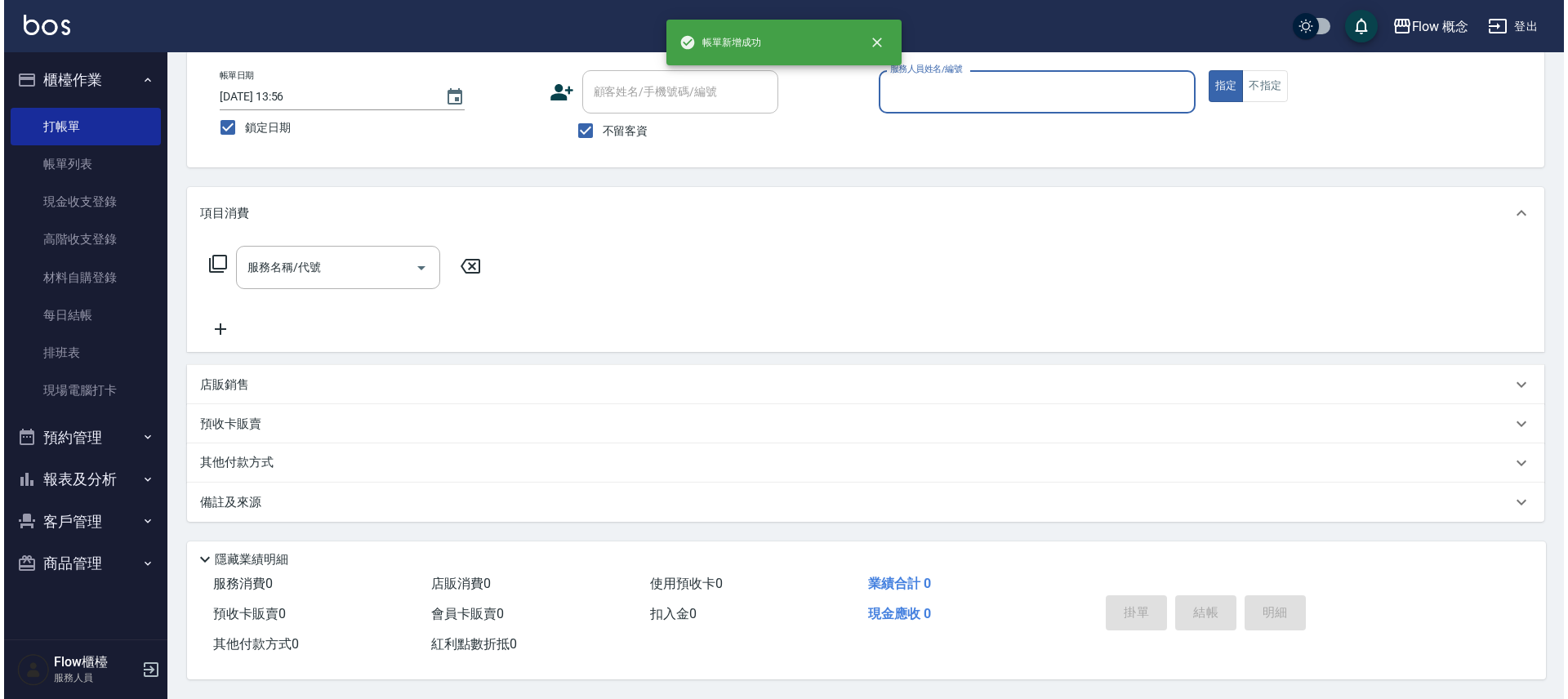
scroll to position [0, 0]
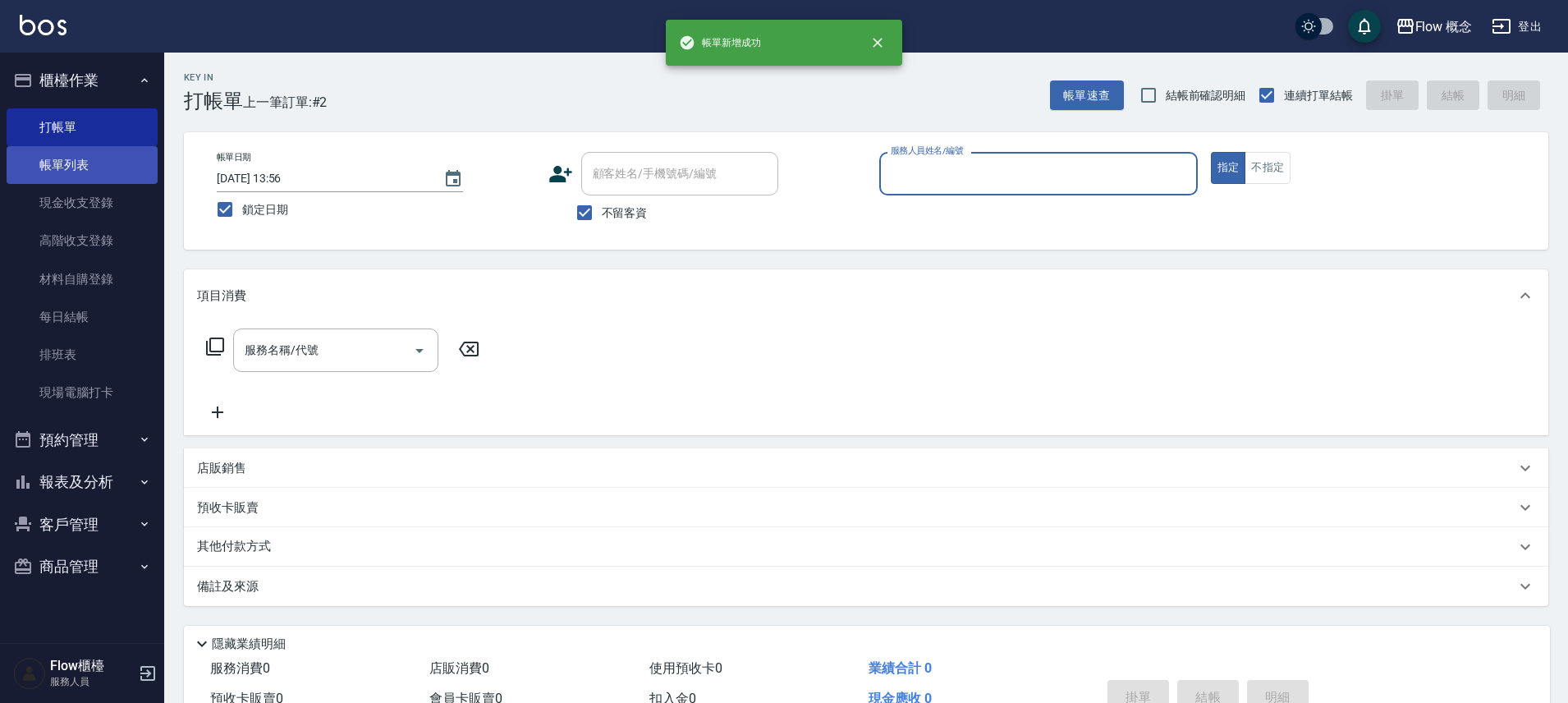
click at [21, 168] on link "帳單列表" at bounding box center [82, 165] width 151 height 37
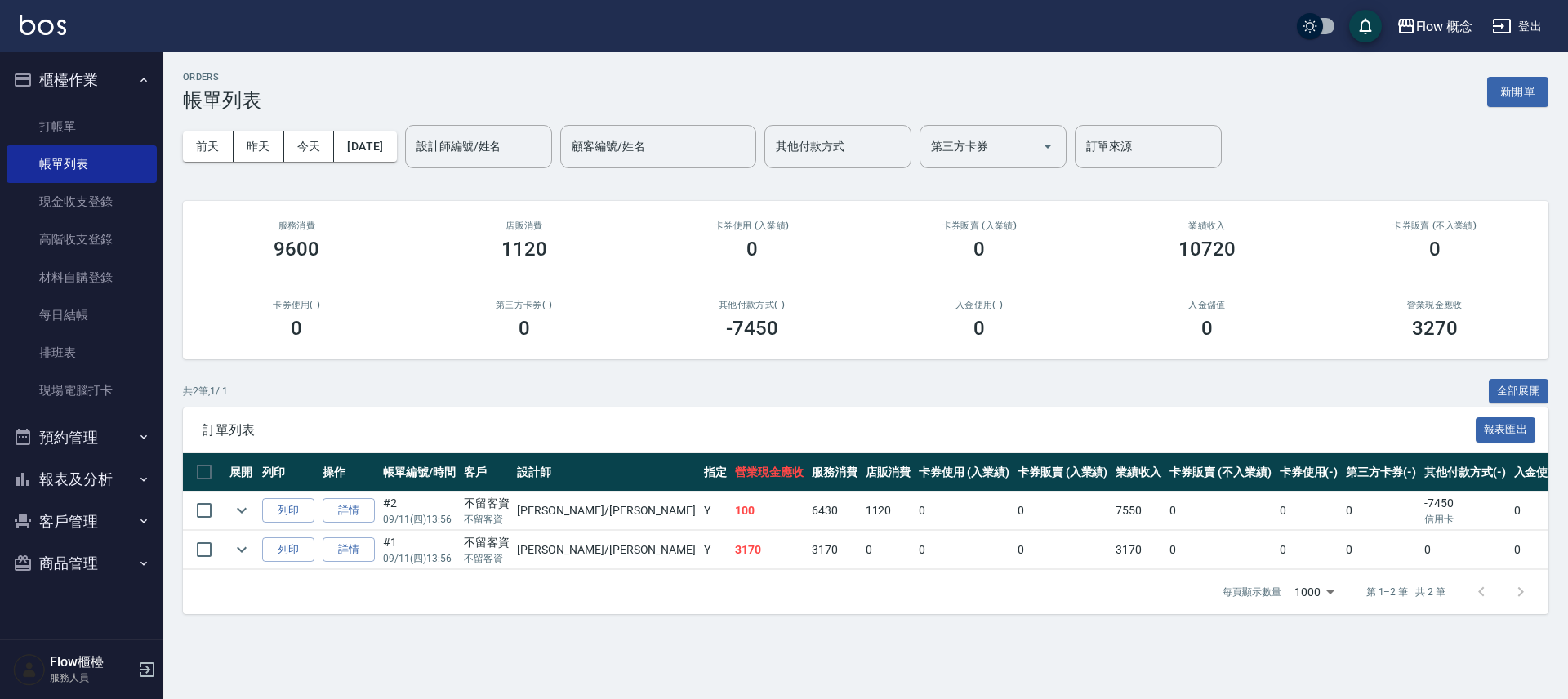
click at [64, 476] on button "報表及分析" at bounding box center [82, 479] width 151 height 43
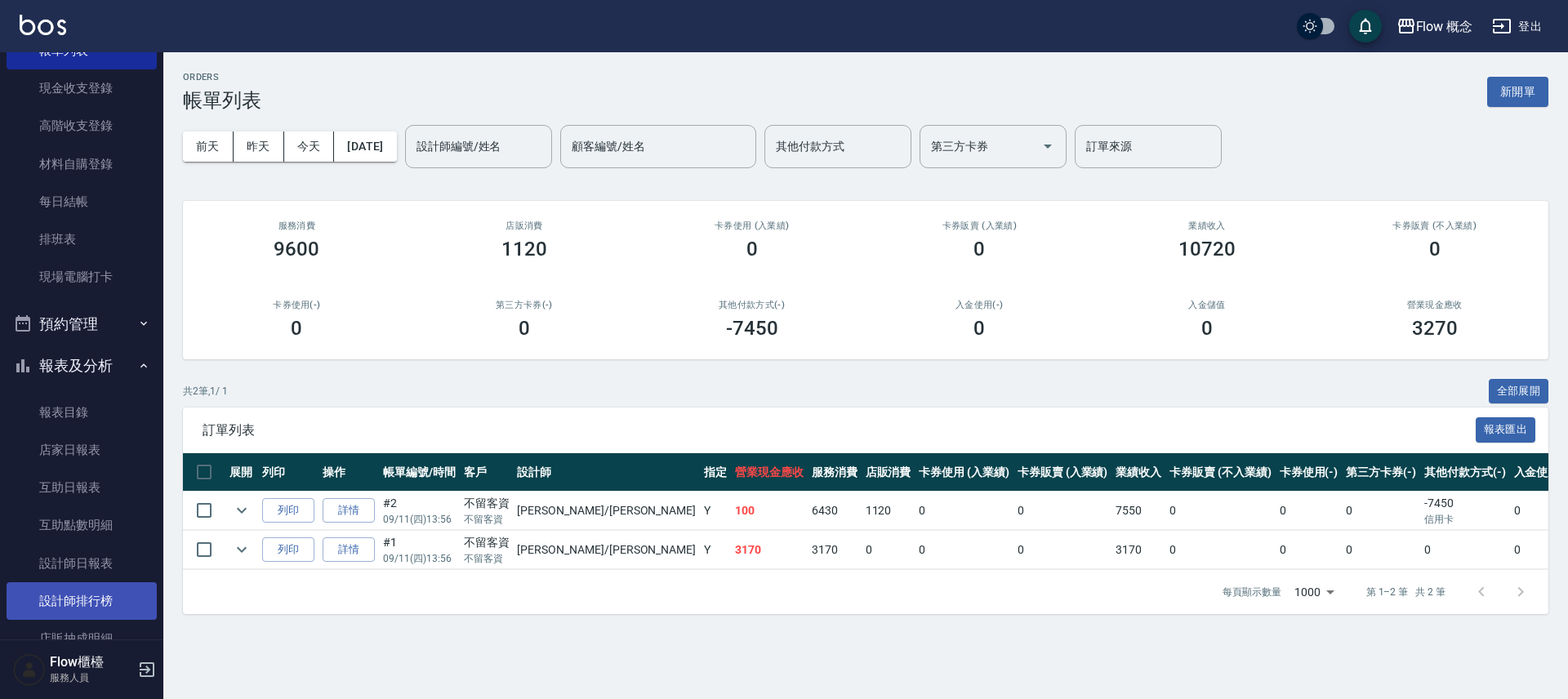
scroll to position [242, 0]
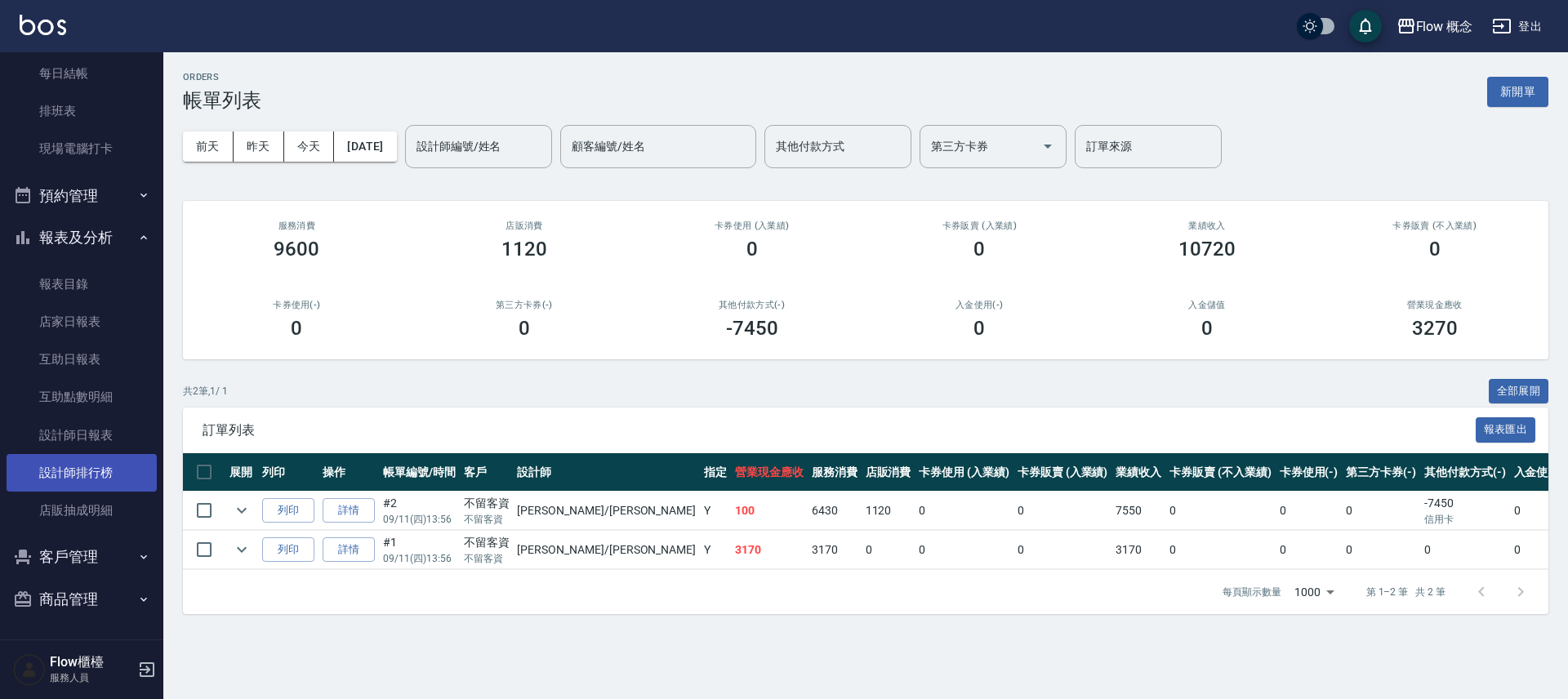
click at [104, 484] on link "設計師排行榜" at bounding box center [82, 472] width 151 height 37
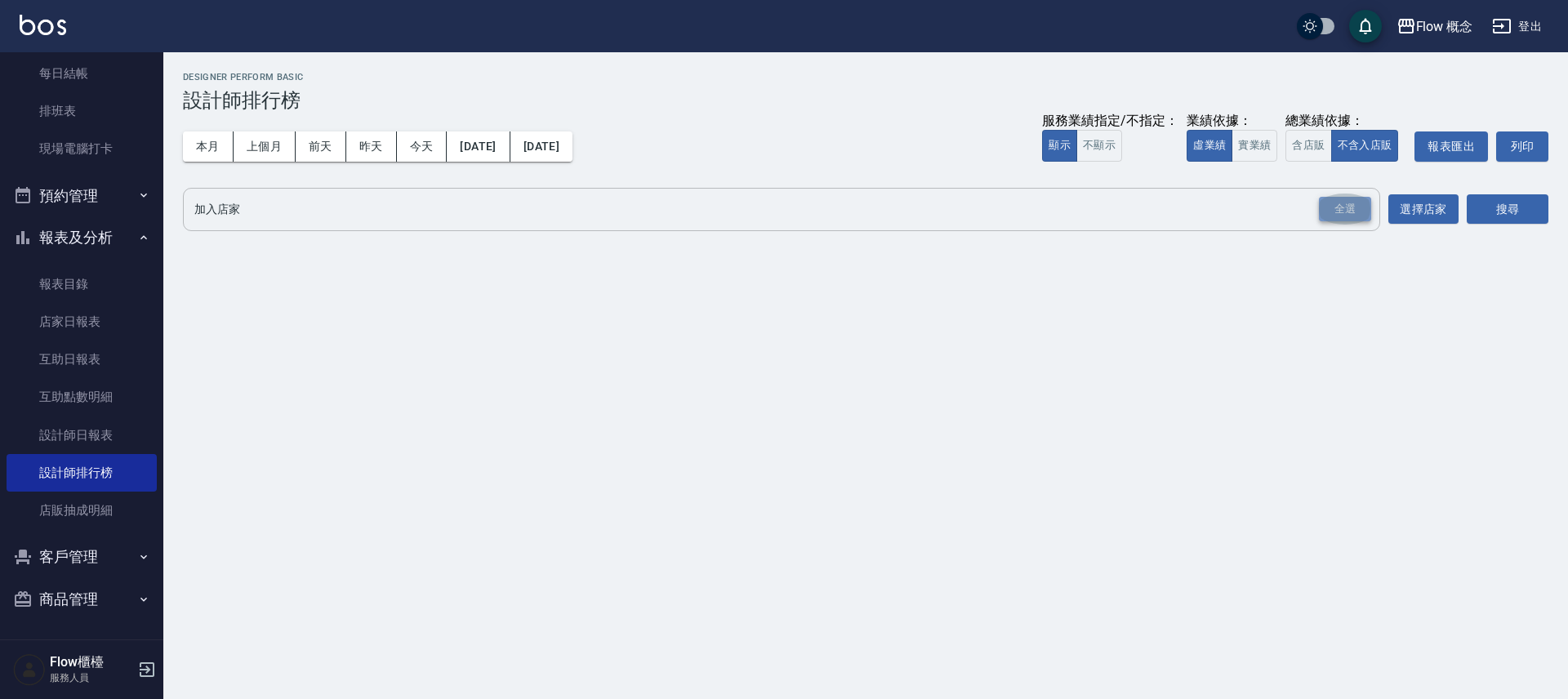
click at [1348, 214] on div "全選" at bounding box center [1344, 210] width 52 height 26
click at [1532, 214] on button "搜尋" at bounding box center [1508, 210] width 82 height 30
